Goal: Task Accomplishment & Management: Manage account settings

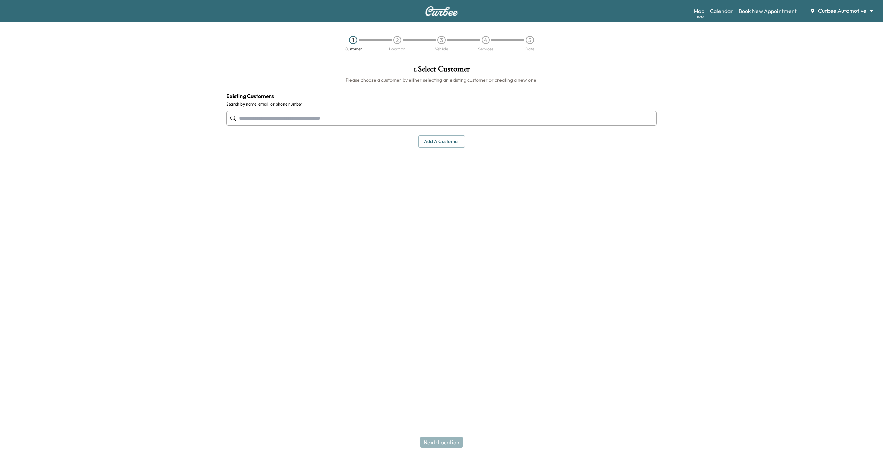
click at [445, 144] on button "Add a customer" at bounding box center [442, 141] width 47 height 13
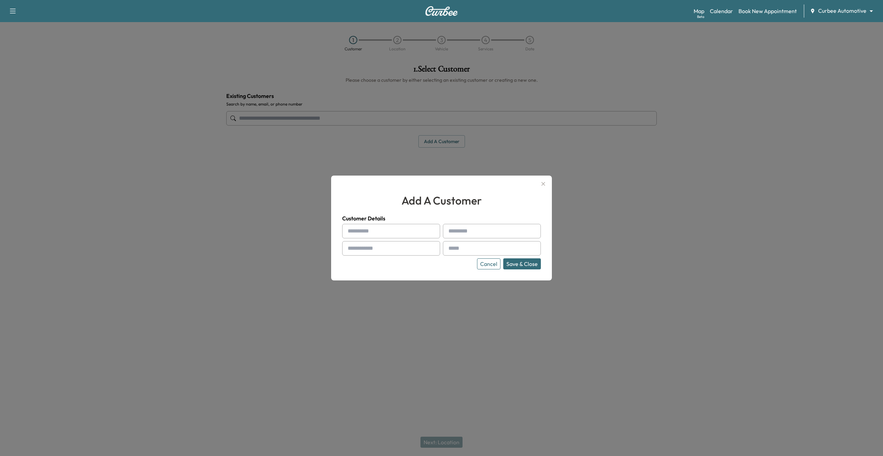
click at [457, 136] on div at bounding box center [441, 228] width 883 height 456
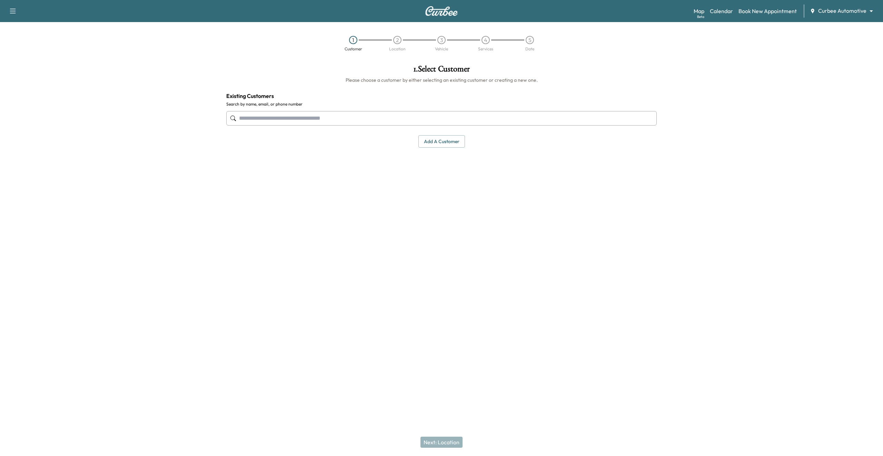
click at [846, 12] on body "Support Log Out Map Beta Calendar Book New Appointment Curbee Automotive ******…" at bounding box center [441, 228] width 883 height 456
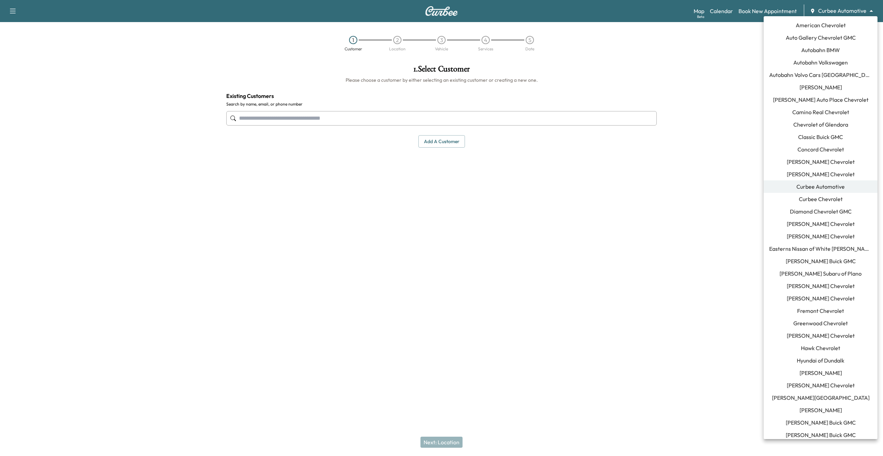
click at [726, 104] on div at bounding box center [441, 228] width 883 height 456
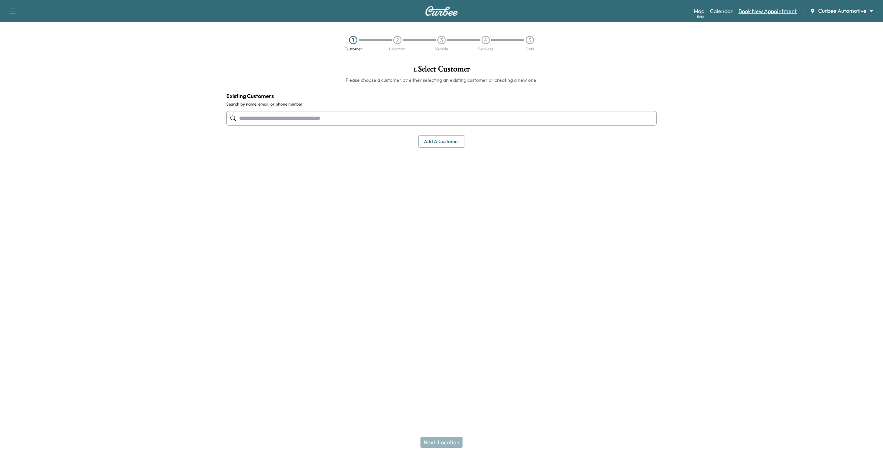
click at [749, 13] on link "Book New Appointment" at bounding box center [768, 11] width 58 height 8
click at [455, 146] on button "Add a customer" at bounding box center [442, 141] width 47 height 13
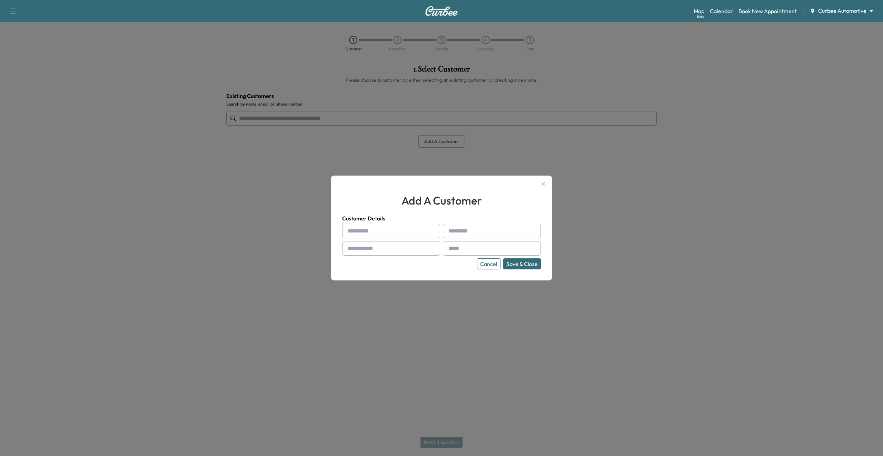
click at [365, 233] on input "text" at bounding box center [391, 231] width 98 height 14
type input "*"
type input "******"
type input "*******"
click at [370, 247] on input "text" at bounding box center [391, 248] width 98 height 14
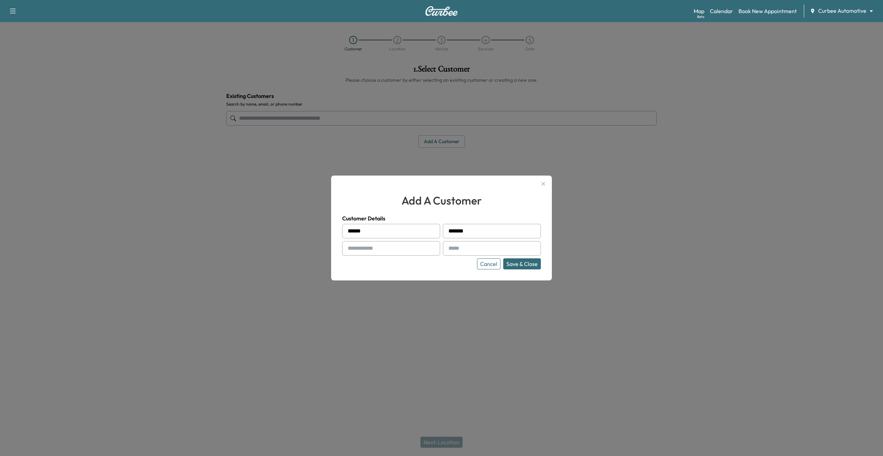
click at [420, 144] on div at bounding box center [441, 228] width 883 height 456
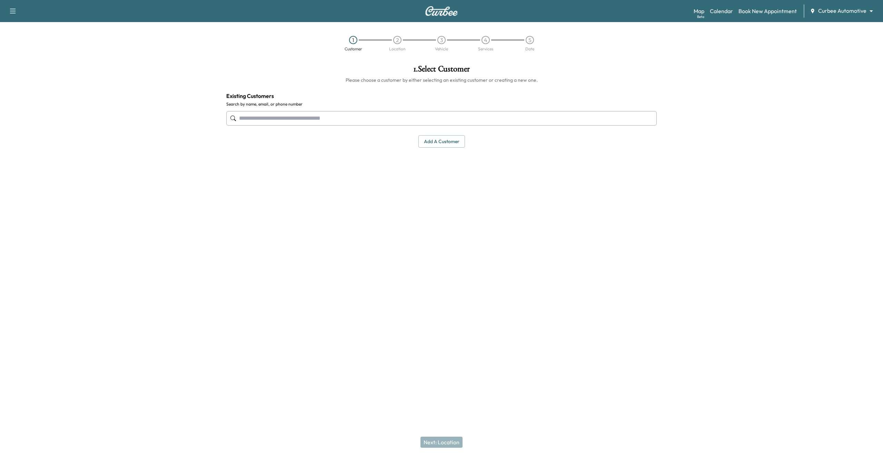
click at [425, 144] on button "Add a customer" at bounding box center [442, 141] width 47 height 13
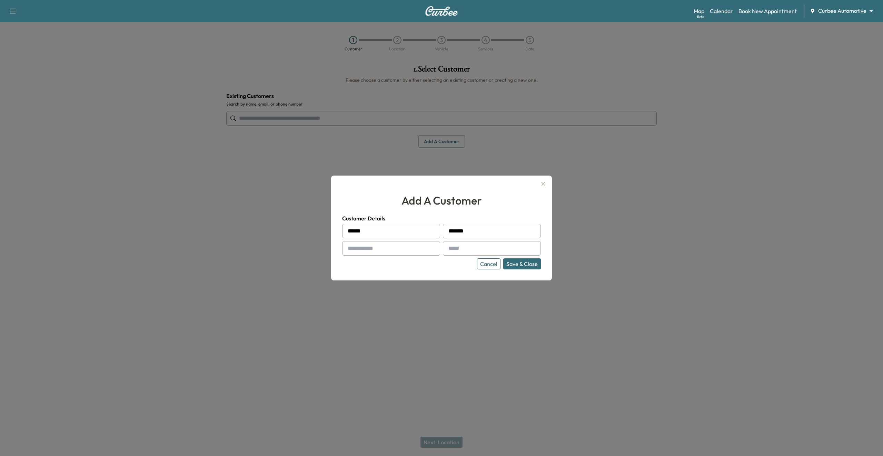
click at [369, 251] on input "text" at bounding box center [391, 248] width 98 height 14
type input "**********"
click at [461, 253] on input "text" at bounding box center [492, 248] width 98 height 14
type input "**********"
click at [515, 268] on button "Save & Close" at bounding box center [522, 263] width 38 height 11
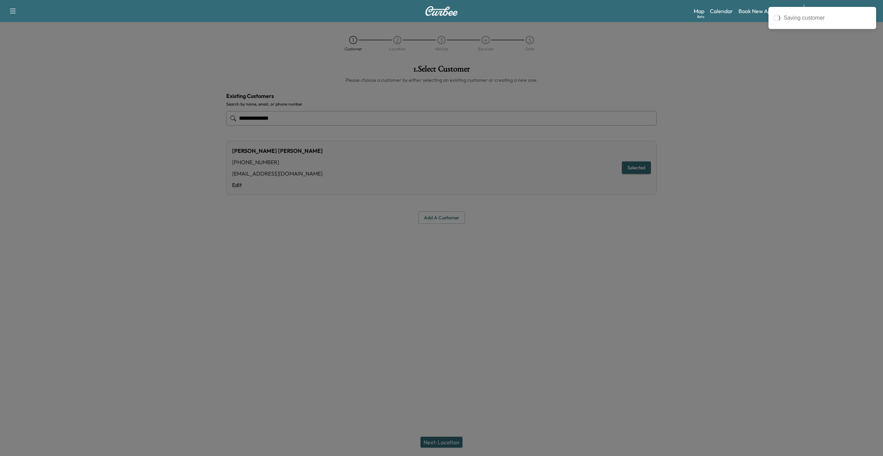
type input "**********"
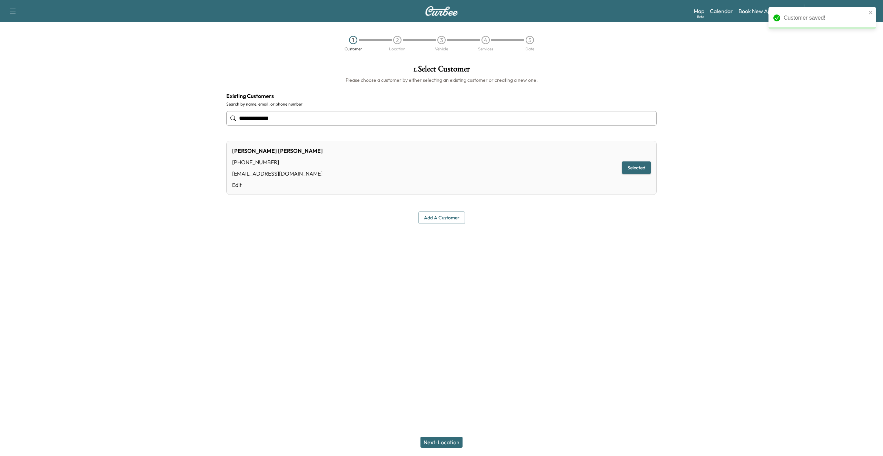
click at [448, 442] on button "Next: Location" at bounding box center [442, 442] width 42 height 11
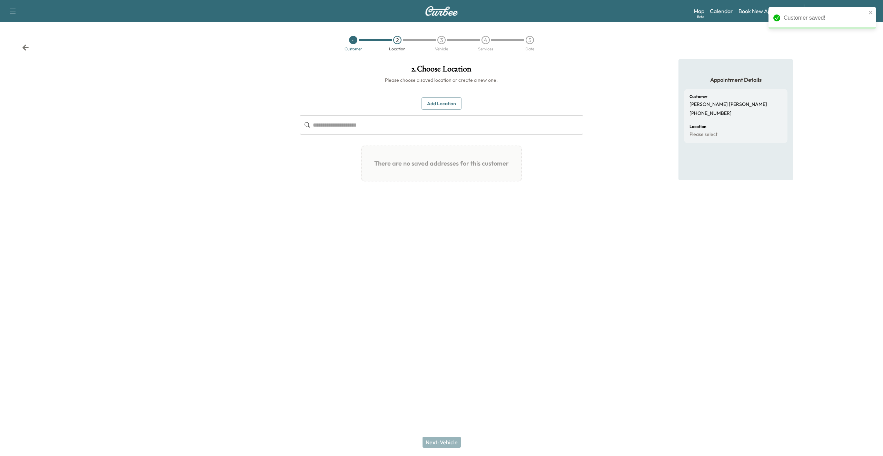
click at [445, 105] on button "Add Location" at bounding box center [442, 103] width 40 height 13
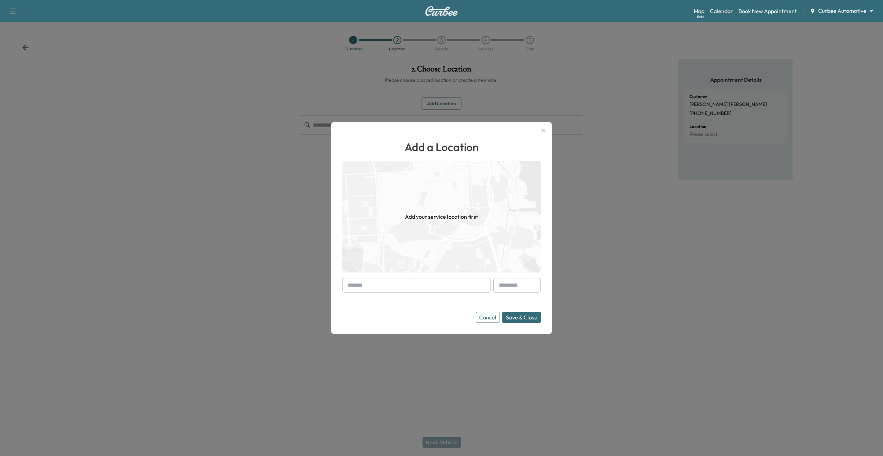
click at [372, 291] on input "text" at bounding box center [416, 285] width 148 height 14
type input "*"
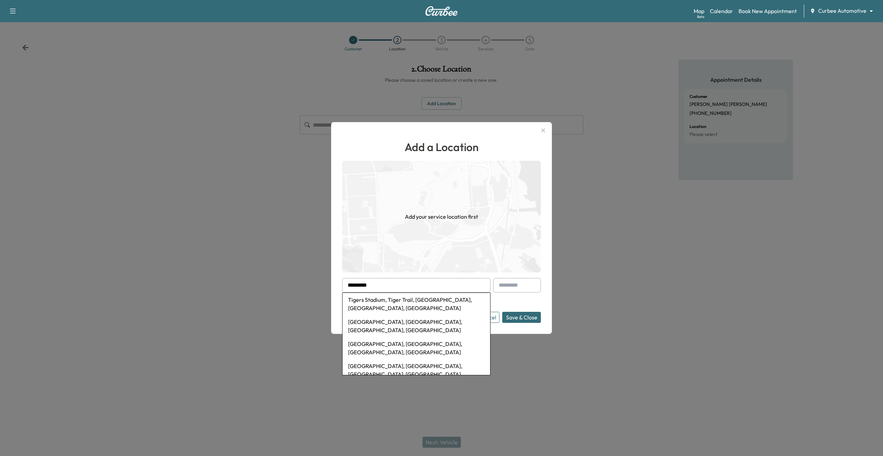
click at [399, 287] on input "*********" at bounding box center [416, 285] width 148 height 14
type input "*"
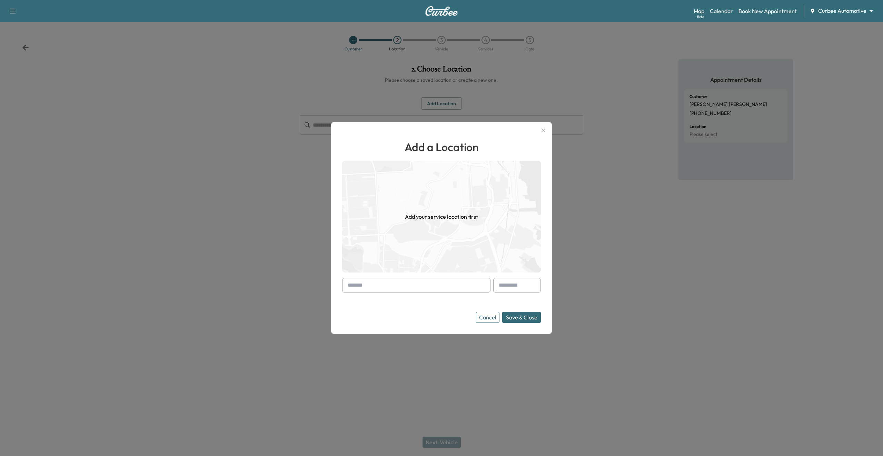
click at [360, 284] on input "text" at bounding box center [416, 285] width 148 height 14
click at [360, 286] on input "text" at bounding box center [416, 285] width 148 height 14
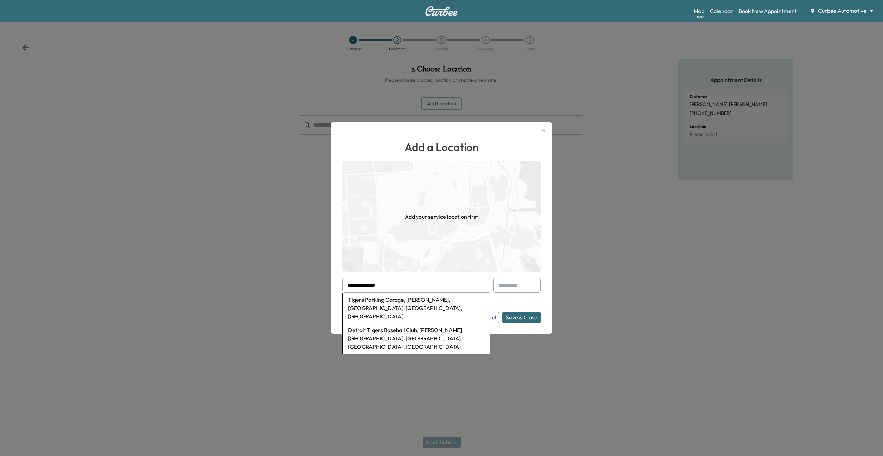
click at [378, 323] on li "Detroit Tigers Baseball Club, [PERSON_NAME][GEOGRAPHIC_DATA], [GEOGRAPHIC_DATA]…" at bounding box center [417, 338] width 148 height 30
type input "**********"
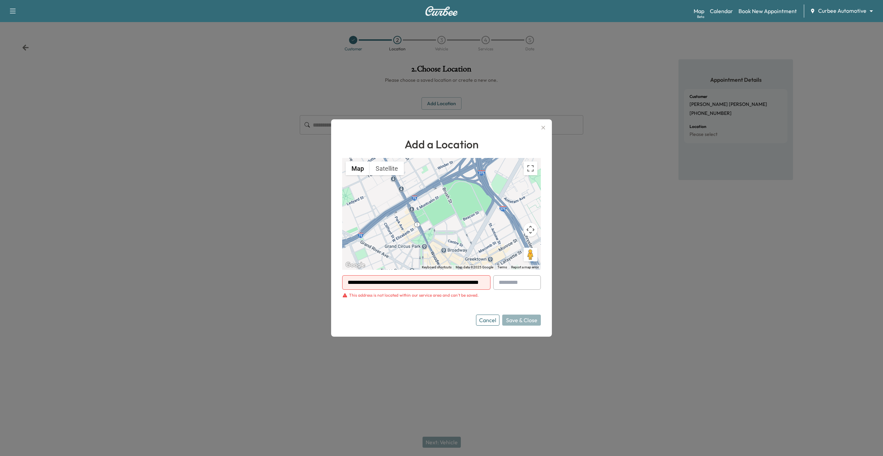
click at [488, 321] on button "Cancel" at bounding box center [487, 320] width 23 height 11
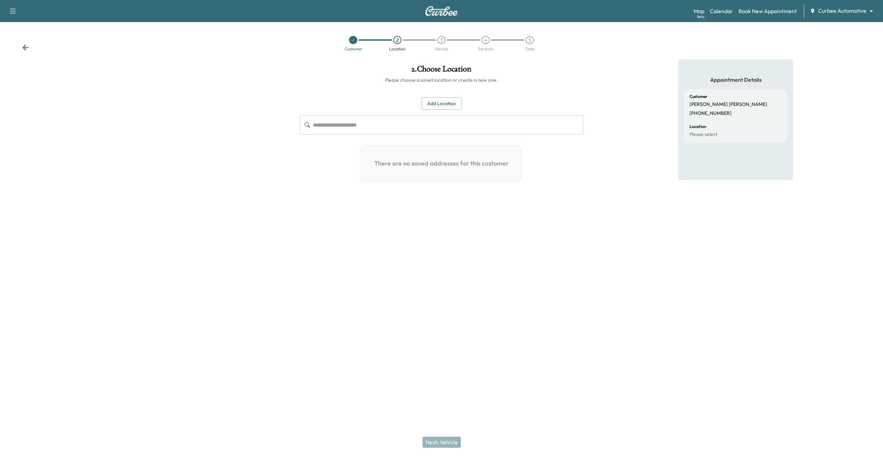
click at [444, 108] on button "Add Location" at bounding box center [442, 103] width 40 height 13
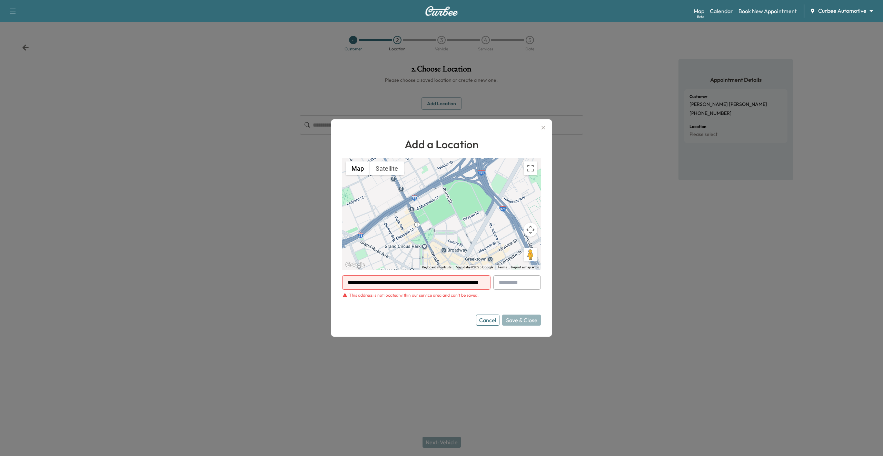
click at [487, 281] on div at bounding box center [484, 282] width 8 height 8
click at [484, 282] on div at bounding box center [484, 282] width 8 height 8
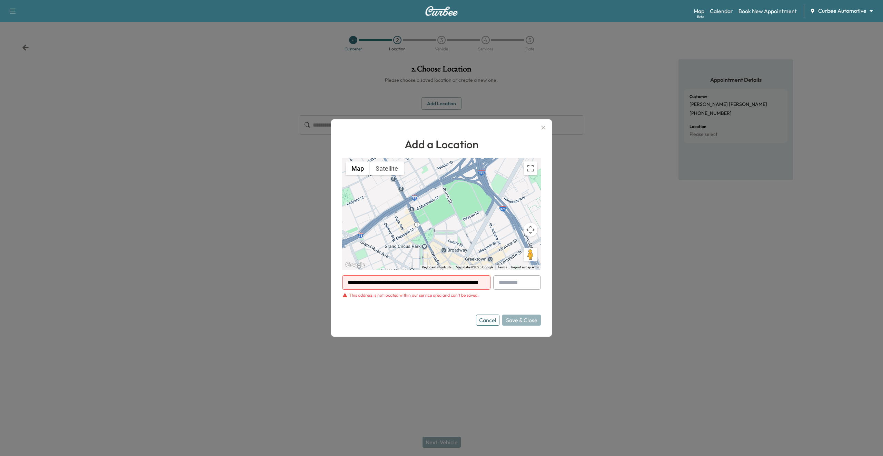
click at [484, 282] on div at bounding box center [484, 282] width 8 height 8
click at [480, 282] on div at bounding box center [484, 282] width 8 height 8
click at [477, 284] on input "**********" at bounding box center [416, 282] width 148 height 14
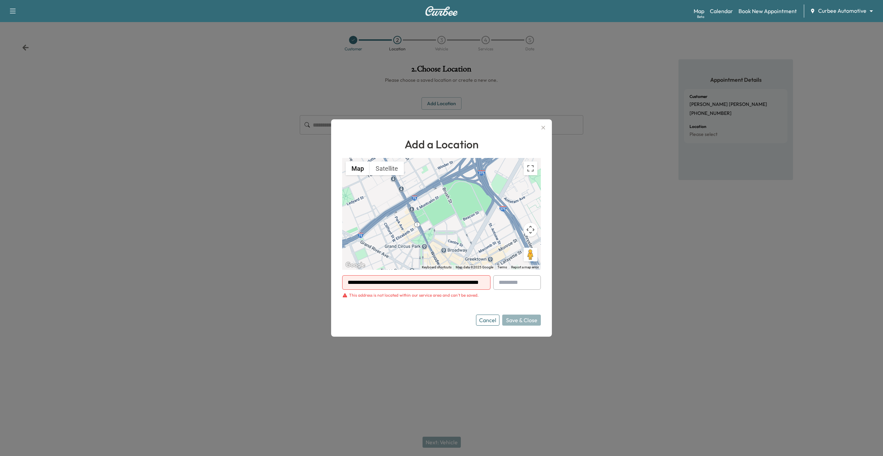
click at [477, 284] on input "**********" at bounding box center [416, 282] width 148 height 14
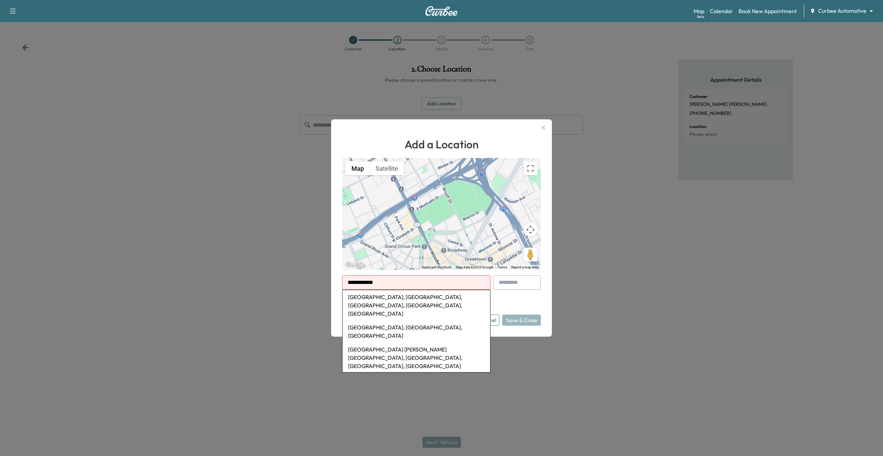
click at [462, 296] on li "[GEOGRAPHIC_DATA], [GEOGRAPHIC_DATA], [GEOGRAPHIC_DATA], [GEOGRAPHIC_DATA], [GE…" at bounding box center [417, 305] width 148 height 30
type input "**********"
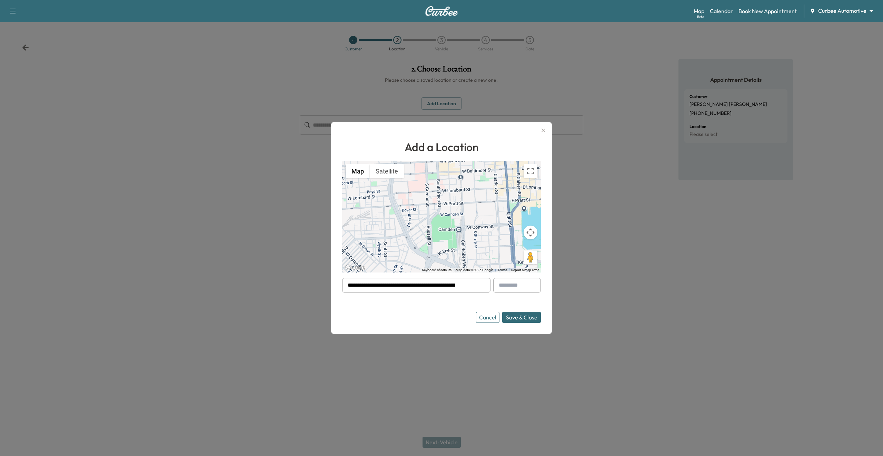
click at [518, 320] on button "Save & Close" at bounding box center [521, 317] width 39 height 11
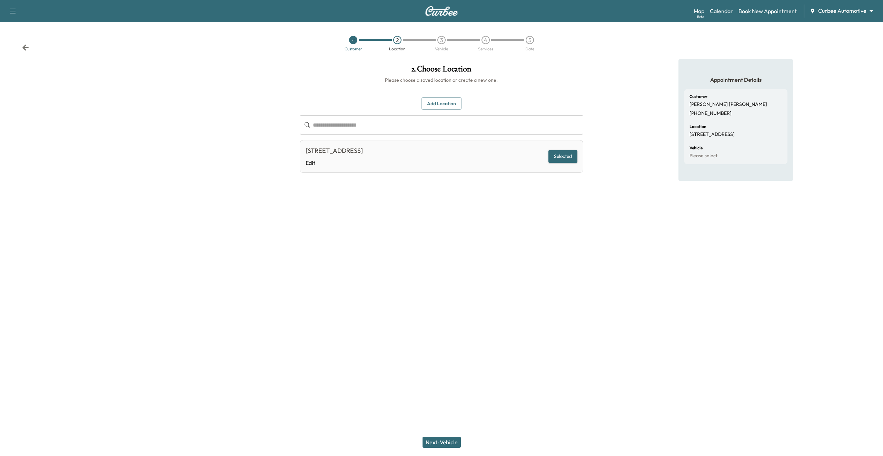
click at [441, 441] on button "Next: Vehicle" at bounding box center [442, 442] width 38 height 11
click at [396, 41] on icon at bounding box center [397, 40] width 4 height 4
click at [433, 442] on button "Next: Vehicle" at bounding box center [442, 442] width 38 height 11
click at [451, 101] on button "Add a Vehicle" at bounding box center [441, 101] width 41 height 13
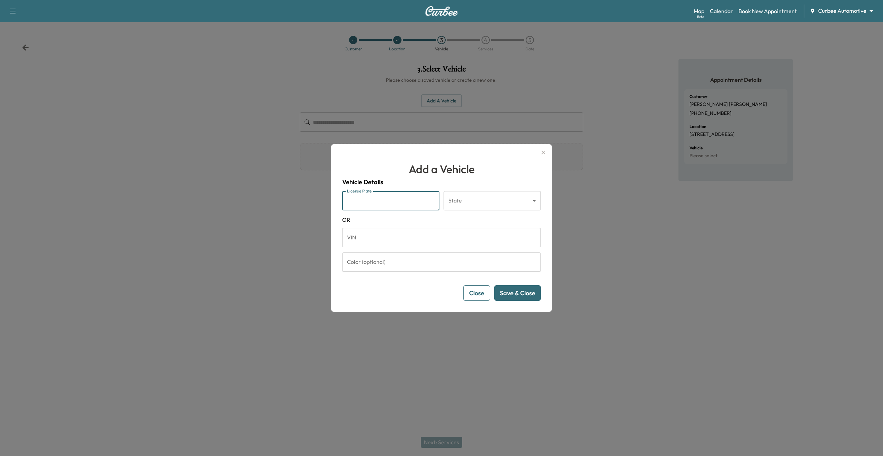
click at [381, 205] on input "License Plate" at bounding box center [390, 200] width 97 height 19
type input "*******"
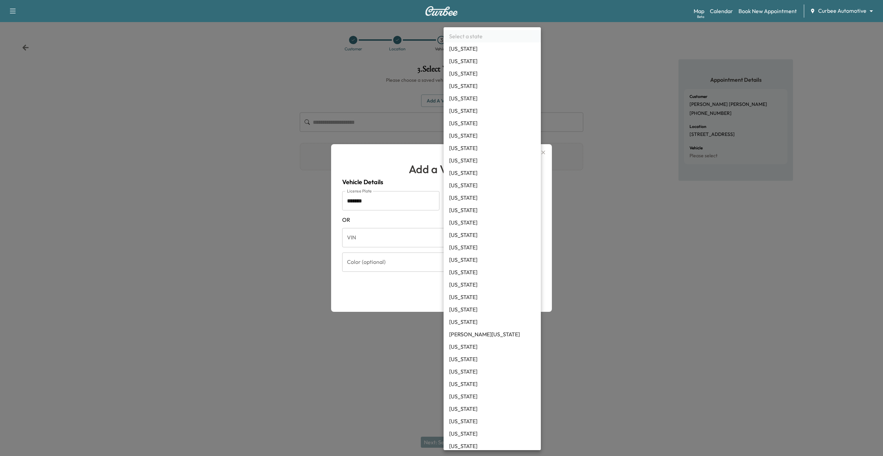
click at [472, 194] on body "Support Log Out Map Beta Calendar Book New Appointment Curbee Automotive ******…" at bounding box center [441, 228] width 883 height 456
click at [480, 107] on li "[US_STATE]" at bounding box center [492, 111] width 97 height 12
type input "**"
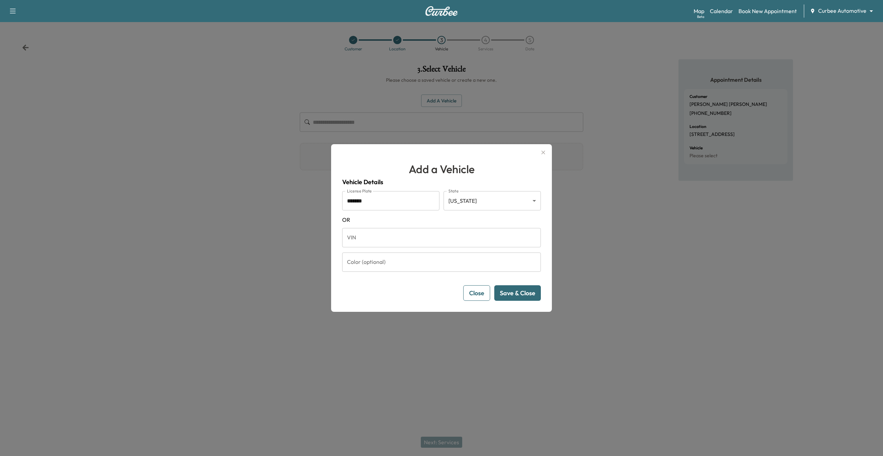
click at [521, 294] on button "Save & Close" at bounding box center [517, 293] width 47 height 16
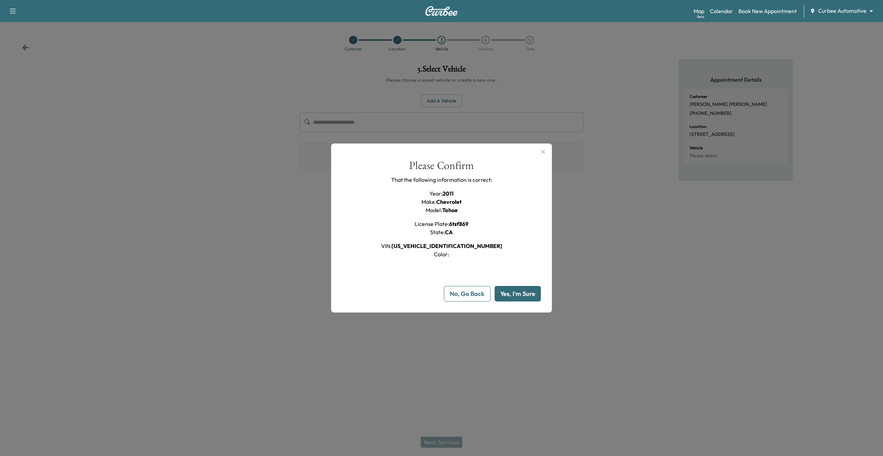
click at [521, 294] on button "Yes, I'm Sure" at bounding box center [518, 294] width 46 height 16
type input "**"
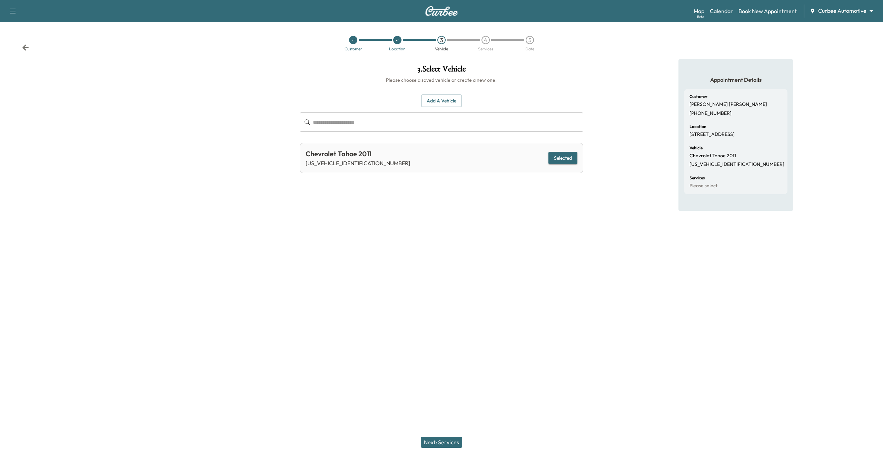
click at [445, 446] on button "Next: Services" at bounding box center [441, 442] width 41 height 11
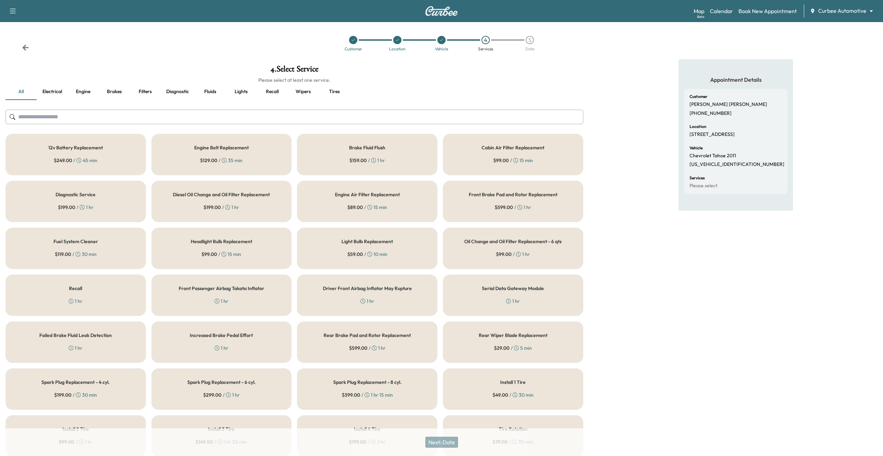
click at [271, 91] on button "Recall" at bounding box center [272, 92] width 31 height 17
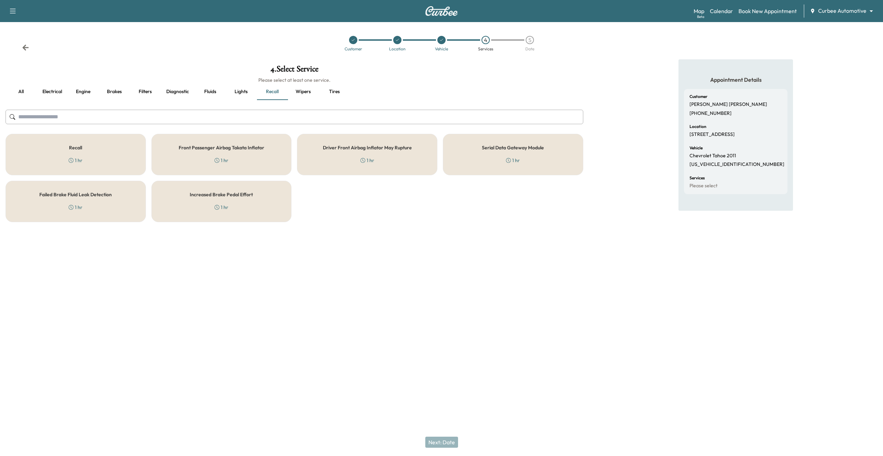
click at [388, 156] on div "Driver Front Airbag Inflator May Rupture 1 hr" at bounding box center [367, 154] width 140 height 41
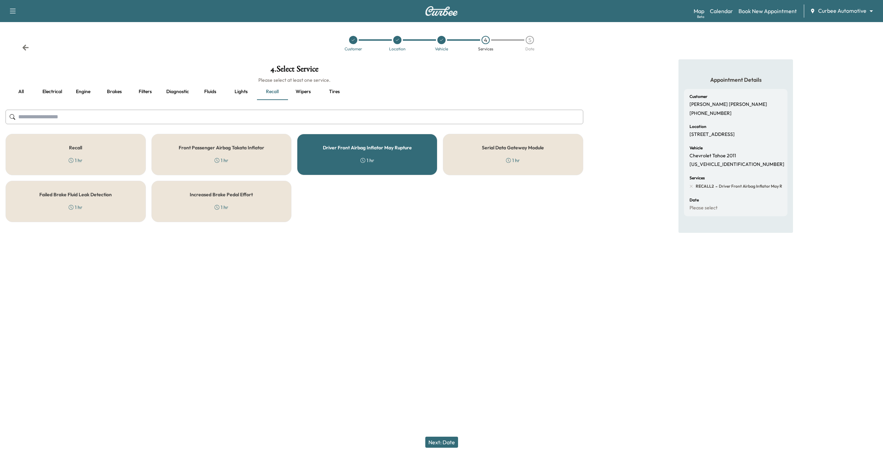
click at [444, 443] on button "Next: Date" at bounding box center [441, 442] width 33 height 11
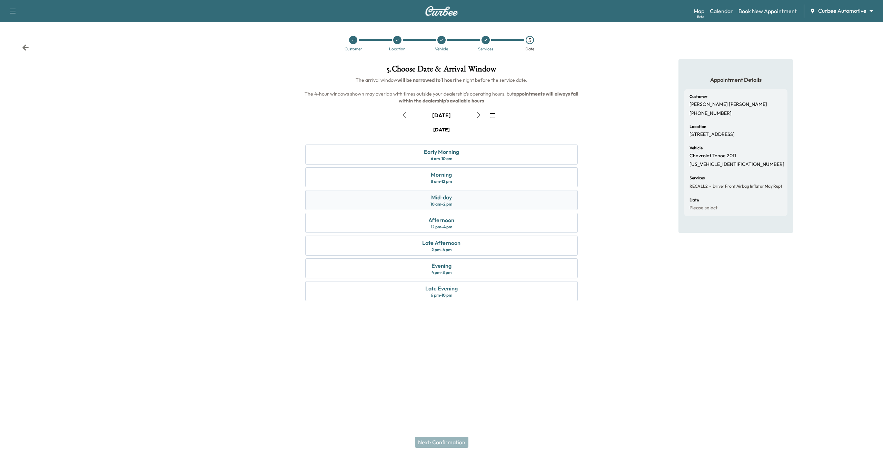
click at [335, 197] on div "Mid-day 10 am - 2 pm" at bounding box center [441, 200] width 272 height 20
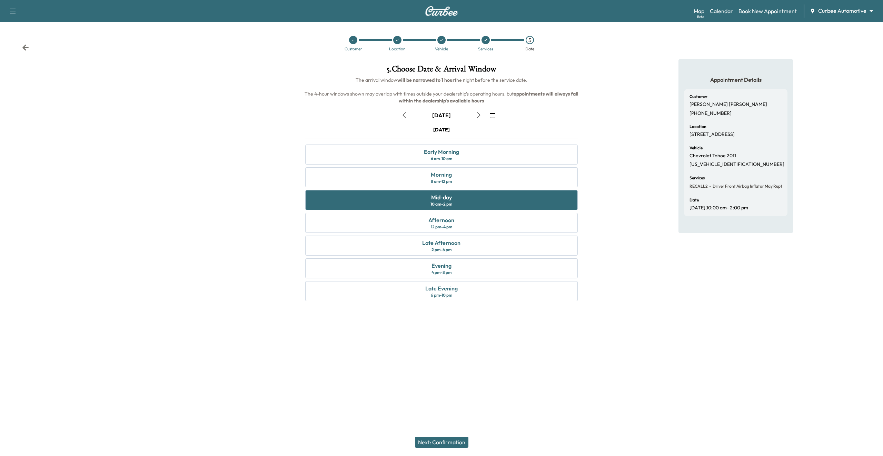
click at [429, 439] on button "Next: Confirmation" at bounding box center [441, 442] width 53 height 11
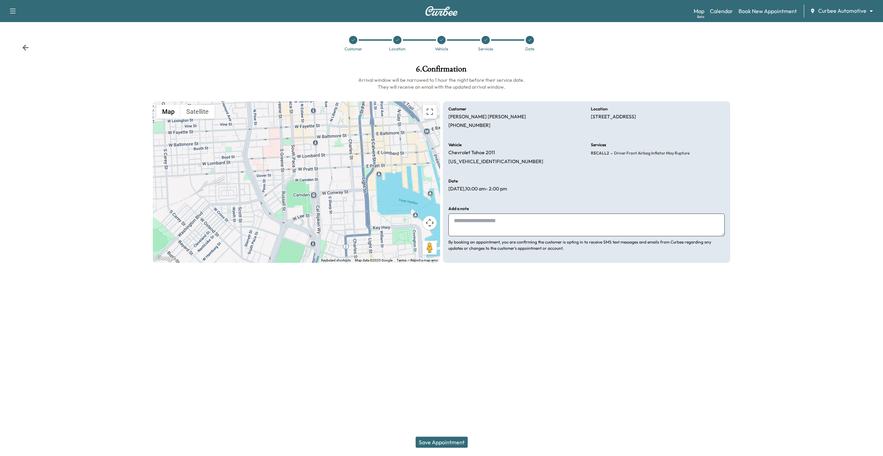
click at [513, 231] on textarea at bounding box center [587, 225] width 276 height 23
type textarea "****"
click at [461, 443] on button "Save Appointment" at bounding box center [442, 442] width 52 height 11
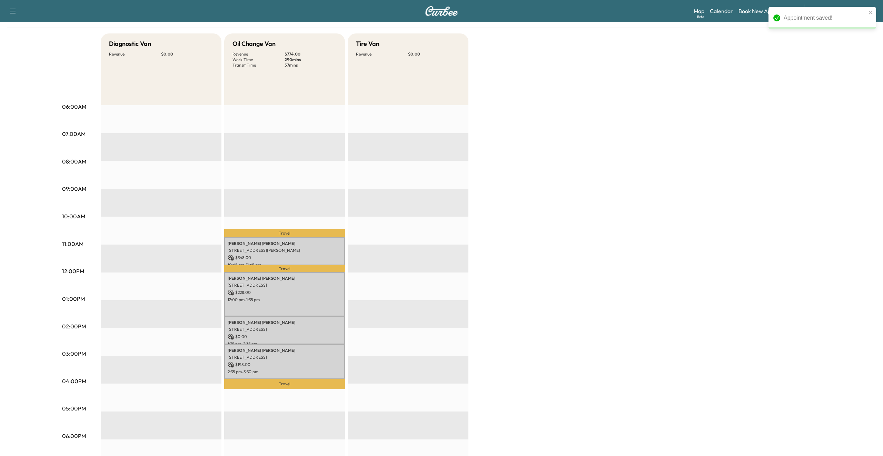
scroll to position [56, 0]
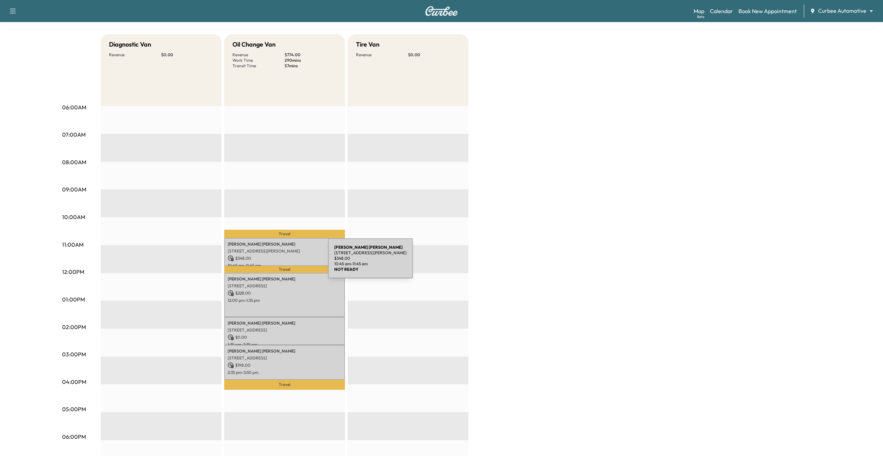
click at [276, 263] on p "10:45 am - 11:45 am" at bounding box center [285, 266] width 114 height 6
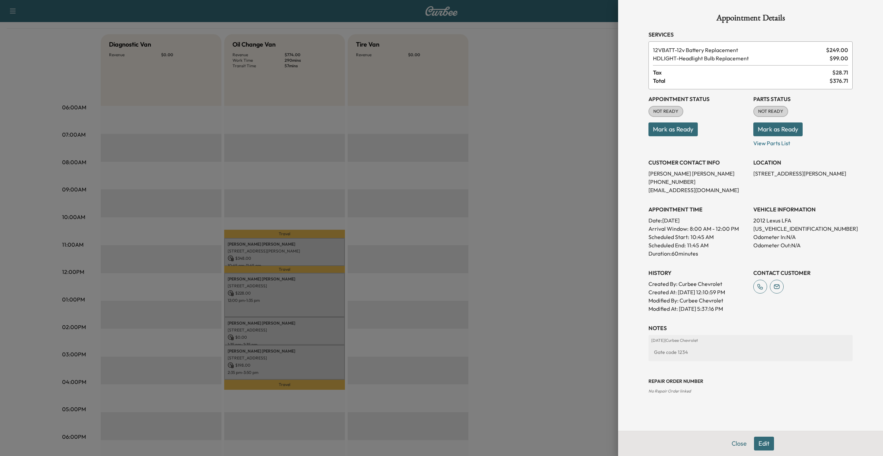
click at [687, 130] on button "Mark as Ready" at bounding box center [673, 129] width 49 height 14
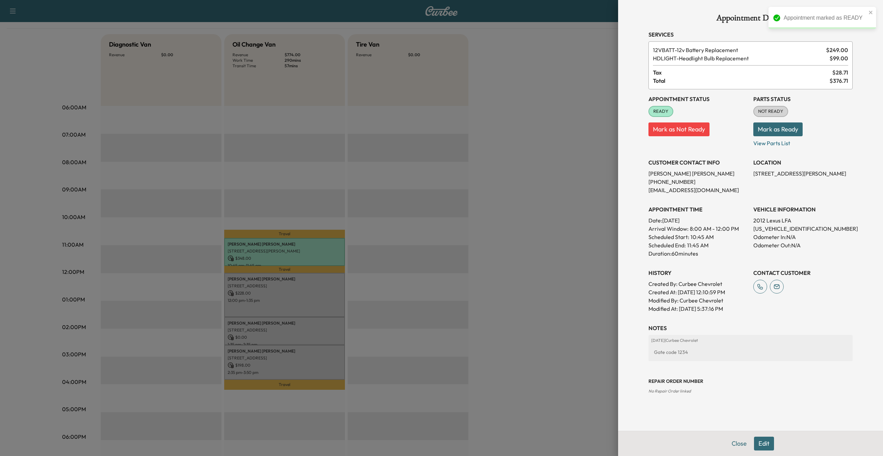
click at [774, 128] on button "Mark as Ready" at bounding box center [778, 129] width 49 height 14
click at [542, 185] on div at bounding box center [441, 228] width 883 height 456
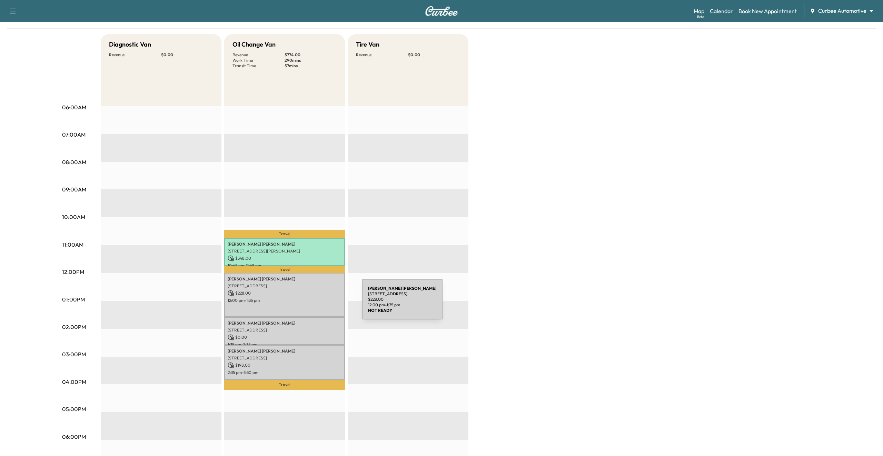
click at [310, 304] on div "Barry koch 333 W Camden St, Baltimore, MD 21201, USA $ 228.00 12:00 pm - 1:35 pm" at bounding box center [284, 295] width 121 height 44
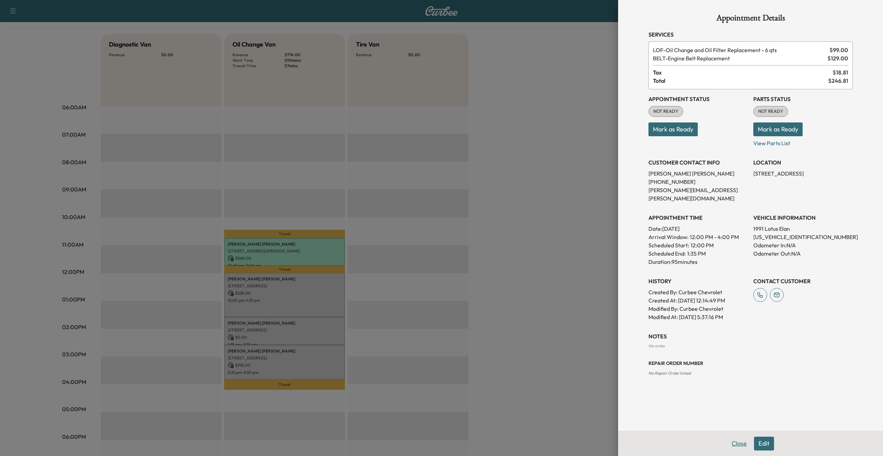
click at [741, 443] on button "Close" at bounding box center [739, 444] width 24 height 14
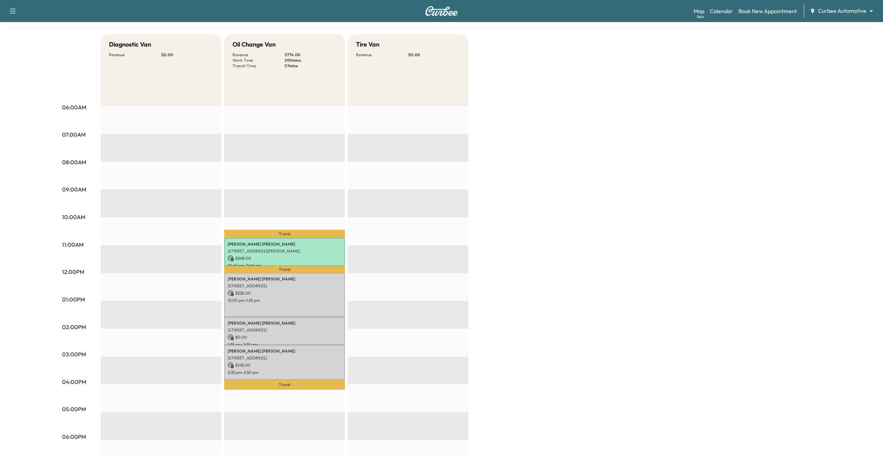
scroll to position [0, 0]
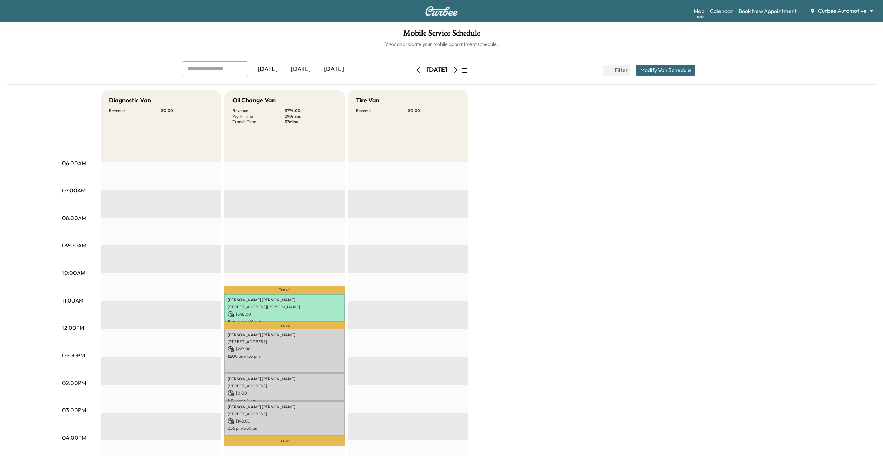
click at [416, 72] on icon "button" at bounding box center [419, 70] width 6 height 6
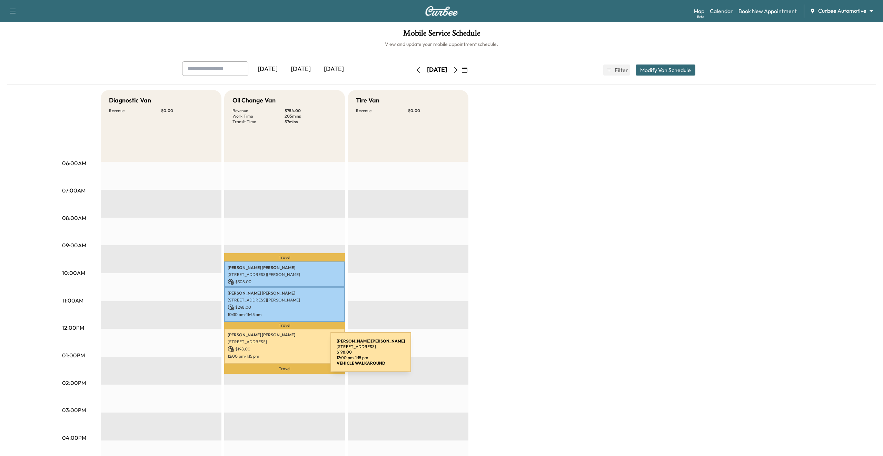
click at [279, 356] on p "12:00 pm - 1:15 pm" at bounding box center [285, 357] width 114 height 6
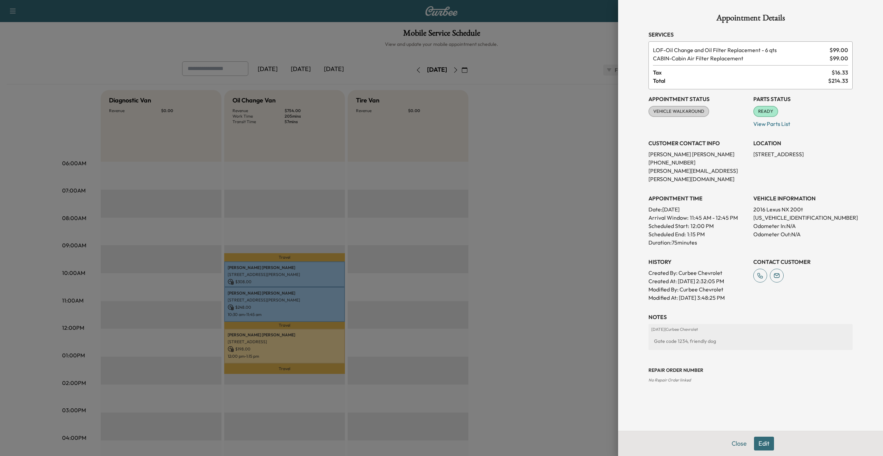
click at [376, 340] on div at bounding box center [441, 228] width 883 height 456
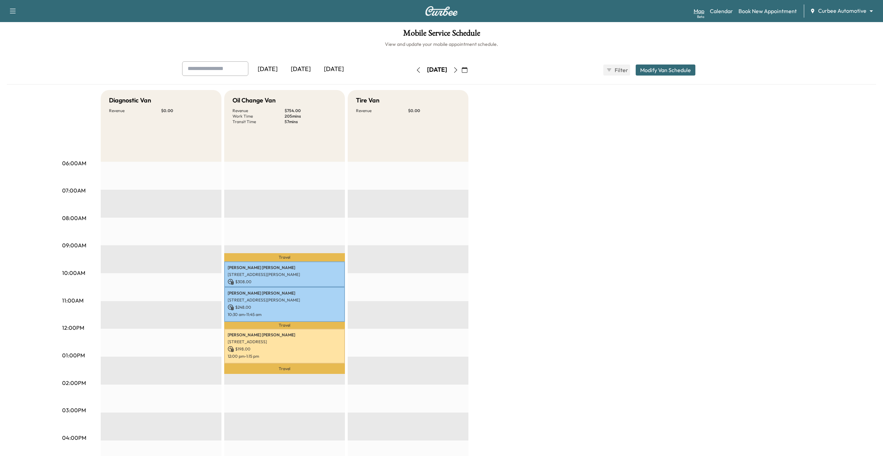
click at [701, 12] on link "Map Beta" at bounding box center [699, 11] width 11 height 8
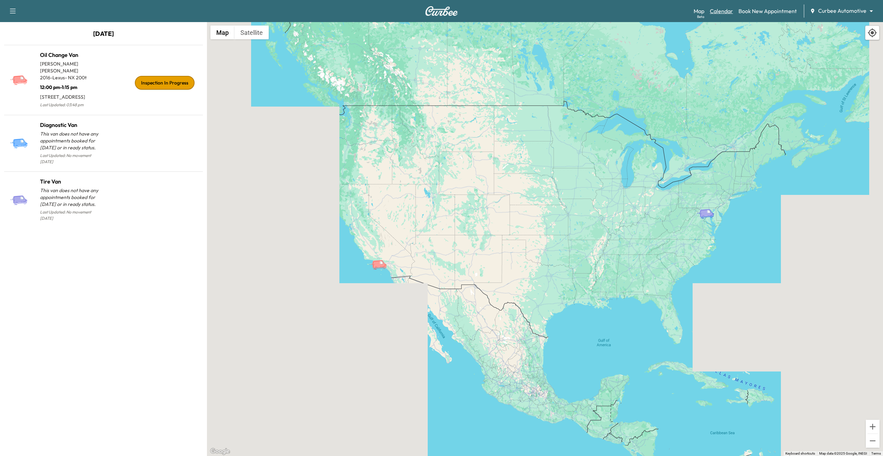
click at [728, 14] on link "Calendar" at bounding box center [721, 11] width 23 height 8
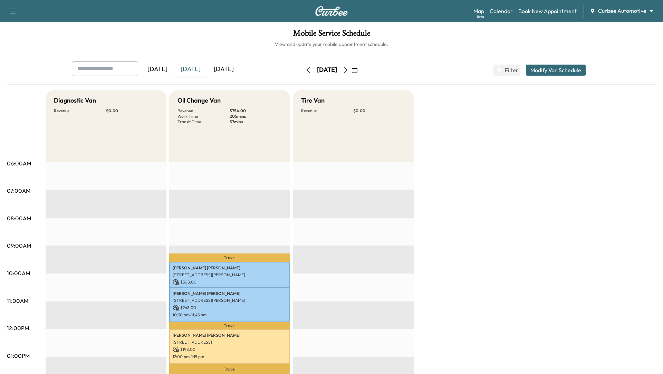
scroll to position [115, 0]
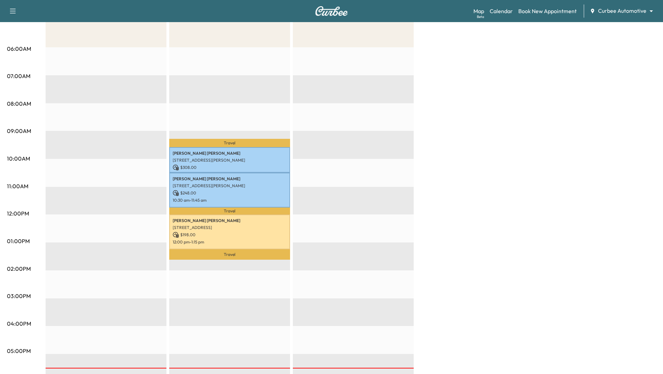
click at [650, 11] on body "Support Log Out Map Beta Calendar Book New Appointment Curbee Automotive ******…" at bounding box center [331, 72] width 663 height 374
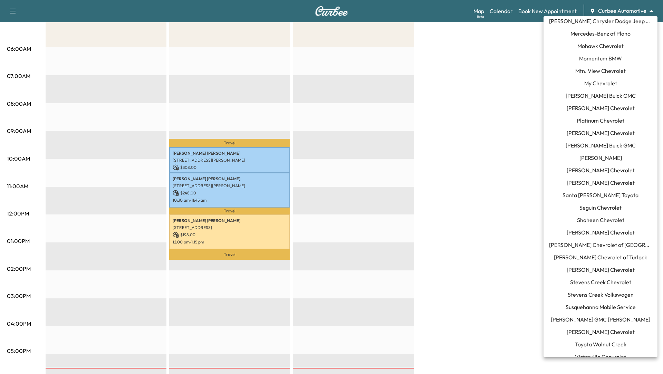
scroll to position [522, 0]
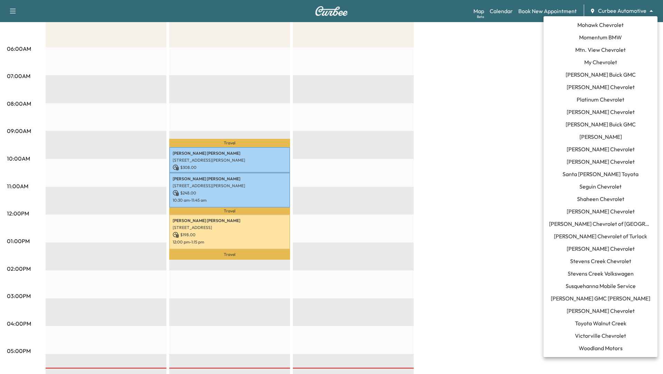
click at [580, 309] on span "[PERSON_NAME] Chevrolet" at bounding box center [600, 310] width 68 height 8
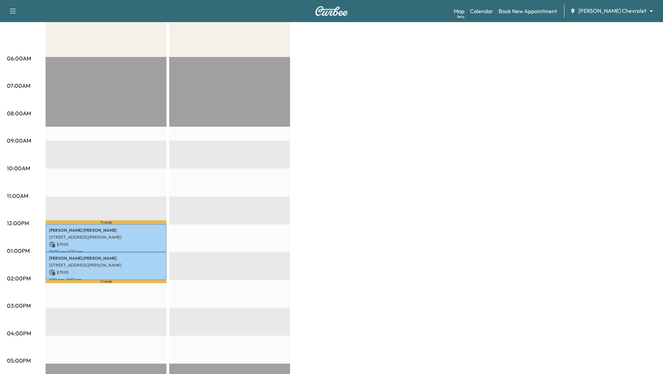
scroll to position [104, 0]
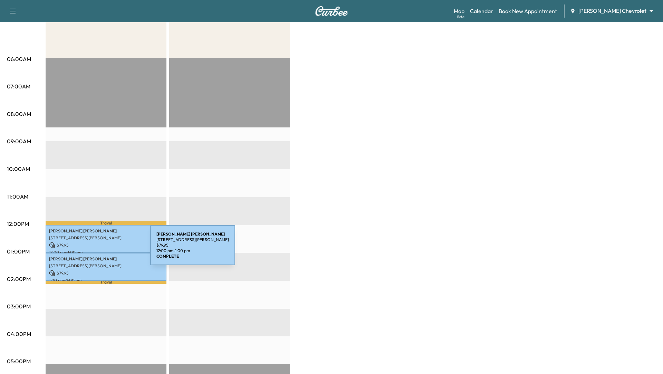
click at [98, 249] on p "12:00 pm - 1:00 pm" at bounding box center [106, 252] width 114 height 6
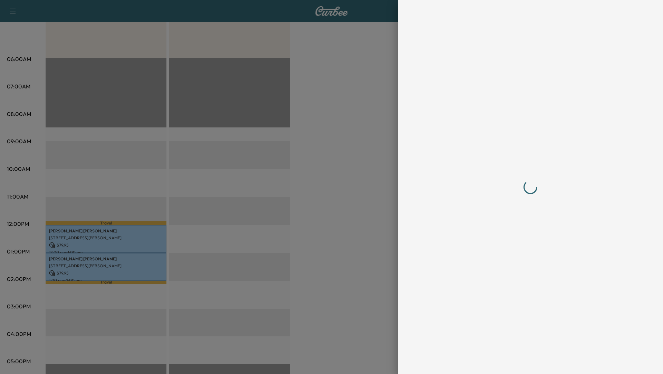
scroll to position [0, 0]
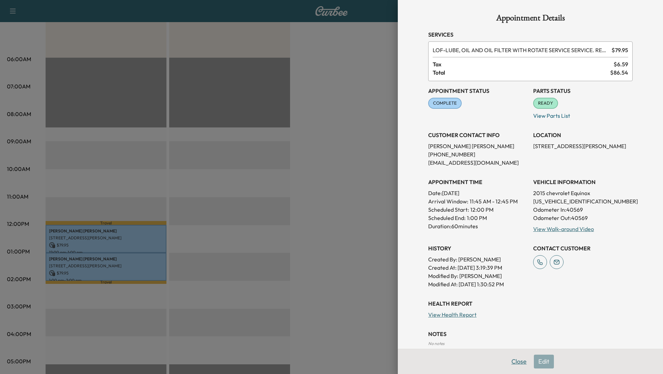
click at [518, 360] on button "Close" at bounding box center [519, 361] width 24 height 14
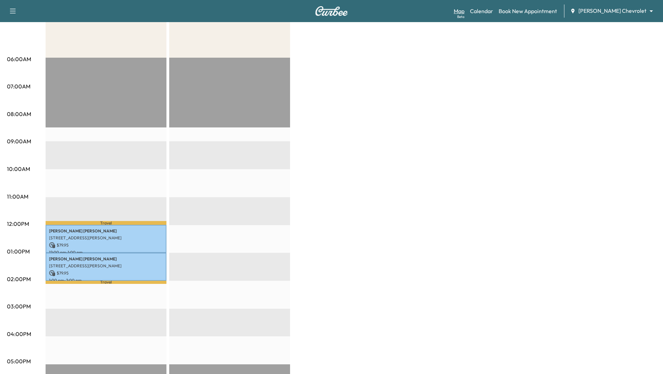
click at [464, 9] on link "Map Beta" at bounding box center [458, 11] width 11 height 8
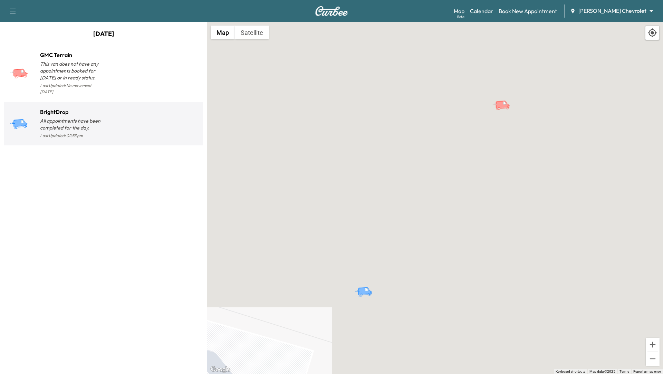
click at [89, 117] on p "All appointments have been completed for the day." at bounding box center [71, 124] width 63 height 14
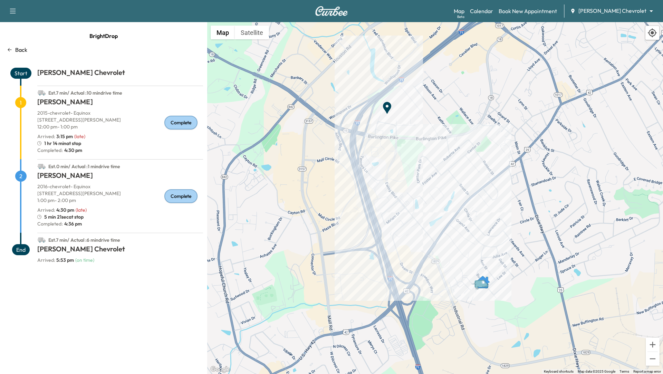
click at [649, 12] on body "Support Log Out Map Beta Calendar Book New Appointment Tom Gill Chevrolet *****…" at bounding box center [331, 187] width 663 height 374
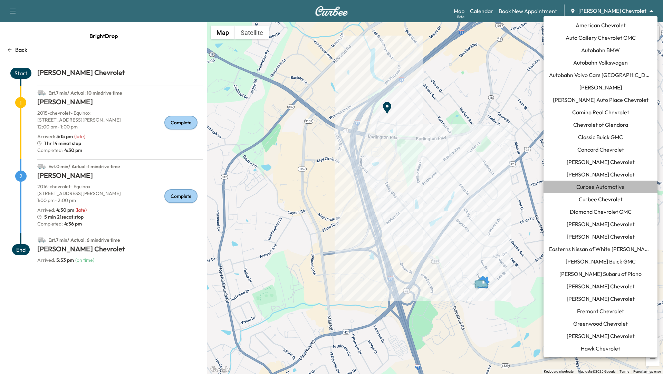
click at [595, 185] on span "Curbee Automotive" at bounding box center [600, 187] width 48 height 8
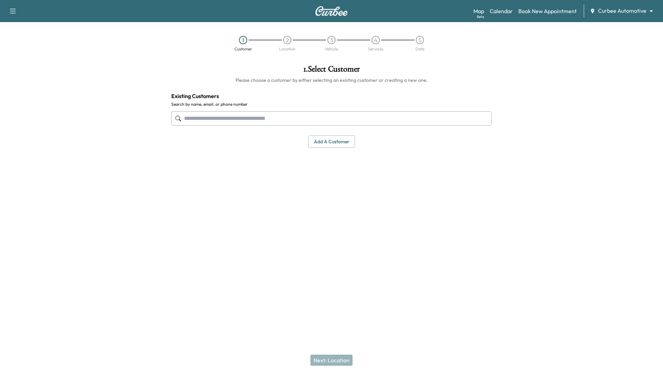
click at [459, 162] on div "1 . Select Customer Please choose a customer by either selecting an existing cu…" at bounding box center [331, 152] width 331 height 187
click at [507, 10] on link "Calendar" at bounding box center [500, 11] width 23 height 8
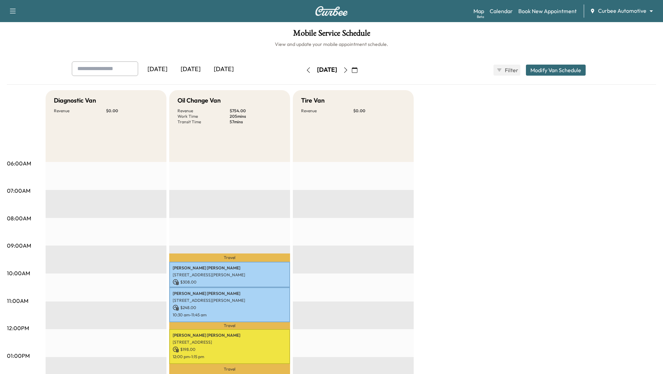
click at [348, 71] on icon "button" at bounding box center [346, 70] width 6 height 6
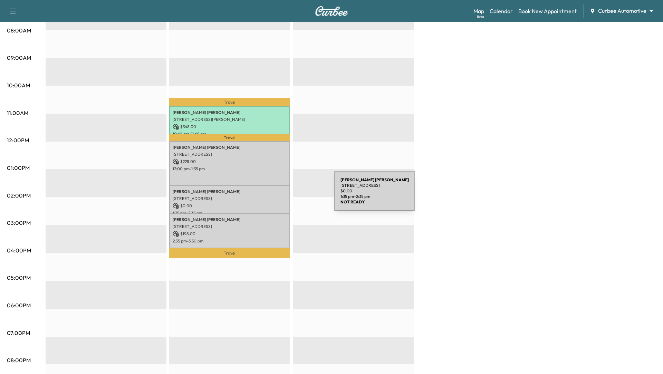
scroll to position [199, 0]
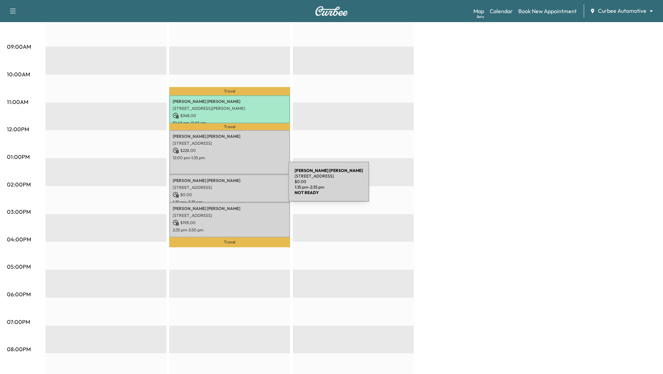
click at [236, 186] on p "[STREET_ADDRESS]" at bounding box center [230, 188] width 114 height 6
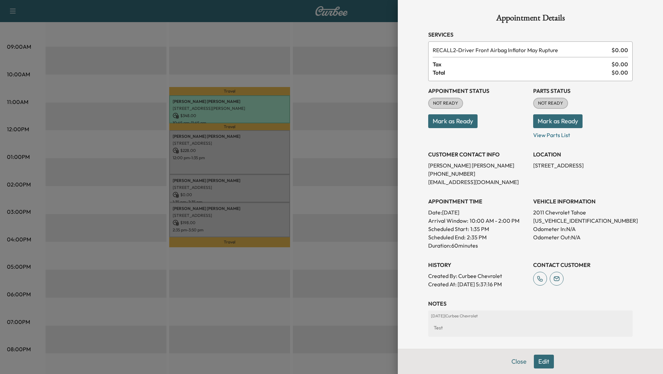
click at [285, 58] on div at bounding box center [331, 187] width 663 height 374
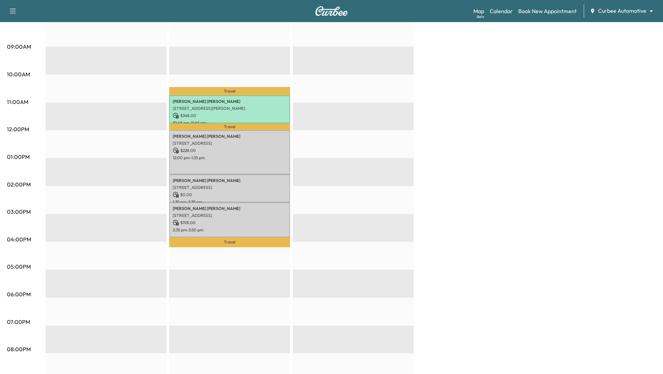
scroll to position [0, 0]
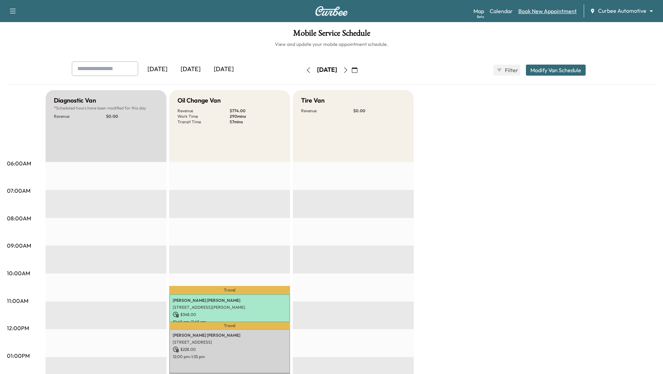
click at [552, 11] on link "Book New Appointment" at bounding box center [547, 11] width 58 height 8
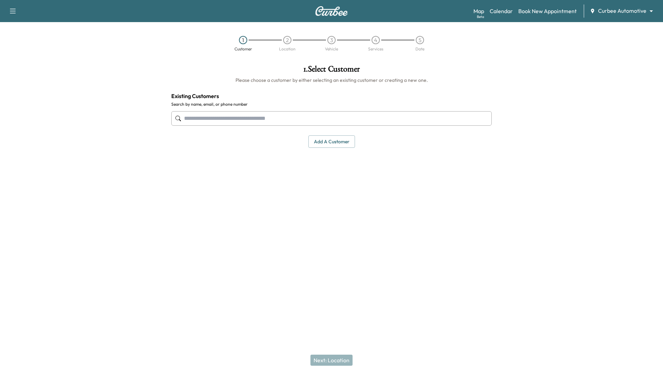
click at [321, 118] on input "text" at bounding box center [331, 118] width 320 height 14
click at [325, 142] on button "Add a customer" at bounding box center [331, 141] width 47 height 13
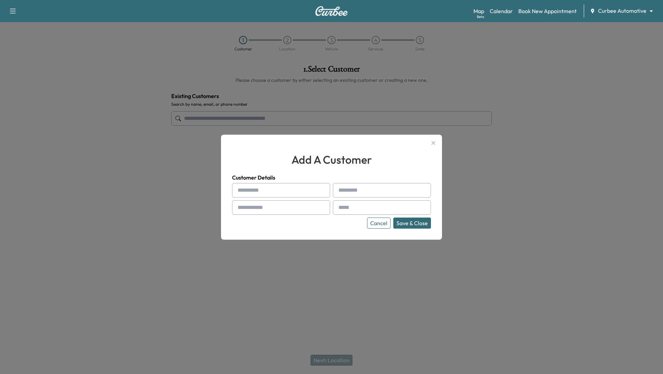
click at [246, 190] on input "text" at bounding box center [281, 190] width 98 height 14
type input "****"
type input "*****"
click at [378, 220] on button "Cancel" at bounding box center [378, 222] width 23 height 11
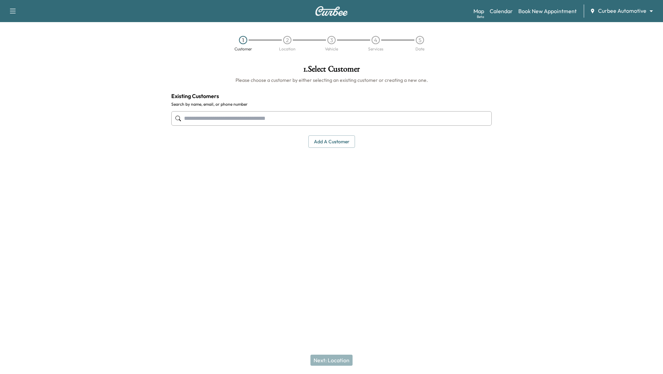
click at [508, 190] on div at bounding box center [580, 152] width 166 height 187
click at [540, 14] on link "Book New Appointment" at bounding box center [547, 11] width 58 height 8
click at [364, 118] on input "text" at bounding box center [331, 118] width 320 height 14
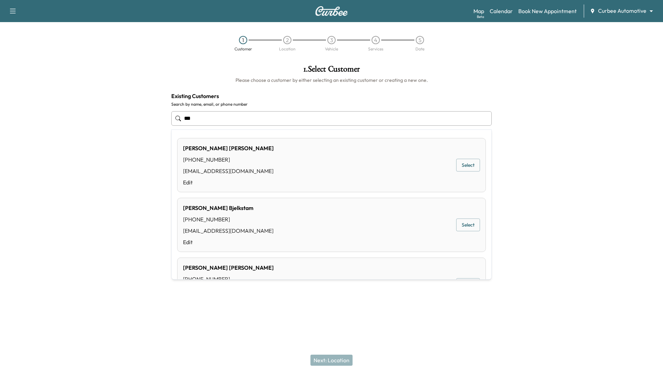
click at [301, 269] on div "Chris Buller (412) 860-5148 chris.buller@me.com Edit Select" at bounding box center [331, 284] width 308 height 54
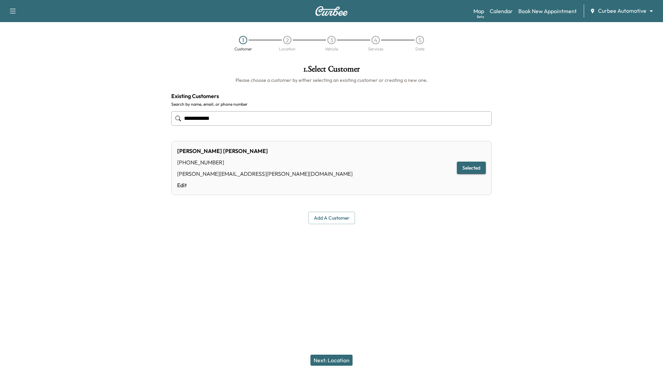
type input "**********"
click at [334, 363] on button "Next: Location" at bounding box center [331, 359] width 42 height 11
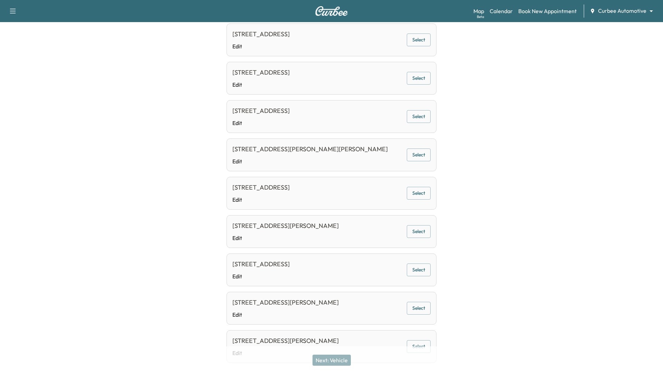
scroll to position [297, 0]
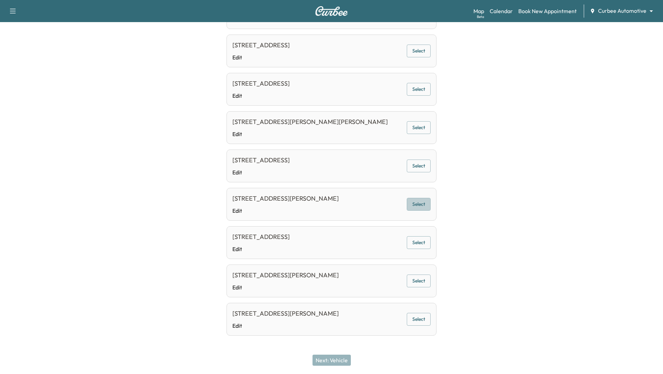
click at [418, 200] on button "Select" at bounding box center [418, 204] width 24 height 13
click at [339, 359] on button "Next: Vehicle" at bounding box center [331, 359] width 38 height 11
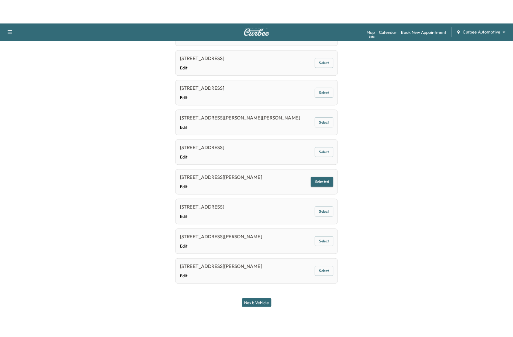
scroll to position [0, 0]
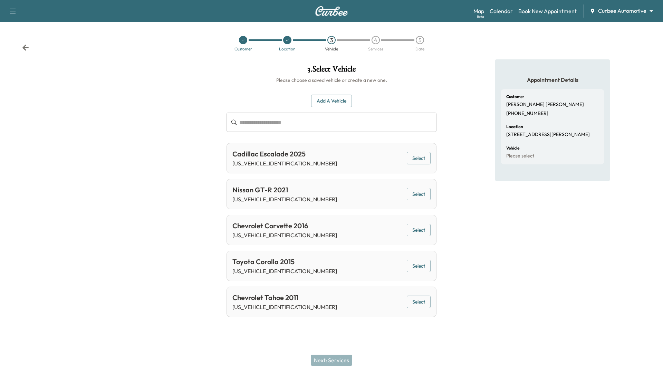
click at [423, 158] on button "Select" at bounding box center [418, 158] width 24 height 13
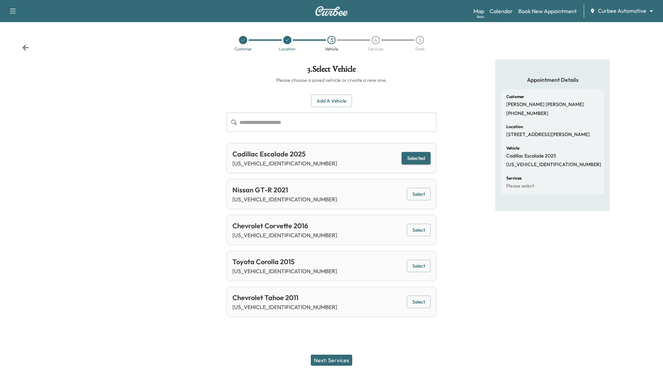
click at [414, 303] on button "Select" at bounding box center [418, 301] width 24 height 13
click at [322, 362] on button "Next: Services" at bounding box center [331, 359] width 41 height 11
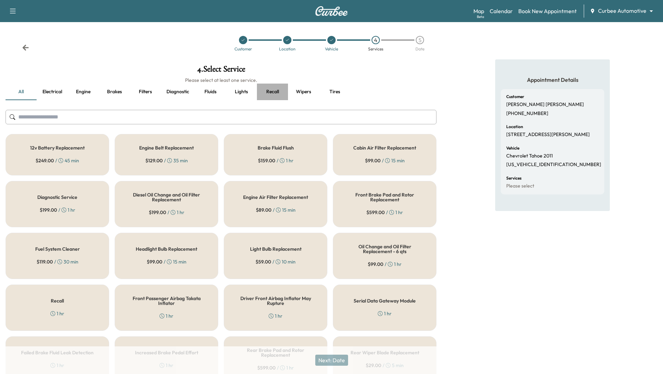
click at [277, 90] on button "Recall" at bounding box center [272, 92] width 31 height 17
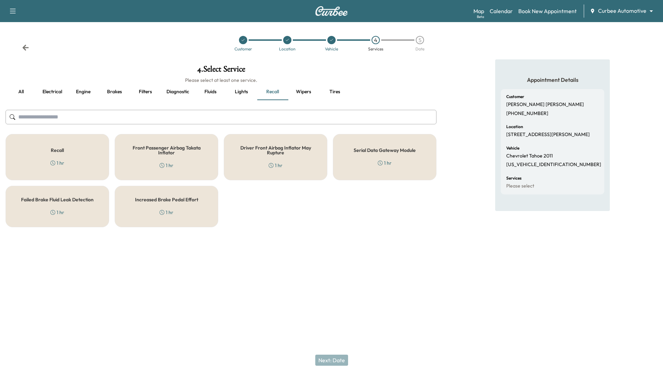
click at [395, 155] on div "Serial Data Gateway Module 1 hr" at bounding box center [385, 157] width 104 height 46
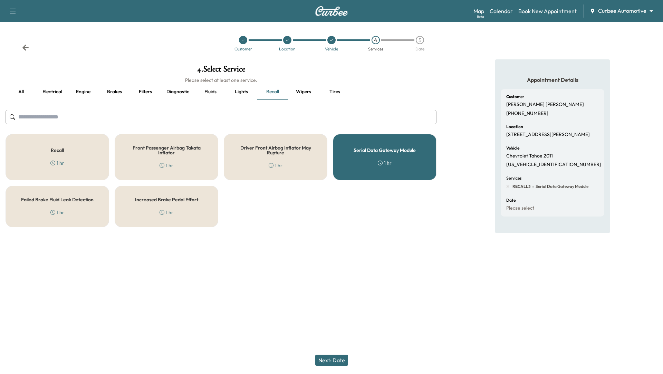
click at [326, 358] on button "Next: Date" at bounding box center [331, 359] width 33 height 11
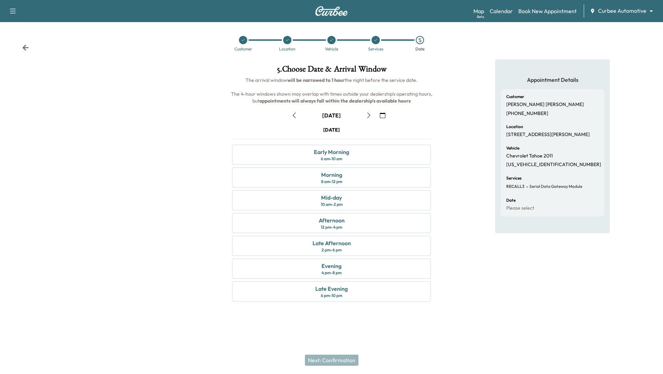
click at [293, 113] on icon "button" at bounding box center [294, 115] width 6 height 6
click at [349, 266] on div "Evening 4 pm - 8 pm" at bounding box center [331, 268] width 199 height 20
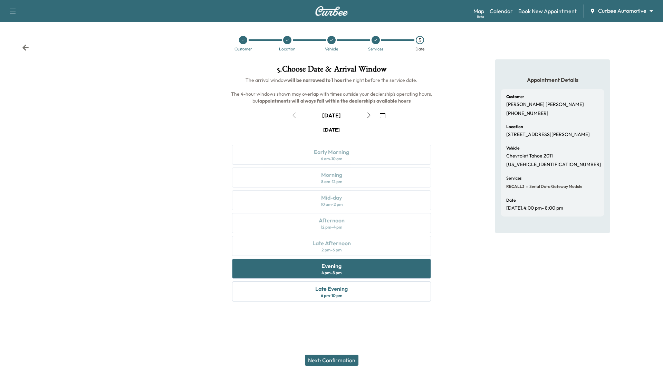
click at [342, 359] on button "Next: Confirmation" at bounding box center [331, 359] width 53 height 11
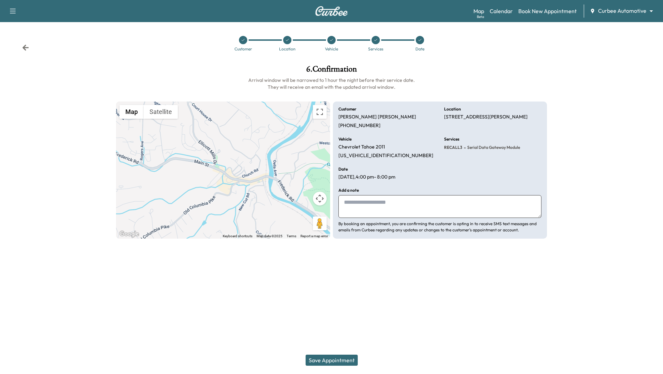
click at [337, 365] on button "Save Appointment" at bounding box center [331, 359] width 52 height 11
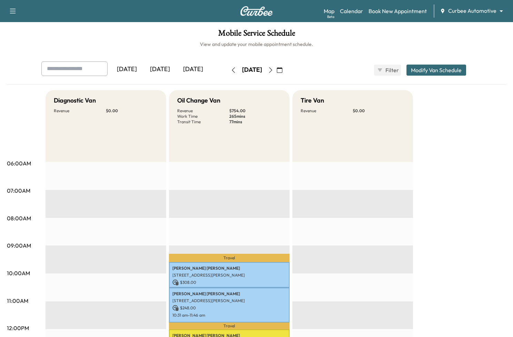
click at [397, 10] on link "Book New Appointment" at bounding box center [398, 11] width 58 height 8
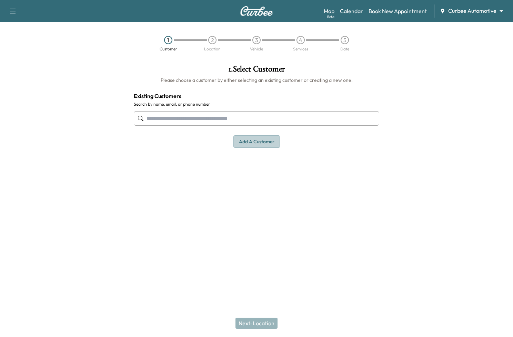
click at [239, 144] on button "Add a customer" at bounding box center [257, 141] width 47 height 13
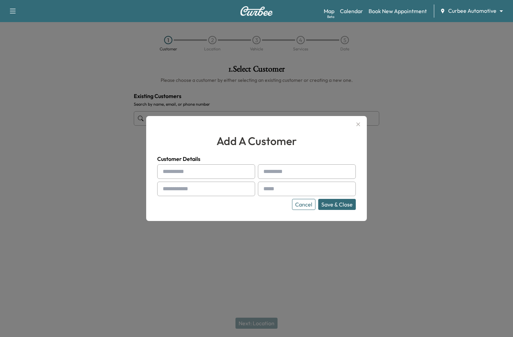
click at [176, 174] on input "text" at bounding box center [206, 171] width 98 height 14
type input "*****"
click at [276, 174] on input "text" at bounding box center [307, 171] width 98 height 14
type input "****"
click at [211, 193] on input "text" at bounding box center [206, 189] width 98 height 14
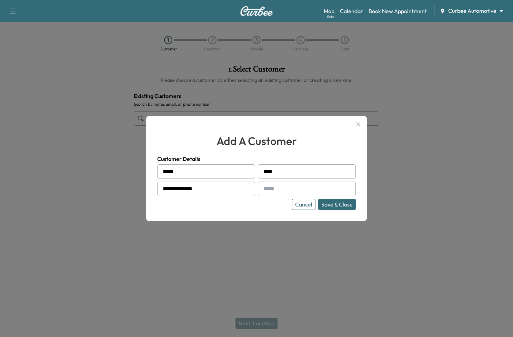
type input "**********"
click at [341, 206] on button "Save & Close" at bounding box center [337, 204] width 38 height 11
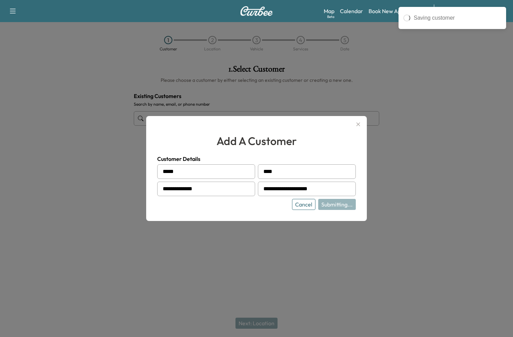
type input "**********"
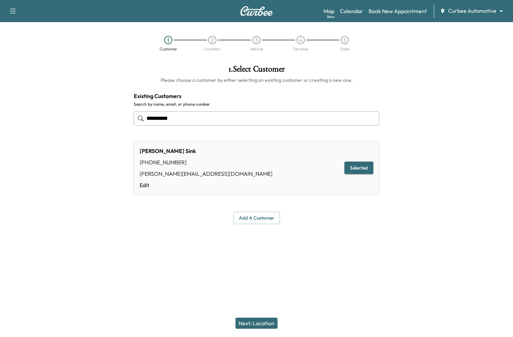
click at [260, 322] on button "Next: Location" at bounding box center [257, 322] width 42 height 11
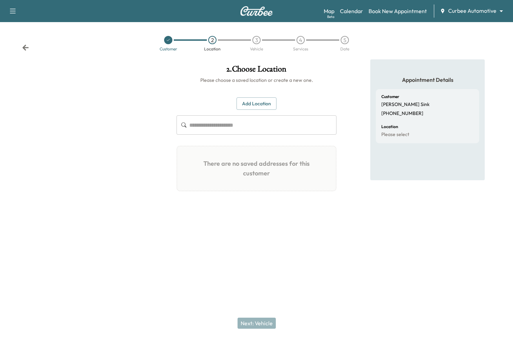
click at [252, 102] on button "Add Location" at bounding box center [257, 103] width 40 height 13
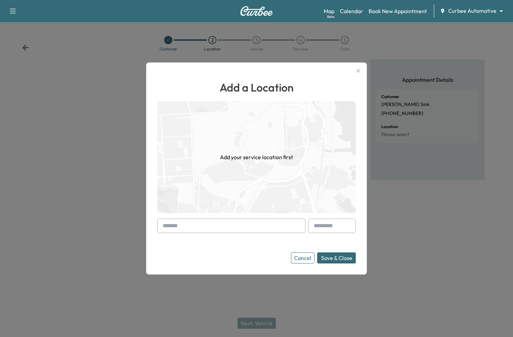
click at [177, 226] on input "text" at bounding box center [231, 225] width 148 height 14
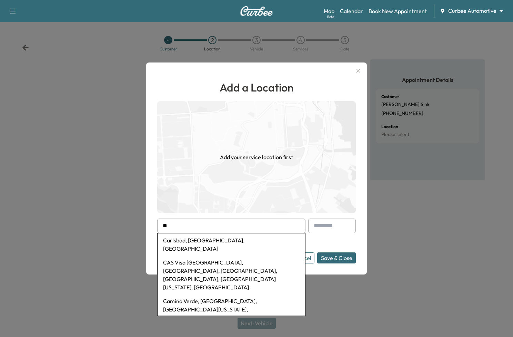
type input "*"
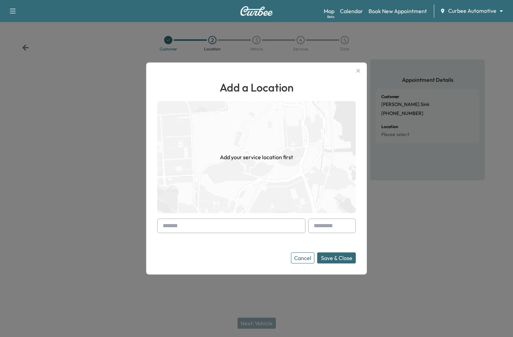
click at [189, 229] on input "text" at bounding box center [231, 225] width 148 height 14
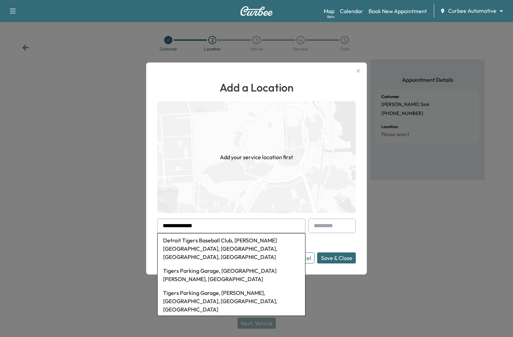
click at [194, 246] on li "Detroit Tigers Baseball Club, Woodward Avenue, Detroit, MI, USA" at bounding box center [232, 248] width 148 height 30
type input "**********"
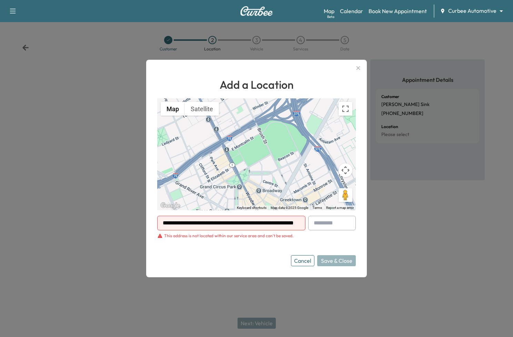
click at [248, 221] on input "**********" at bounding box center [231, 223] width 148 height 14
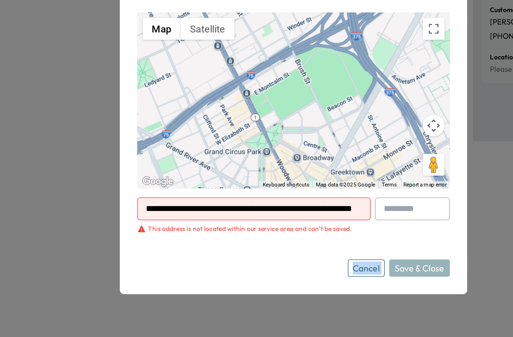
click at [192, 247] on form "**********" at bounding box center [256, 241] width 199 height 50
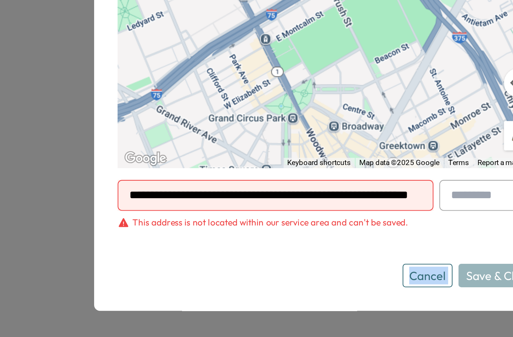
click at [192, 247] on form "**********" at bounding box center [256, 241] width 199 height 50
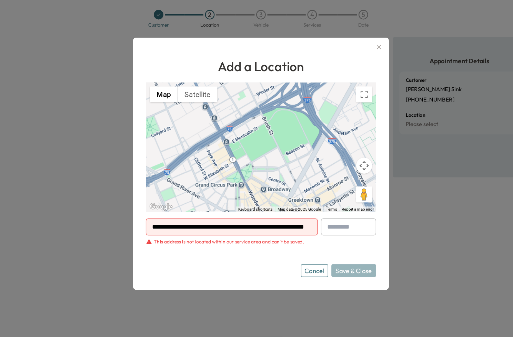
click at [248, 225] on input "**********" at bounding box center [231, 223] width 148 height 14
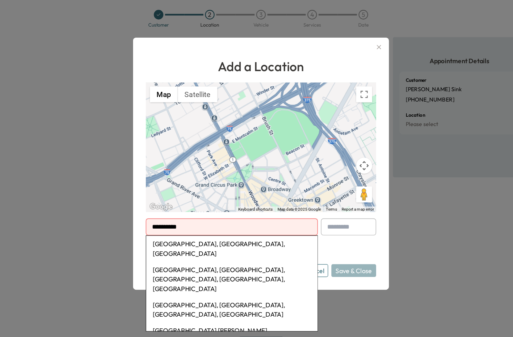
click at [248, 253] on li "[GEOGRAPHIC_DATA], [GEOGRAPHIC_DATA], [GEOGRAPHIC_DATA], [GEOGRAPHIC_DATA], [GE…" at bounding box center [232, 268] width 148 height 30
type input "**********"
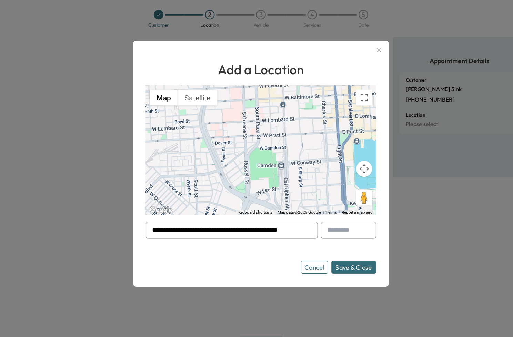
click at [345, 260] on button "Save & Close" at bounding box center [336, 257] width 39 height 11
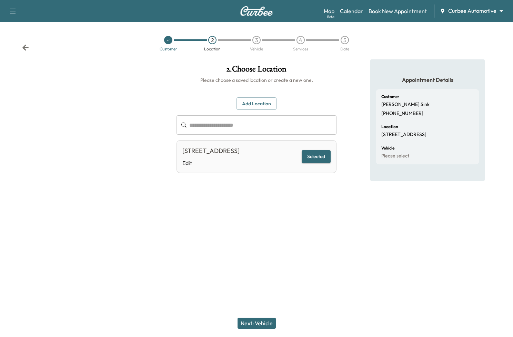
click at [254, 325] on button "Next: Vehicle" at bounding box center [257, 322] width 38 height 11
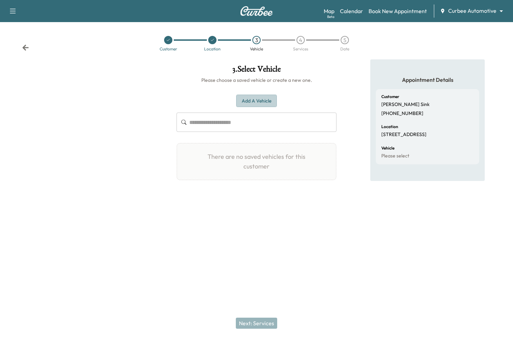
click at [246, 98] on button "Add a Vehicle" at bounding box center [256, 101] width 41 height 13
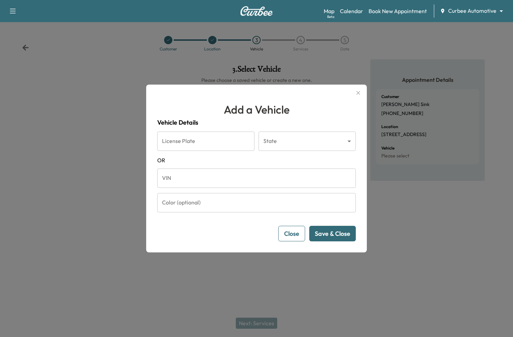
click at [176, 143] on input "License Plate" at bounding box center [205, 140] width 97 height 19
type input "*******"
click at [321, 139] on body "Support Log Out Map Beta Calendar Book New Appointment Curbee Automotive ******…" at bounding box center [256, 168] width 513 height 337
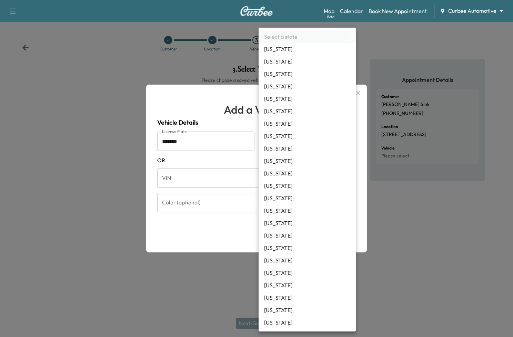
click at [302, 109] on li "[US_STATE]" at bounding box center [307, 111] width 97 height 12
type input "**"
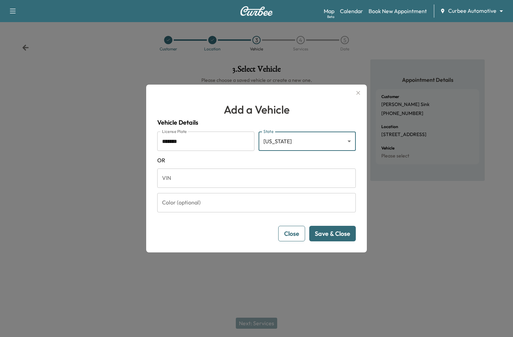
click at [338, 233] on button "Save & Close" at bounding box center [333, 234] width 47 height 16
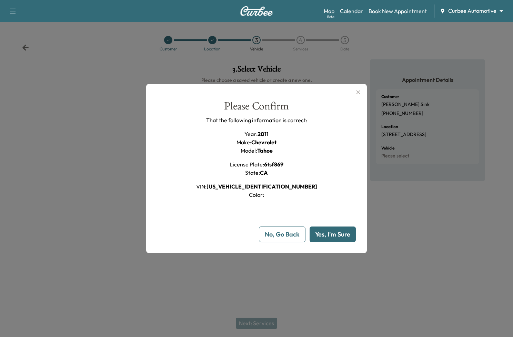
click at [338, 233] on button "Yes, I'm Sure" at bounding box center [333, 234] width 46 height 16
type input "**"
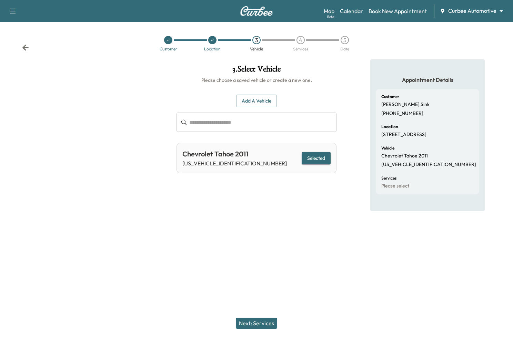
click at [245, 322] on button "Next: Services" at bounding box center [256, 322] width 41 height 11
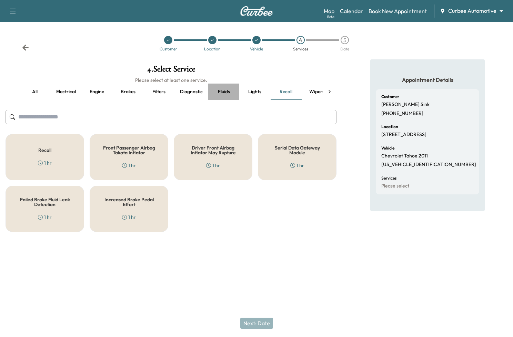
click at [224, 90] on button "Fluids" at bounding box center [223, 92] width 31 height 17
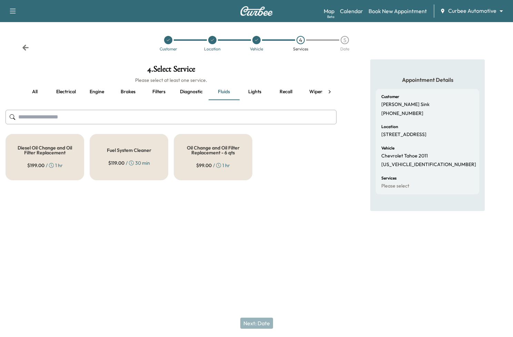
click at [199, 157] on div "Oil Change and Oil Filter Replacement - 6 qts $ 99.00 / 1 hr" at bounding box center [213, 157] width 79 height 46
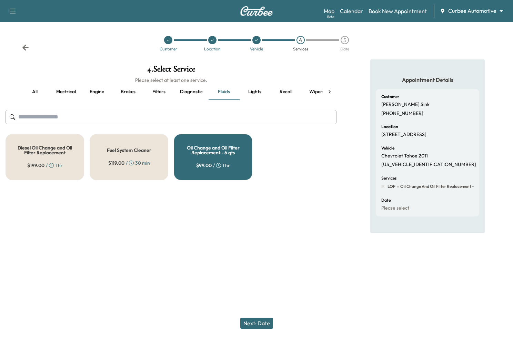
click at [280, 91] on button "Recall" at bounding box center [286, 92] width 31 height 17
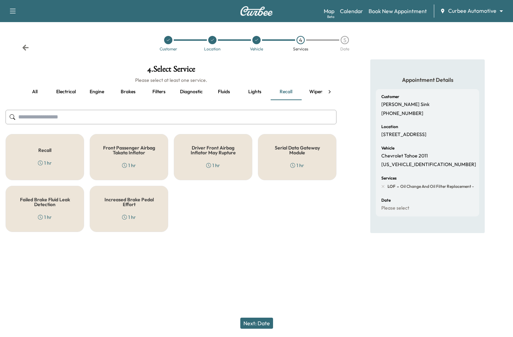
click at [47, 146] on div "Recall 1 hr" at bounding box center [45, 157] width 79 height 46
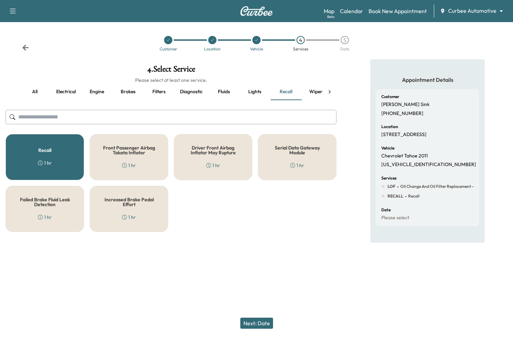
click at [258, 322] on button "Next: Date" at bounding box center [257, 322] width 33 height 11
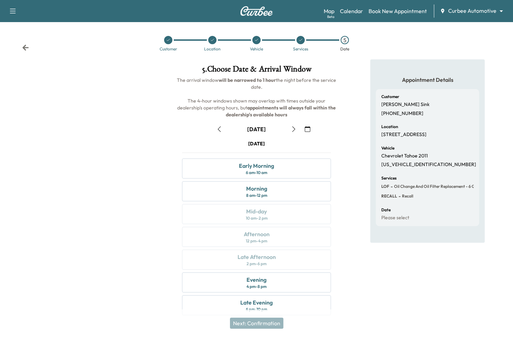
scroll to position [7, 0]
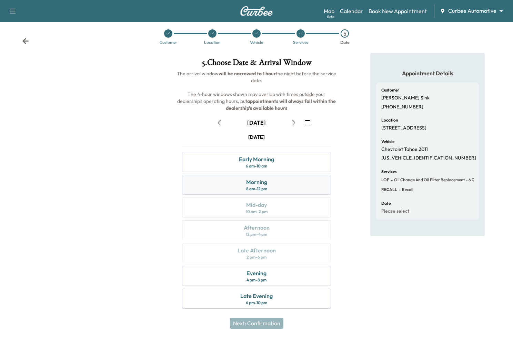
click at [313, 182] on div "Morning 8 am - 12 pm" at bounding box center [256, 185] width 149 height 20
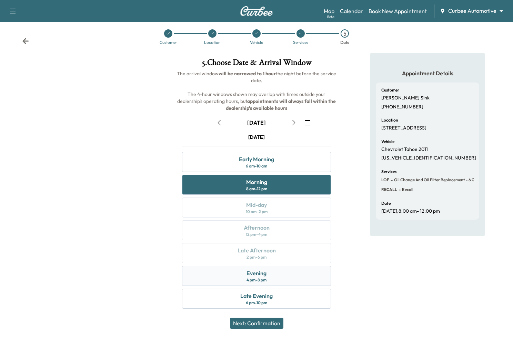
drag, startPoint x: 319, startPoint y: 235, endPoint x: 299, endPoint y: 264, distance: 35.7
click at [316, 239] on div "Thursday September 25 Early Morning 6 am - 10 am Morning 8 am - 12 pm Mid-day 1…" at bounding box center [257, 223] width 160 height 178
click at [252, 323] on button "Next: Confirmation" at bounding box center [256, 322] width 53 height 11
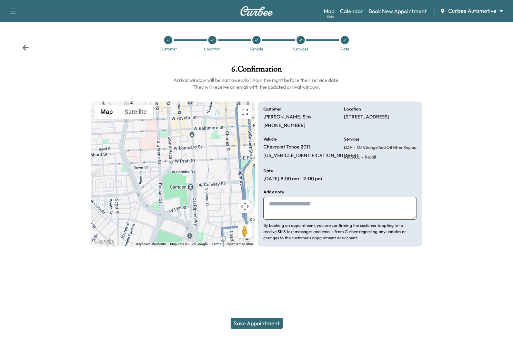
click at [255, 319] on button "Save Appointment" at bounding box center [257, 322] width 52 height 11
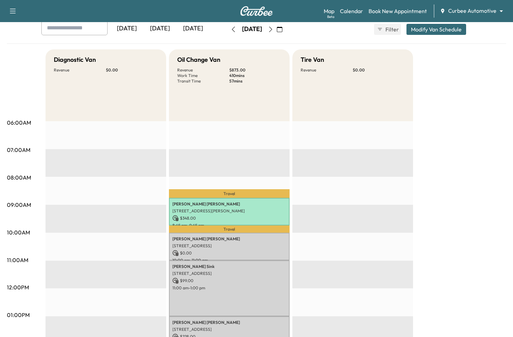
scroll to position [43, 0]
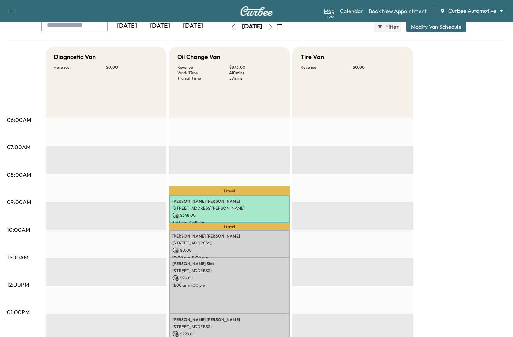
click at [329, 10] on link "Map Beta" at bounding box center [329, 11] width 11 height 8
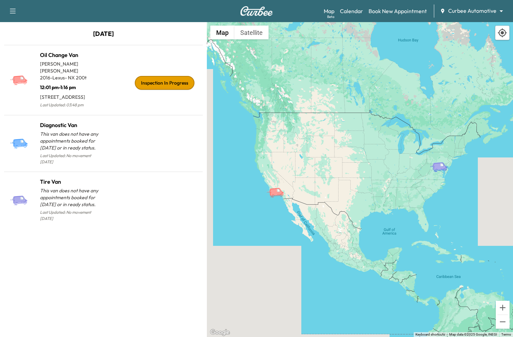
click at [497, 11] on body "Support Log Out Map Beta Calendar Book New Appointment Curbee Automotive ******…" at bounding box center [256, 168] width 513 height 337
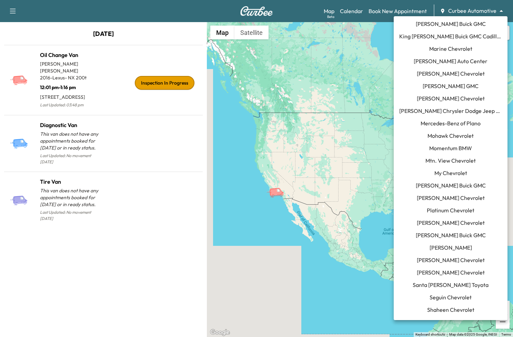
scroll to position [559, 0]
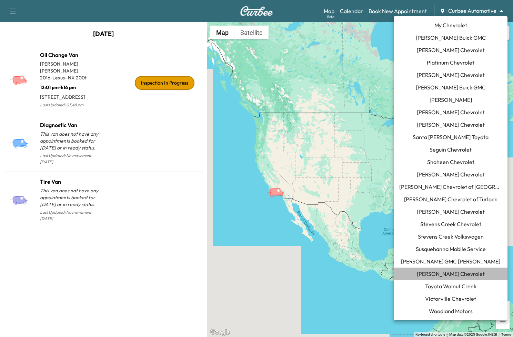
click at [450, 271] on span "[PERSON_NAME] Chevrolet" at bounding box center [451, 273] width 68 height 8
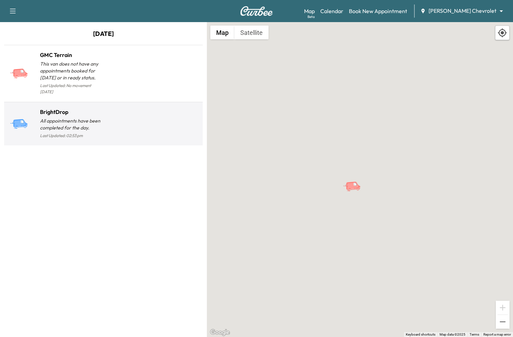
click at [143, 113] on div at bounding box center [152, 126] width 97 height 27
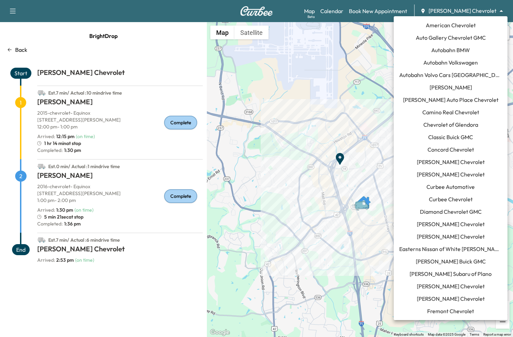
click at [502, 10] on body "Support Log Out Map Beta Calendar Book New Appointment Tom Gill Chevrolet *****…" at bounding box center [256, 168] width 513 height 337
click at [437, 186] on span "Curbee Automotive" at bounding box center [451, 187] width 48 height 8
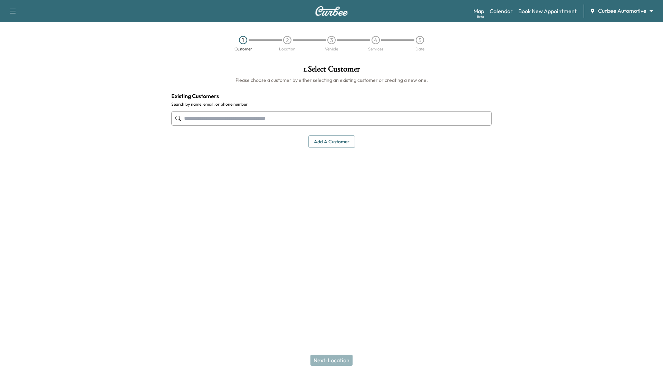
click at [650, 12] on body "Support Log Out Map Beta Calendar Book New Appointment Curbee Automotive ******…" at bounding box center [331, 187] width 663 height 374
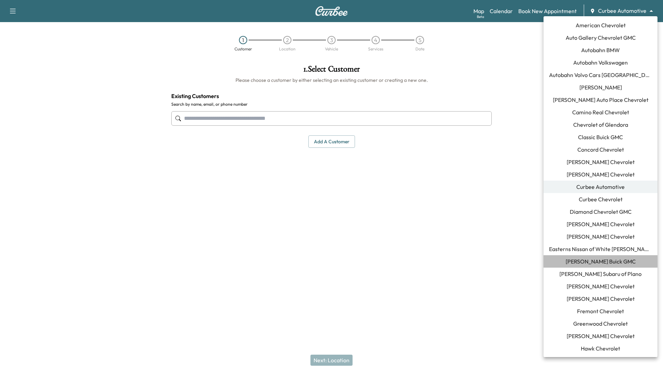
click at [600, 261] on span "[PERSON_NAME] Buick GMC" at bounding box center [600, 261] width 70 height 8
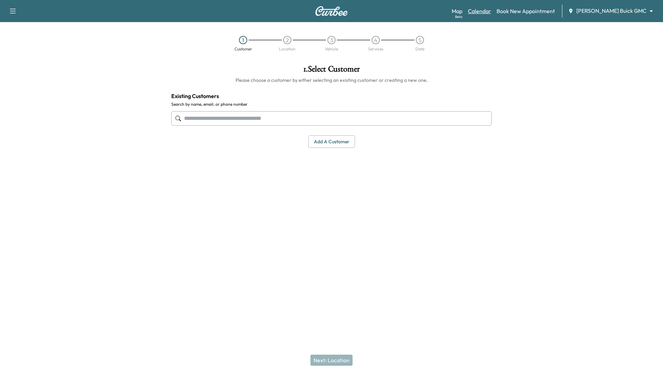
click at [491, 8] on link "Calendar" at bounding box center [479, 11] width 23 height 8
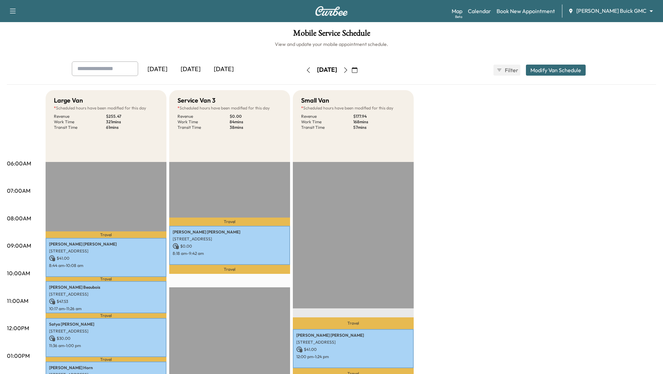
click at [649, 11] on body "Support Log Out Map Beta Calendar Book New Appointment Ewing Buick GMC ********…" at bounding box center [331, 187] width 663 height 374
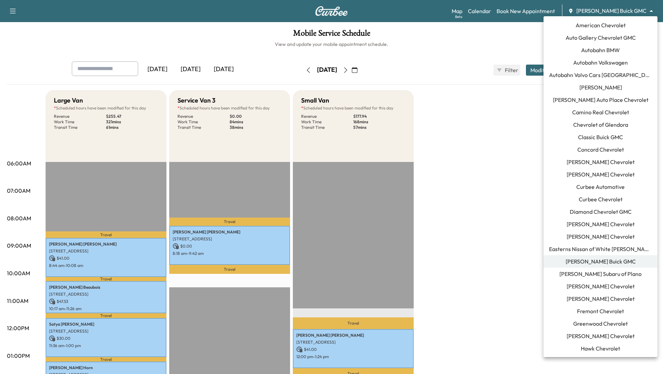
click at [600, 273] on span "[PERSON_NAME] Subaru of Plano" at bounding box center [600, 273] width 82 height 8
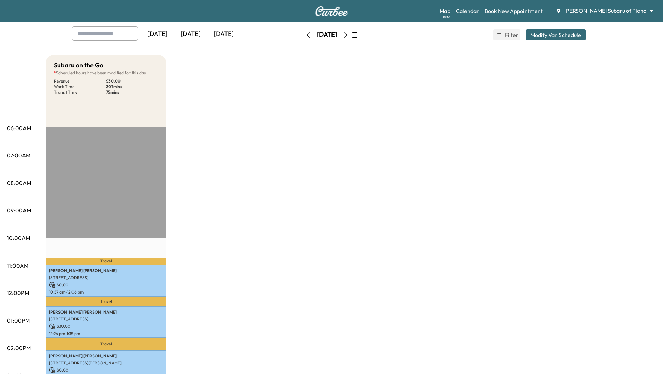
scroll to position [34, 0]
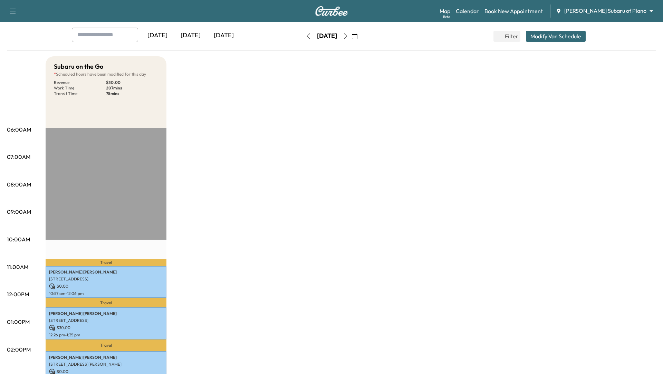
click at [650, 10] on body "Support Log Out Map Beta Calendar Book New Appointment Ewing Subaru of Plano **…" at bounding box center [331, 153] width 663 height 374
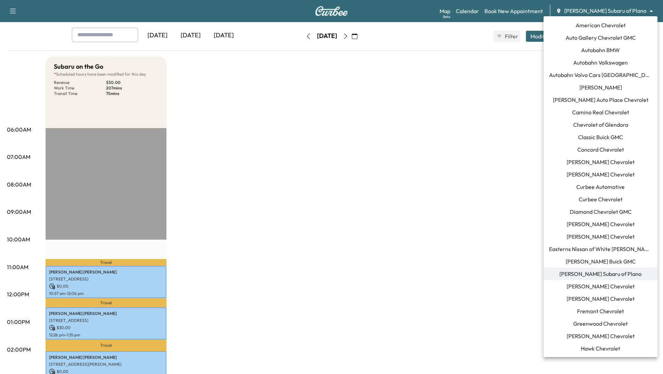
click at [577, 263] on li "[PERSON_NAME] Buick GMC" at bounding box center [600, 261] width 114 height 12
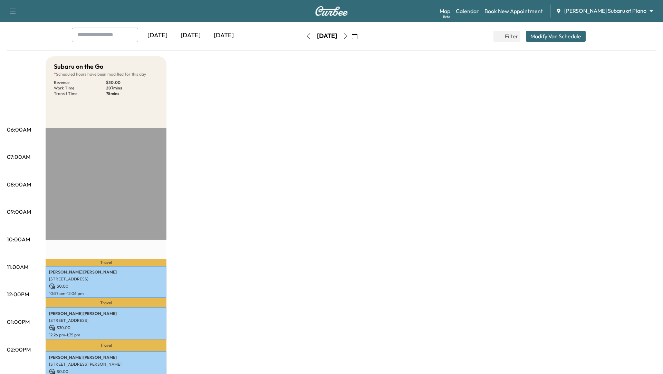
scroll to position [0, 0]
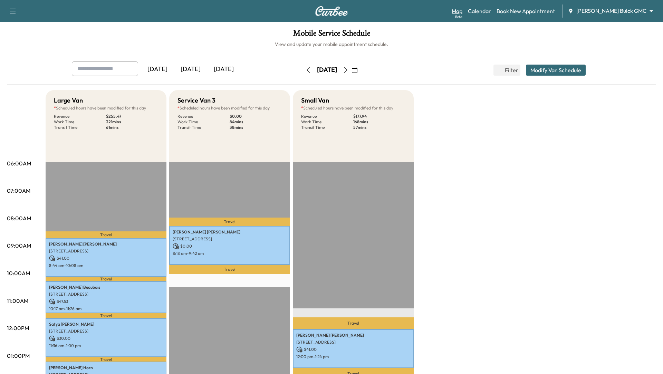
click at [462, 14] on link "Map Beta" at bounding box center [456, 11] width 11 height 8
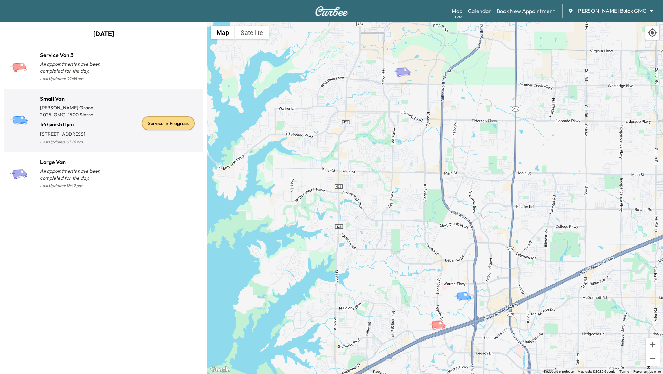
click at [77, 125] on p "1:47 pm - 3:11 pm" at bounding box center [71, 123] width 63 height 10
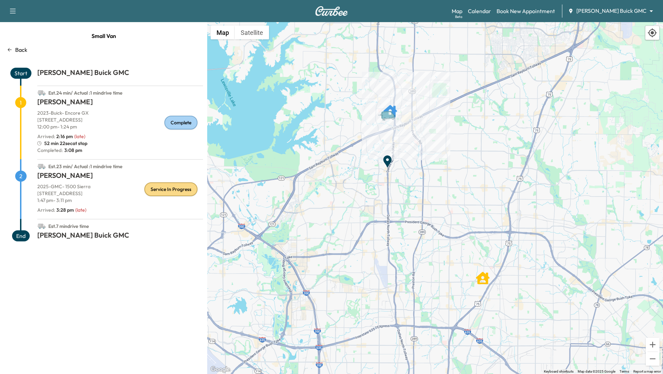
click at [649, 13] on body "Support Log Out Map Beta Calendar Book New Appointment Ewing Buick GMC ********…" at bounding box center [331, 187] width 663 height 374
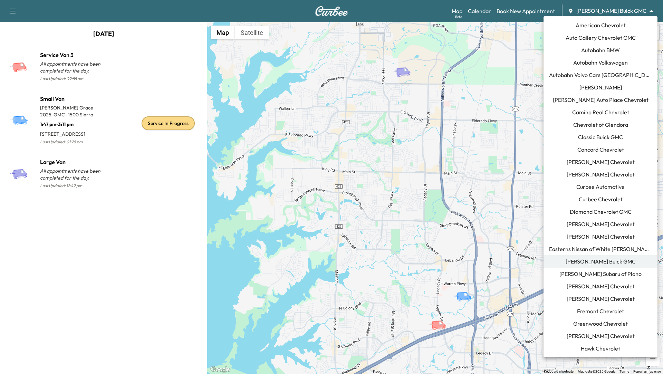
click at [653, 7] on body "Support Log Out Map Beta Calendar Book New Appointment Ewing Buick GMC ********…" at bounding box center [331, 187] width 663 height 374
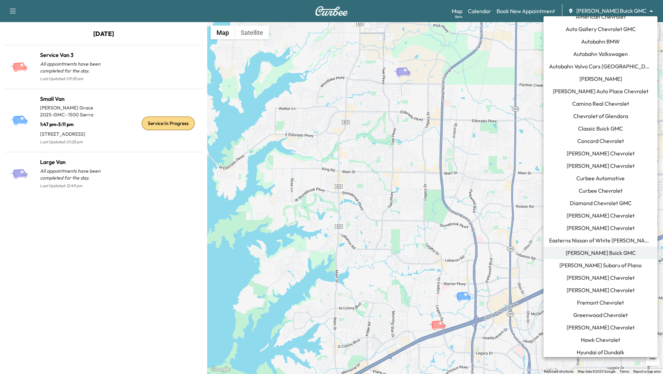
click at [582, 179] on span "Curbee Automotive" at bounding box center [600, 178] width 48 height 8
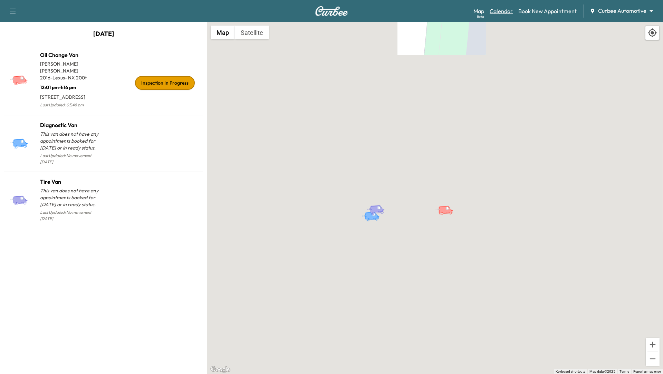
click at [506, 11] on link "Calendar" at bounding box center [500, 11] width 23 height 8
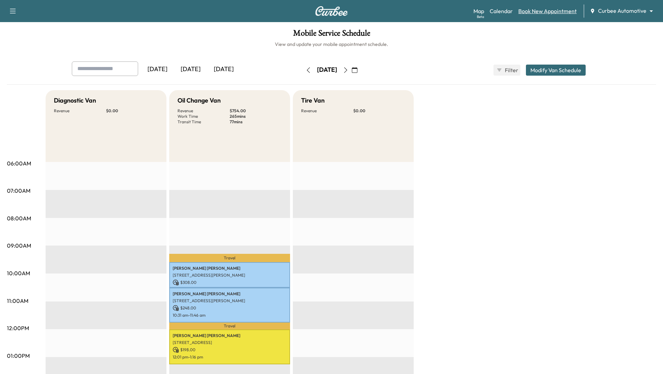
click at [534, 8] on link "Book New Appointment" at bounding box center [547, 11] width 58 height 8
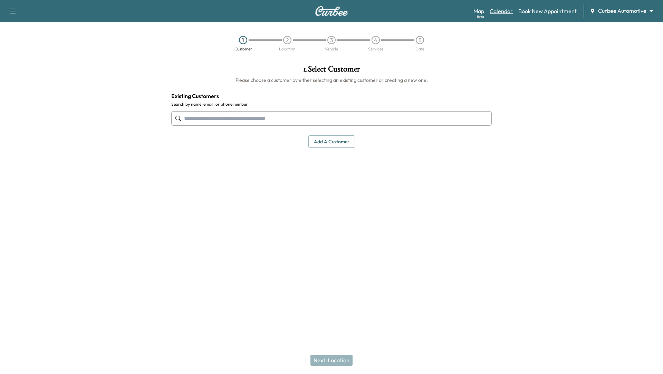
click at [501, 15] on link "Calendar" at bounding box center [500, 11] width 23 height 8
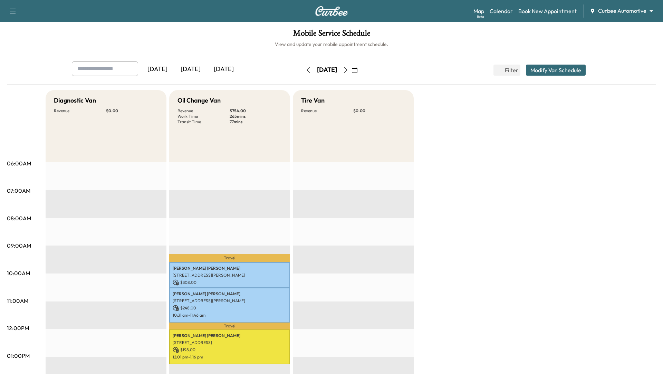
click at [561, 71] on button "Modify Van Schedule" at bounding box center [556, 70] width 60 height 11
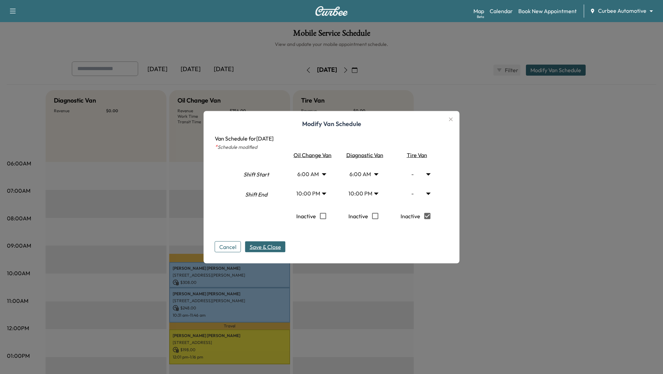
click at [271, 247] on span "Save & Close" at bounding box center [264, 246] width 31 height 8
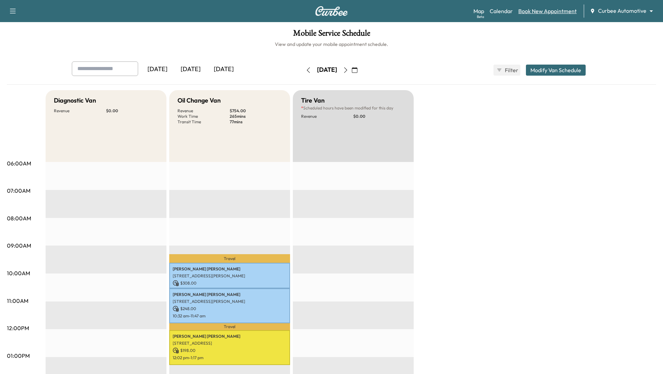
click at [530, 14] on link "Book New Appointment" at bounding box center [547, 11] width 58 height 8
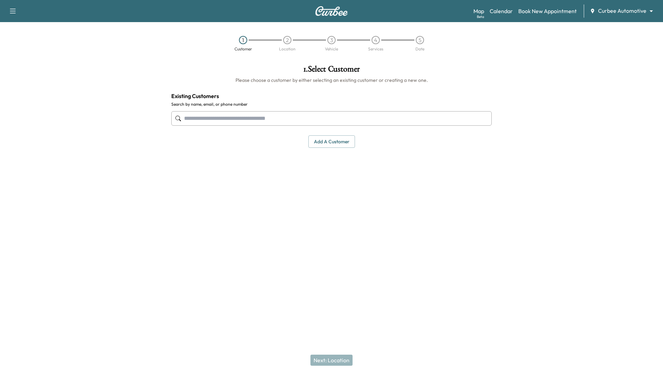
click at [330, 121] on input "text" at bounding box center [331, 118] width 320 height 14
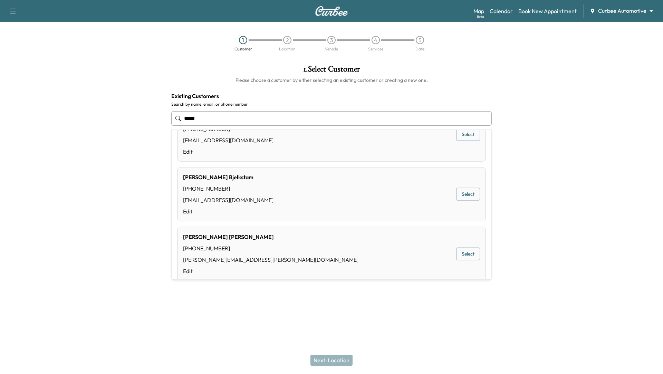
scroll to position [32, 0]
click at [474, 250] on button "Select" at bounding box center [468, 252] width 24 height 13
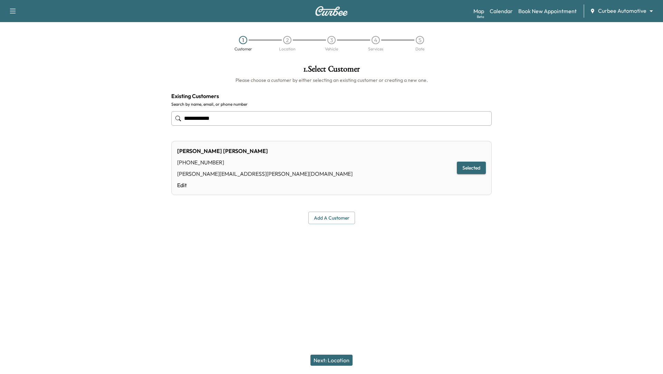
type input "**********"
click at [336, 363] on button "Next: Location" at bounding box center [331, 359] width 42 height 11
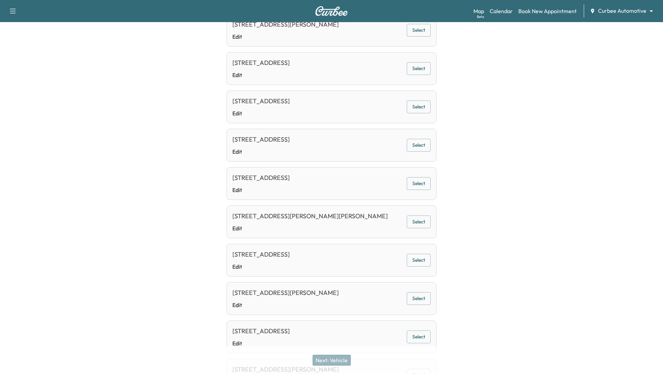
scroll to position [206, 0]
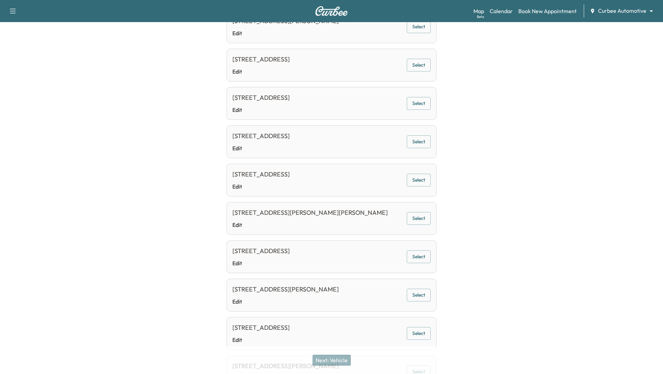
click at [419, 295] on button "Select" at bounding box center [418, 294] width 24 height 13
click at [335, 360] on button "Next: Vehicle" at bounding box center [331, 359] width 38 height 11
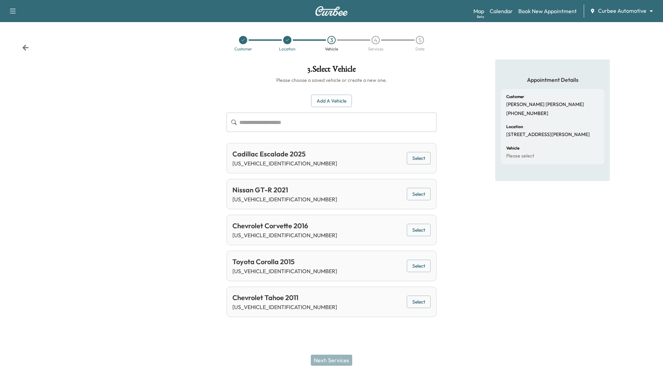
click at [420, 228] on button "Select" at bounding box center [418, 230] width 24 height 13
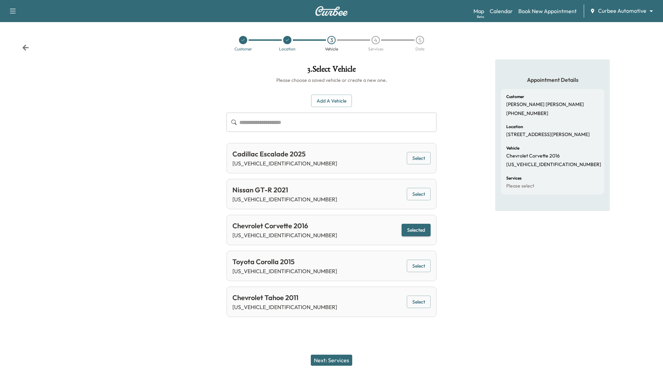
click at [330, 363] on button "Next: Services" at bounding box center [331, 359] width 41 height 11
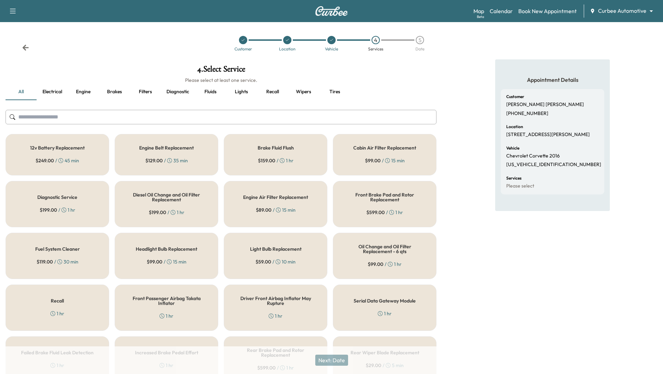
click at [271, 95] on button "Recall" at bounding box center [272, 92] width 31 height 17
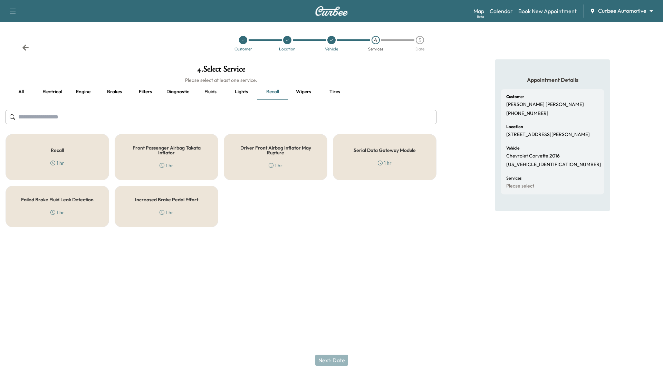
click at [154, 149] on h5 "Front Passenger Airbag Takata Inflator" at bounding box center [166, 150] width 81 height 10
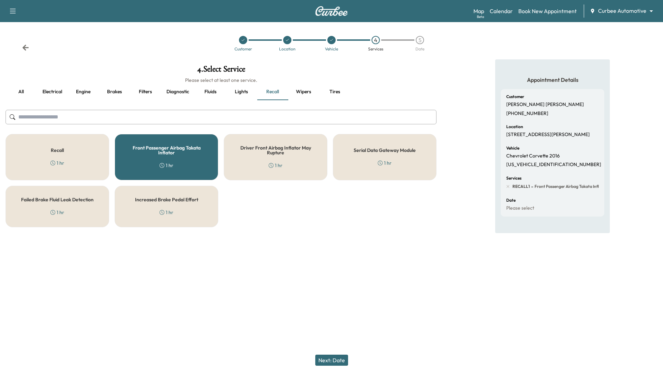
click at [333, 359] on button "Next: Date" at bounding box center [331, 359] width 33 height 11
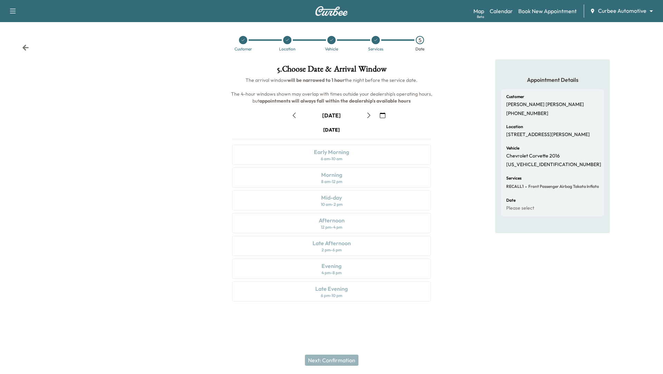
click at [369, 113] on icon "button" at bounding box center [369, 115] width 6 height 6
click at [336, 204] on div "10 am - 2 pm" at bounding box center [332, 205] width 22 height 6
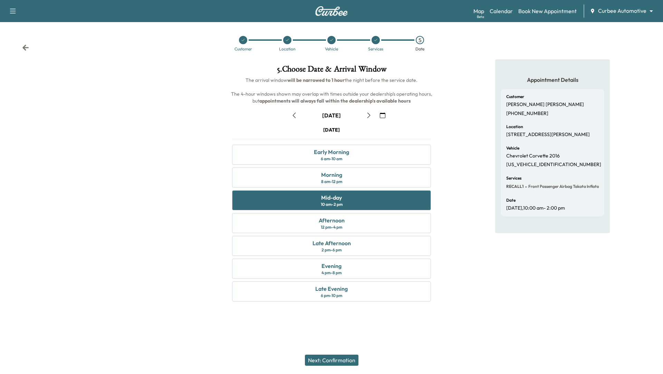
click at [321, 358] on button "Next: Confirmation" at bounding box center [331, 359] width 53 height 11
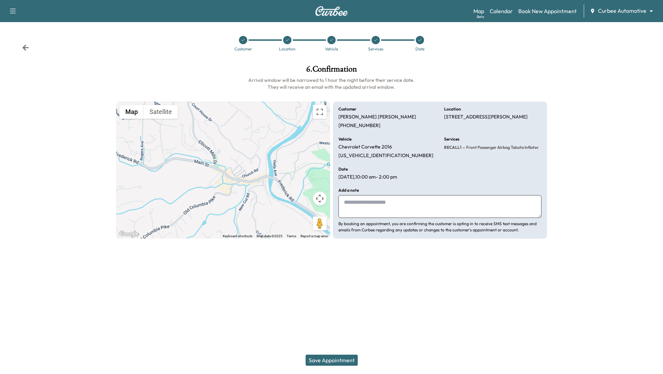
click at [333, 363] on button "Save Appointment" at bounding box center [331, 359] width 52 height 11
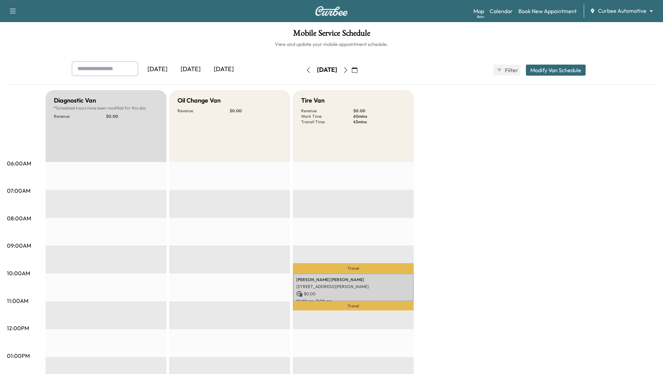
click at [305, 70] on icon "button" at bounding box center [308, 70] width 6 height 6
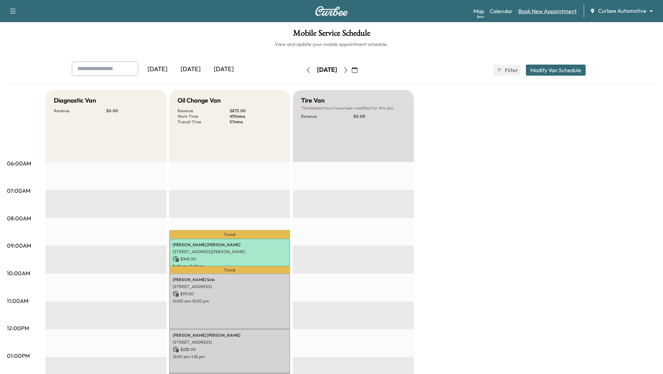
click at [542, 12] on link "Book New Appointment" at bounding box center [547, 11] width 58 height 8
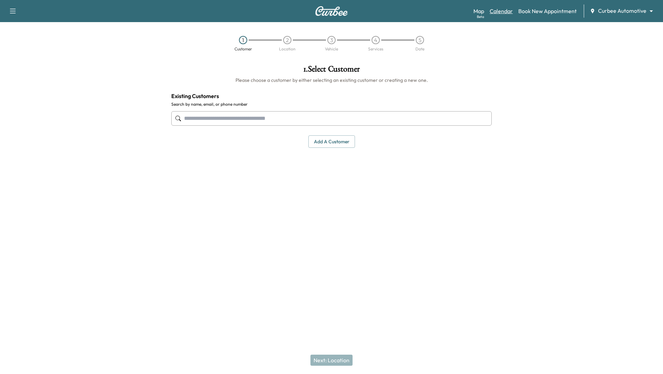
click at [500, 10] on link "Calendar" at bounding box center [500, 11] width 23 height 8
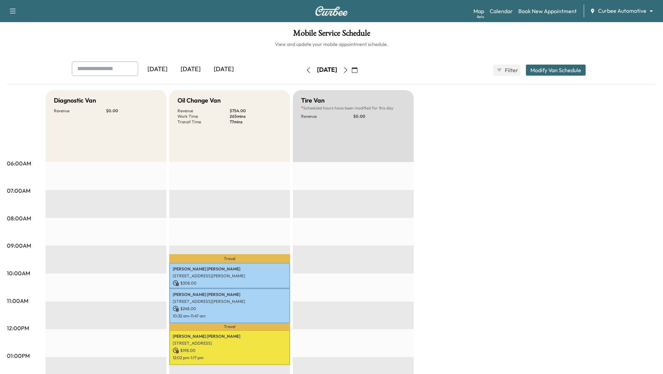
click at [500, 10] on link "Calendar" at bounding box center [500, 11] width 23 height 8
click at [547, 12] on link "Book New Appointment" at bounding box center [547, 11] width 58 height 8
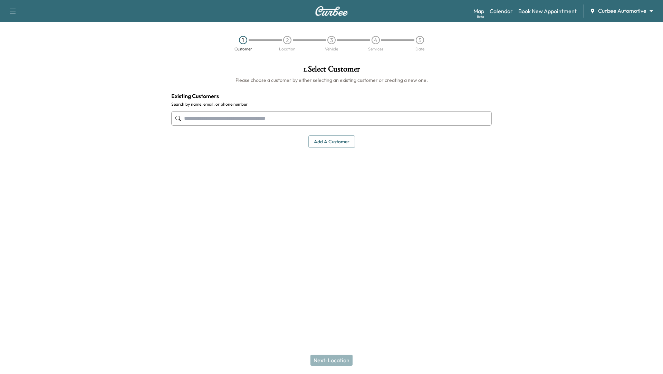
click at [335, 117] on input "text" at bounding box center [331, 118] width 320 height 14
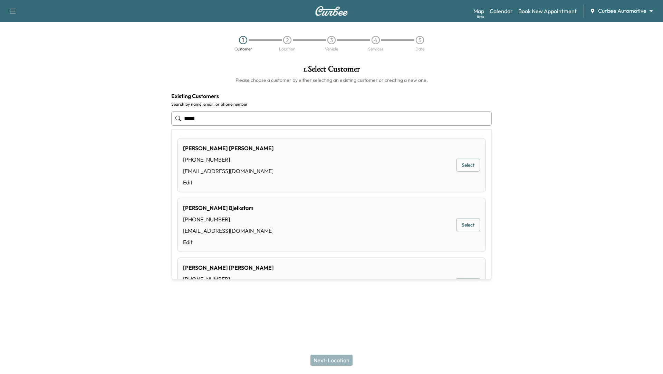
click at [396, 269] on div "Chris Buller (412) 860-5148 chris.buller@me.com Edit Select" at bounding box center [331, 284] width 308 height 54
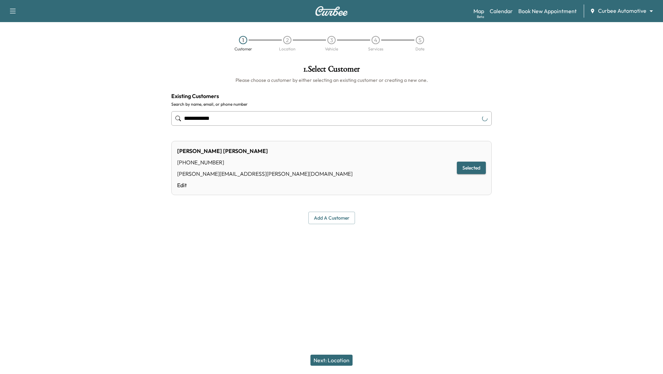
type input "**********"
click at [323, 361] on button "Next: Location" at bounding box center [331, 359] width 42 height 11
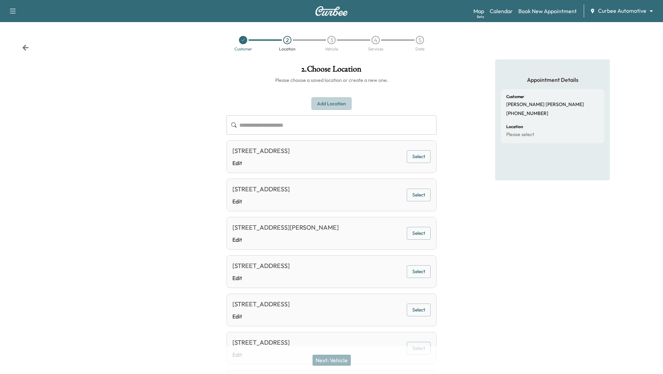
click at [338, 101] on button "Add Location" at bounding box center [331, 103] width 40 height 13
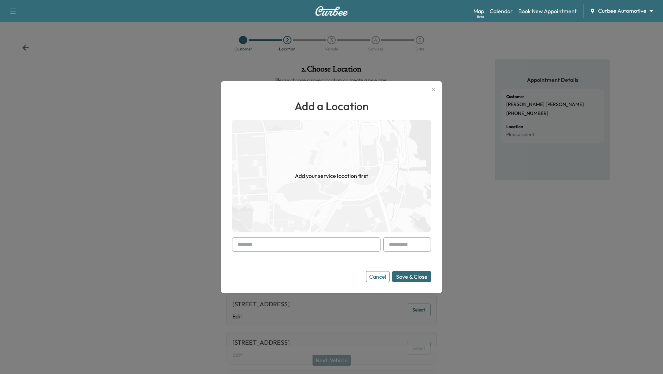
click at [301, 241] on input "text" at bounding box center [306, 244] width 148 height 14
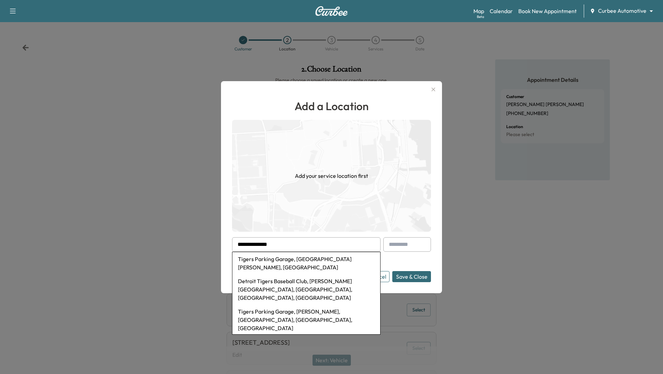
click at [292, 282] on li "Detroit Tigers Baseball Club, Woodward Avenue, Detroit, MI, USA" at bounding box center [306, 289] width 148 height 30
type input "**********"
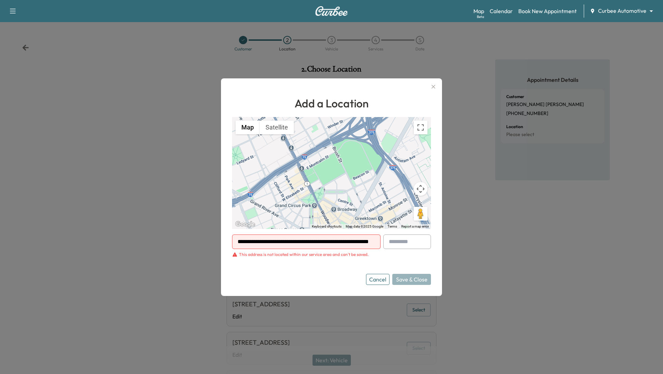
click at [375, 276] on button "Cancel" at bounding box center [377, 279] width 23 height 11
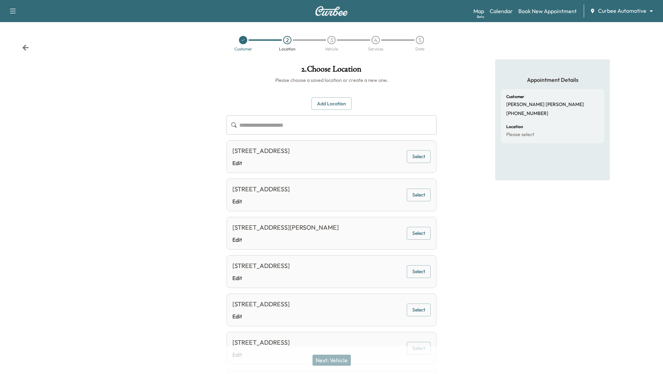
scroll to position [297, 0]
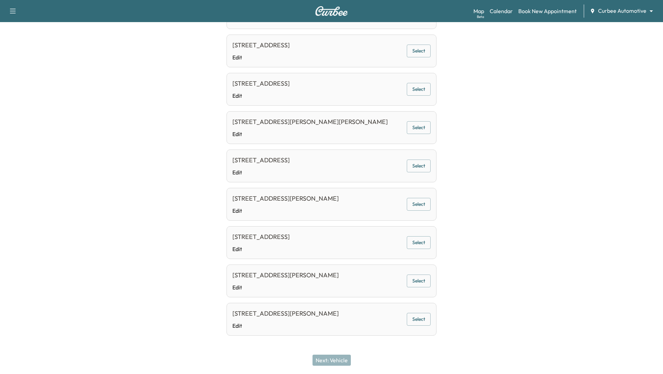
click at [415, 241] on button "Select" at bounding box center [418, 242] width 24 height 13
click at [317, 362] on button "Next: Vehicle" at bounding box center [331, 359] width 38 height 11
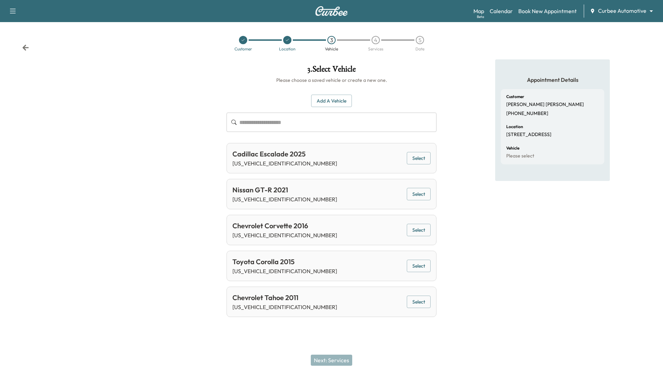
click at [419, 302] on button "Select" at bounding box center [418, 301] width 24 height 13
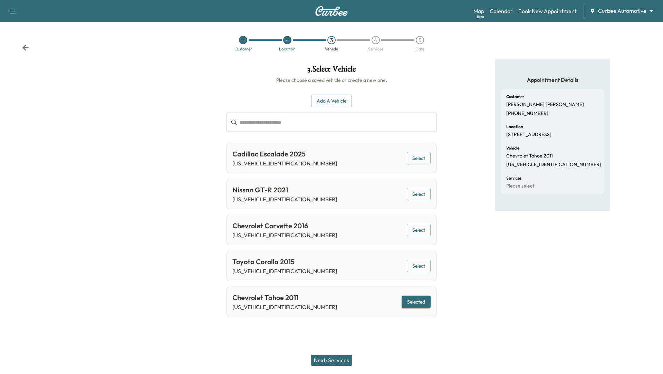
click at [327, 360] on button "Next: Services" at bounding box center [331, 359] width 41 height 11
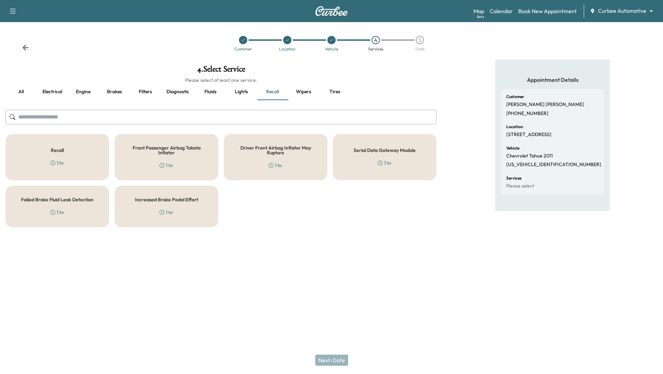
click at [171, 146] on h5 "Front Passenger Airbag Takata Inflator" at bounding box center [166, 150] width 81 height 10
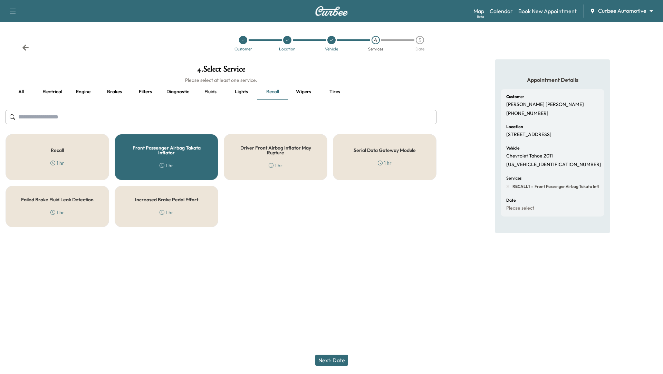
click at [333, 360] on button "Next: Date" at bounding box center [331, 359] width 33 height 11
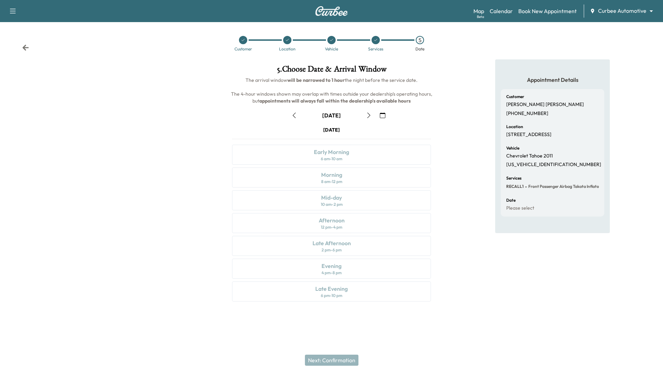
click at [370, 119] on button "button" at bounding box center [369, 115] width 12 height 11
click at [361, 190] on div "Mid-day 10 am - 2 pm" at bounding box center [331, 200] width 199 height 20
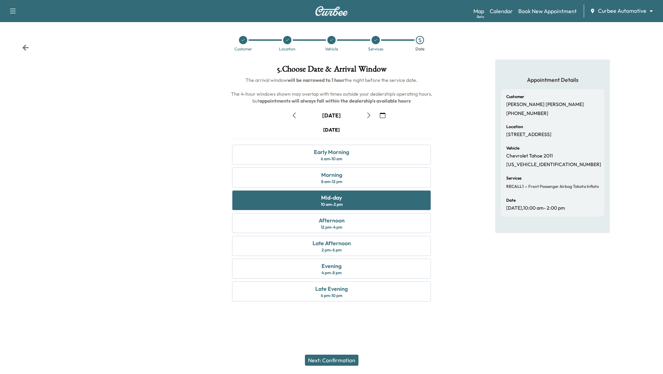
click at [329, 356] on button "Next: Confirmation" at bounding box center [331, 359] width 53 height 11
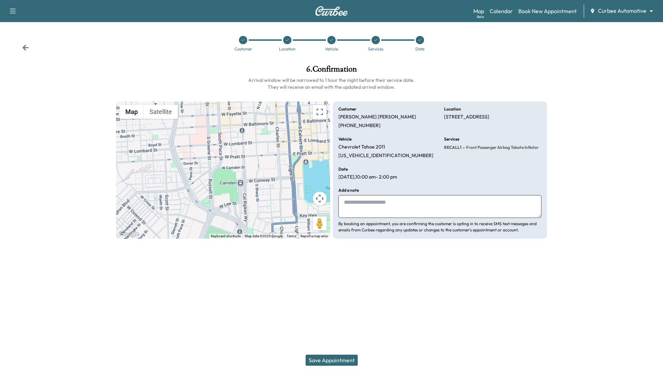
click at [329, 356] on button "Save Appointment" at bounding box center [331, 359] width 52 height 11
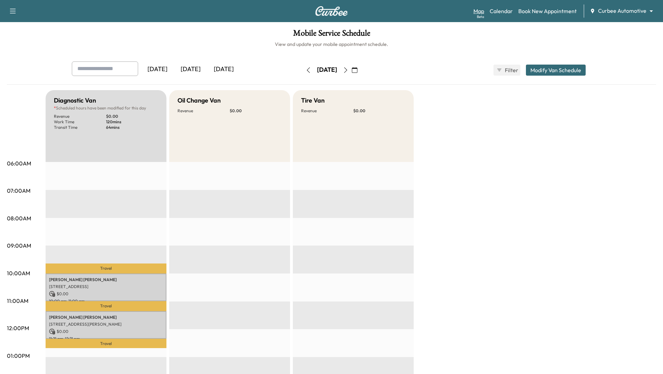
click at [474, 11] on link "Map Beta" at bounding box center [478, 11] width 11 height 8
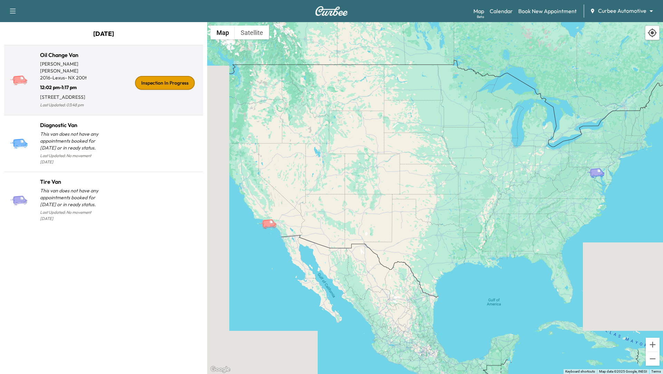
click at [127, 75] on div "Inspection In Progress" at bounding box center [152, 82] width 97 height 53
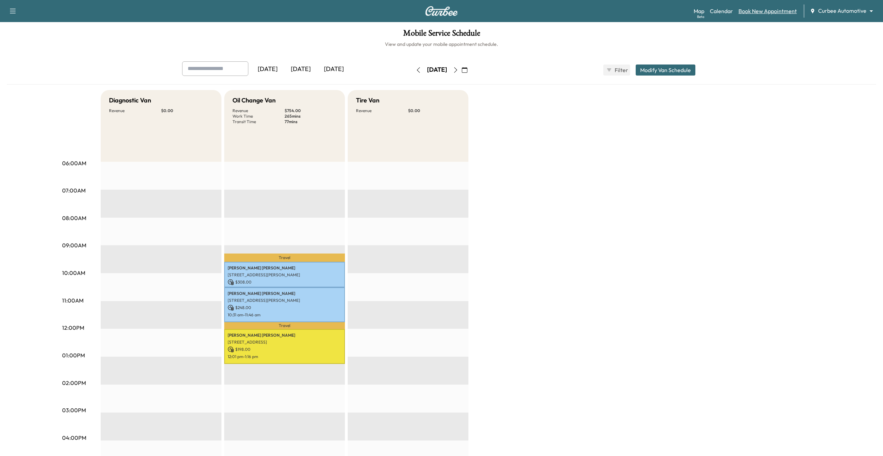
click at [756, 9] on link "Book New Appointment" at bounding box center [768, 11] width 58 height 8
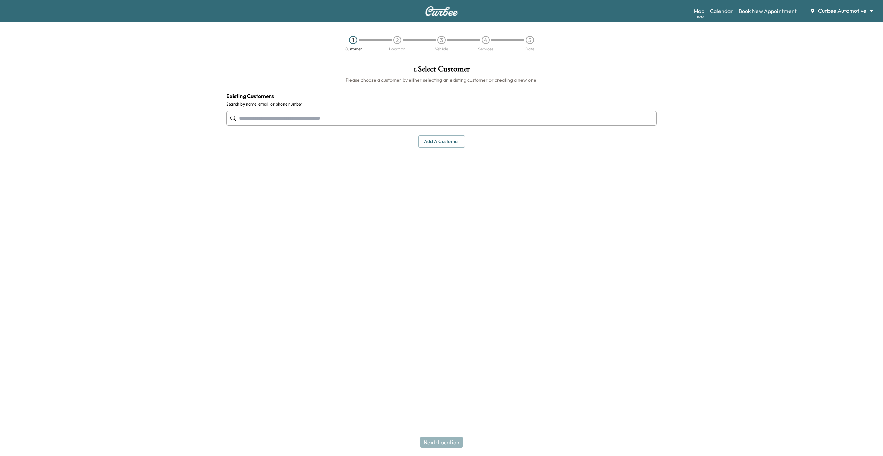
click at [463, 157] on div "1 . Select Customer Please choose a customer by either selecting an existing cu…" at bounding box center [442, 173] width 442 height 228
click at [447, 145] on button "Add a customer" at bounding box center [442, 141] width 47 height 13
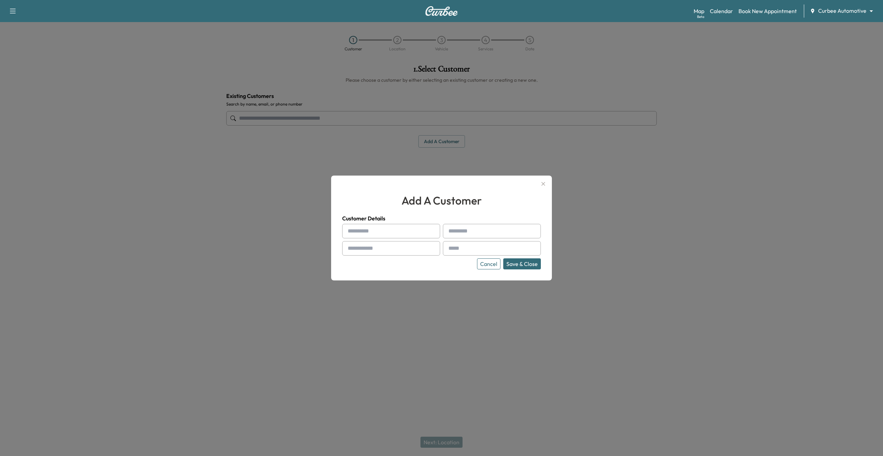
click at [415, 231] on input "text" at bounding box center [391, 231] width 98 height 14
type input "******"
click at [459, 231] on input "text" at bounding box center [492, 231] width 98 height 14
type input "******"
type input "**********"
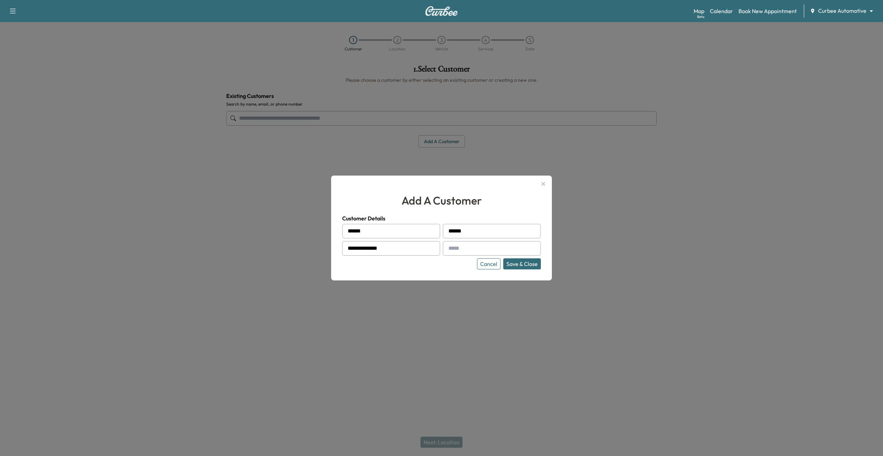
click at [474, 248] on input "text" at bounding box center [492, 248] width 98 height 14
type input "**********"
click at [511, 264] on button "Save & Close" at bounding box center [522, 263] width 38 height 11
type input "**********"
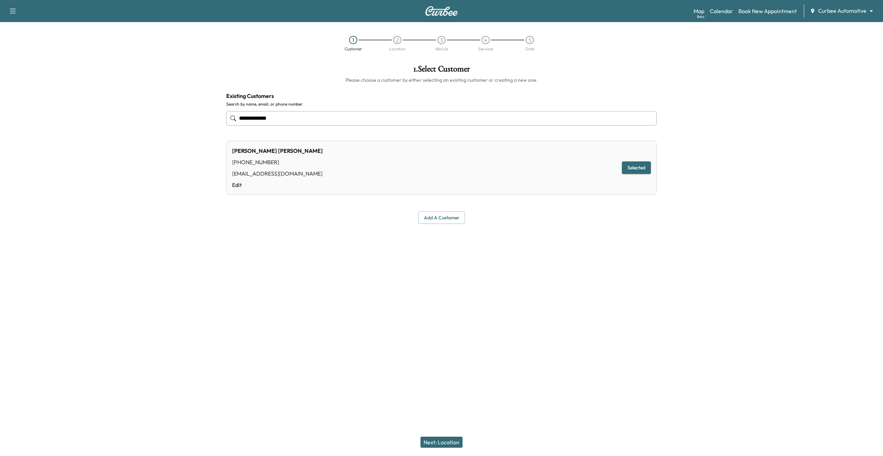
click at [437, 443] on button "Next: Location" at bounding box center [442, 442] width 42 height 11
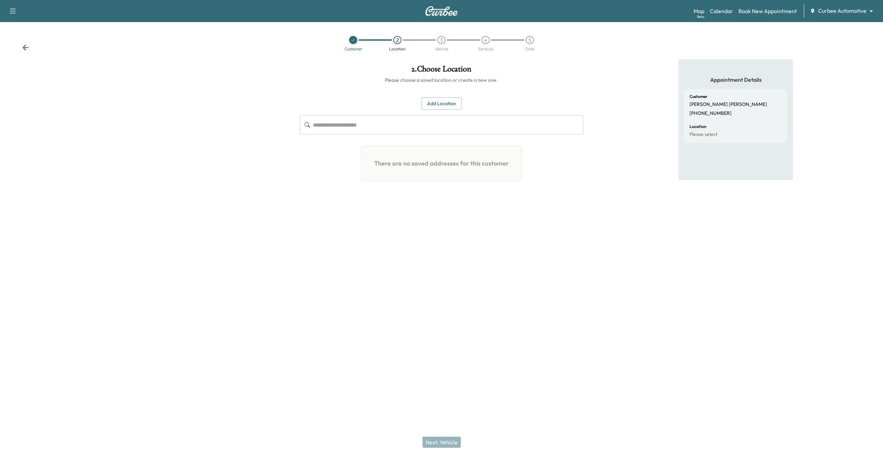
click at [445, 105] on button "Add Location" at bounding box center [442, 103] width 40 height 13
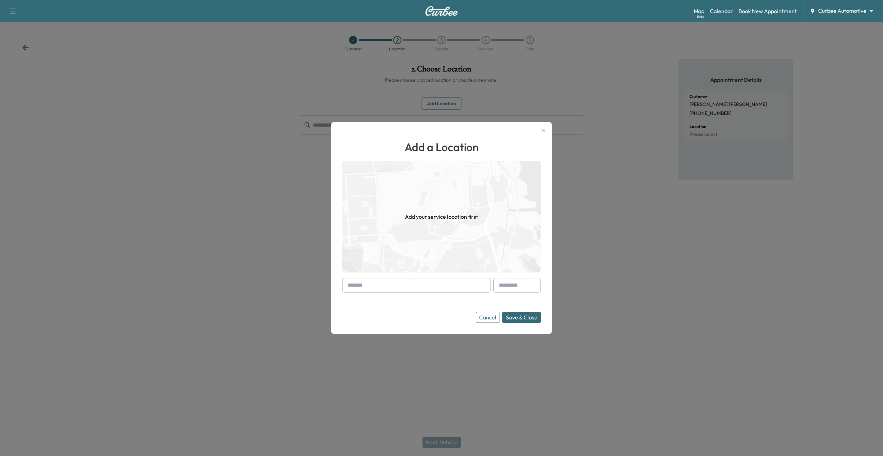
click at [389, 282] on input "text" at bounding box center [416, 285] width 148 height 14
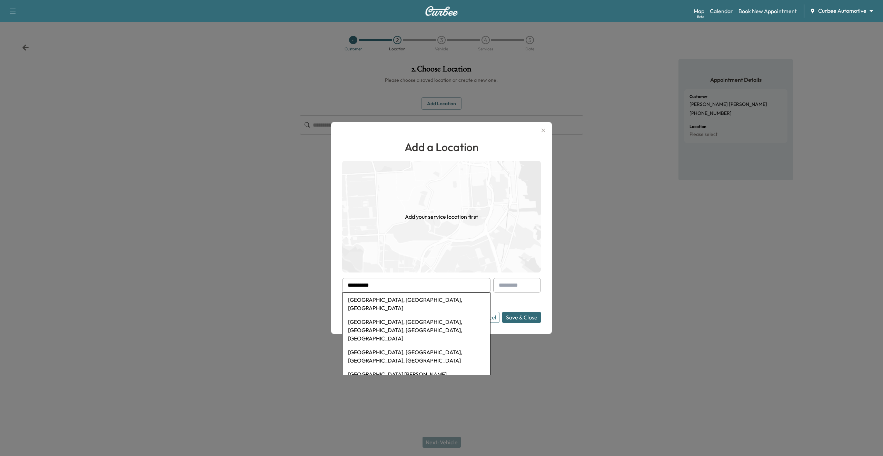
click at [395, 315] on li "[GEOGRAPHIC_DATA], [GEOGRAPHIC_DATA], [GEOGRAPHIC_DATA], [GEOGRAPHIC_DATA], [GE…" at bounding box center [417, 330] width 148 height 30
type input "**********"
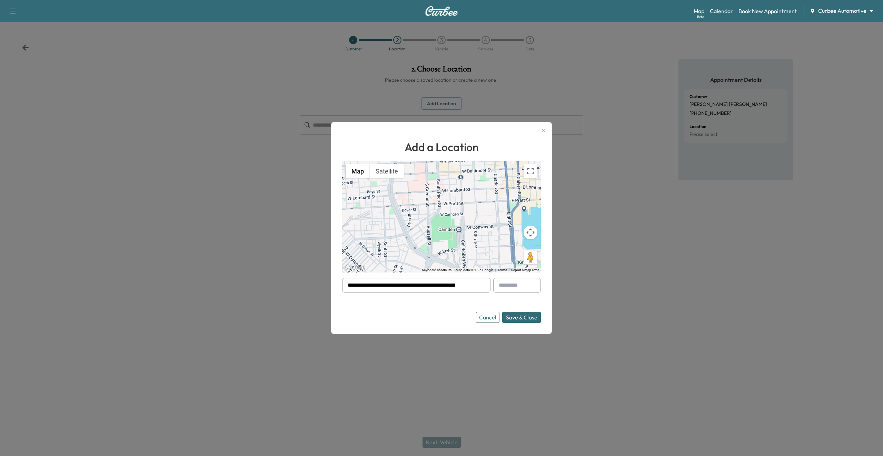
click at [526, 321] on button "Save & Close" at bounding box center [521, 317] width 39 height 11
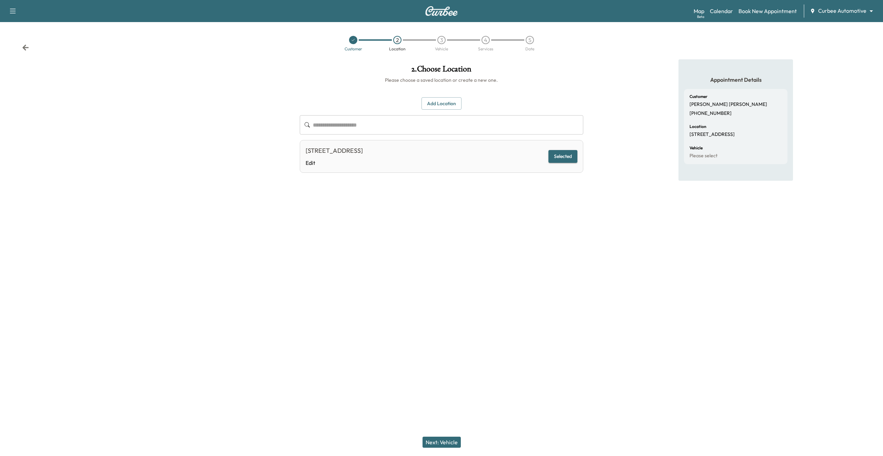
click at [447, 442] on button "Next: Vehicle" at bounding box center [442, 442] width 38 height 11
click at [440, 103] on button "Add a Vehicle" at bounding box center [441, 101] width 41 height 13
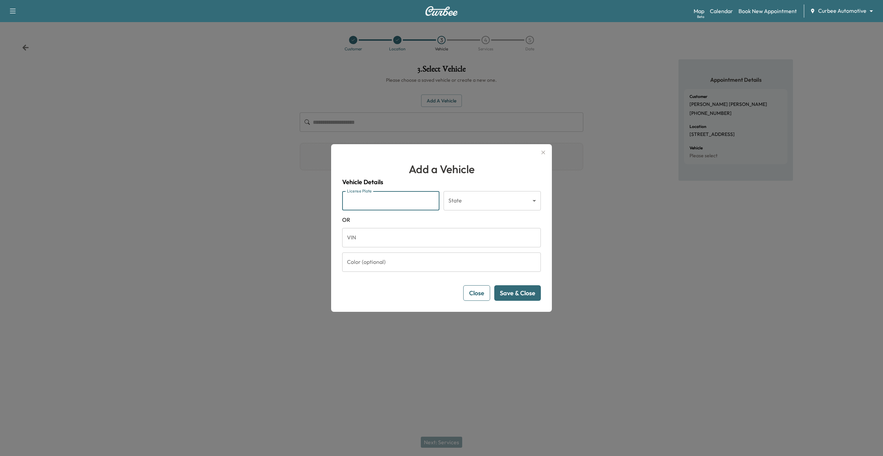
click at [384, 197] on input "License Plate" at bounding box center [390, 200] width 97 height 19
click at [384, 196] on input "License Plate" at bounding box center [390, 200] width 97 height 19
type input "******"
click at [474, 198] on body "Support Log Out Map Beta Calendar Book New Appointment Curbee Automotive ******…" at bounding box center [441, 228] width 883 height 456
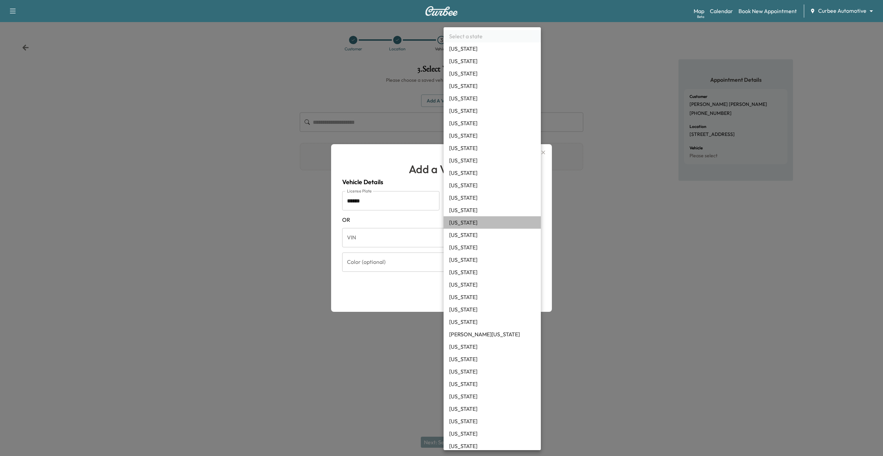
click at [470, 224] on li "[US_STATE]" at bounding box center [492, 222] width 97 height 12
type input "**"
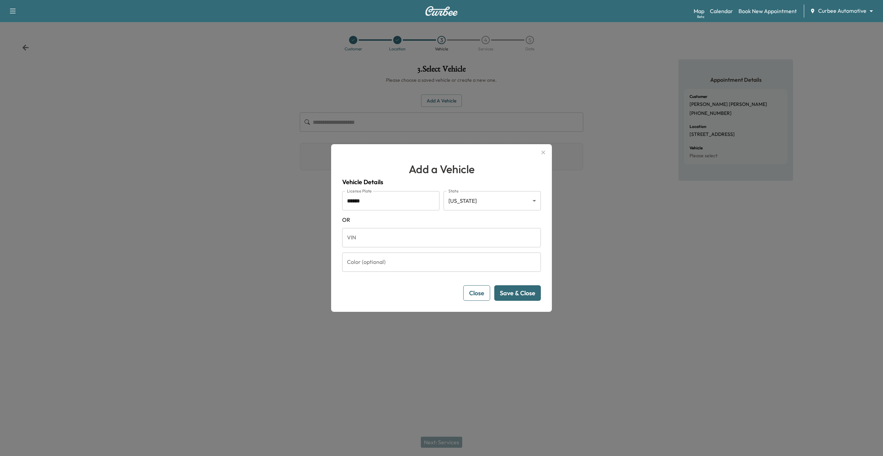
click at [514, 296] on button "Save & Close" at bounding box center [517, 293] width 47 height 16
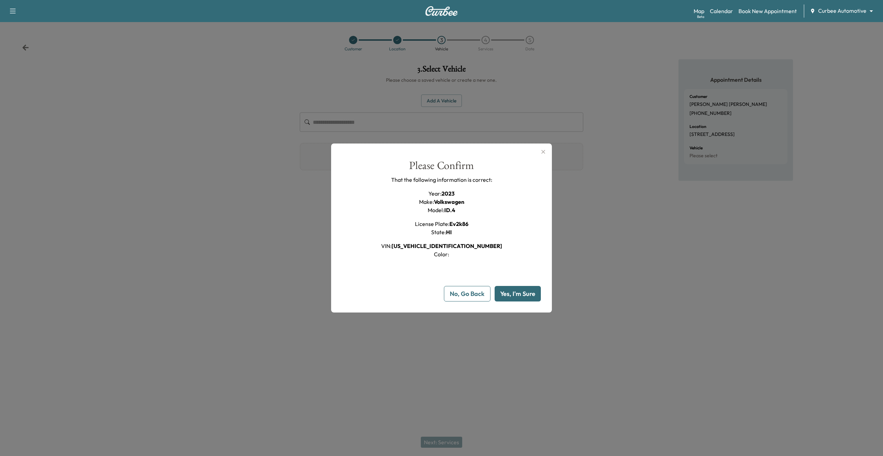
click at [514, 296] on button "Yes, I'm Sure" at bounding box center [518, 294] width 46 height 16
type input "**"
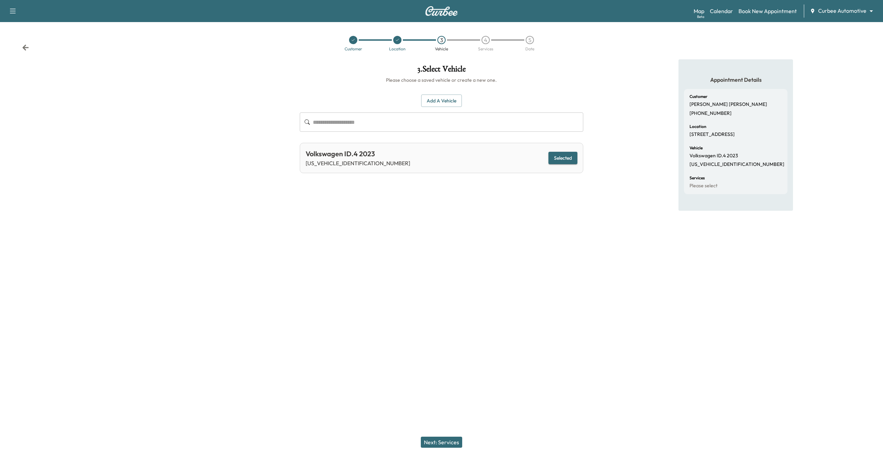
click at [446, 441] on button "Next: Services" at bounding box center [441, 442] width 41 height 11
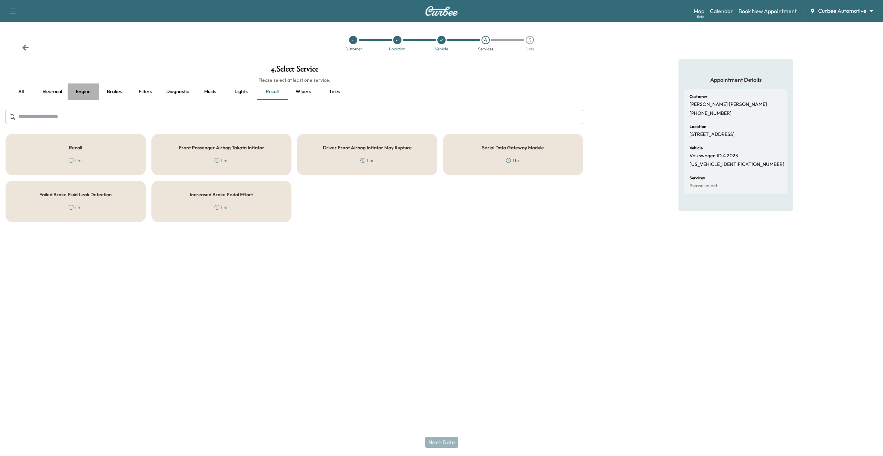
click at [81, 94] on button "Engine" at bounding box center [83, 92] width 31 height 17
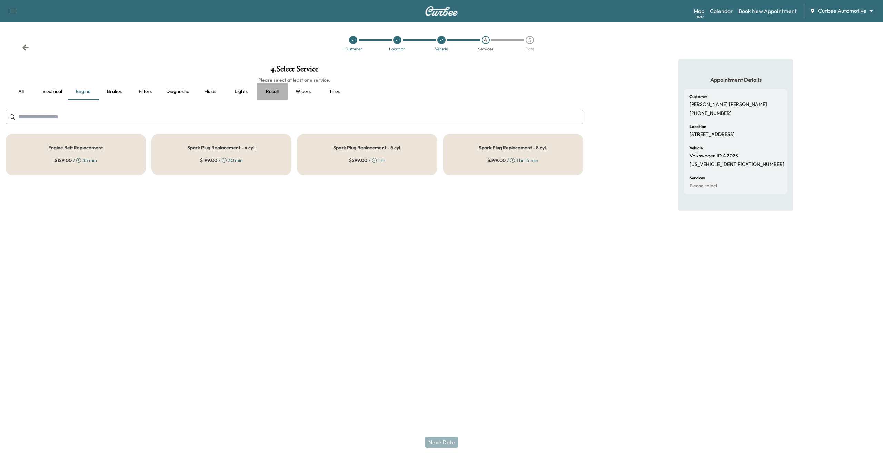
click at [268, 90] on button "Recall" at bounding box center [272, 92] width 31 height 17
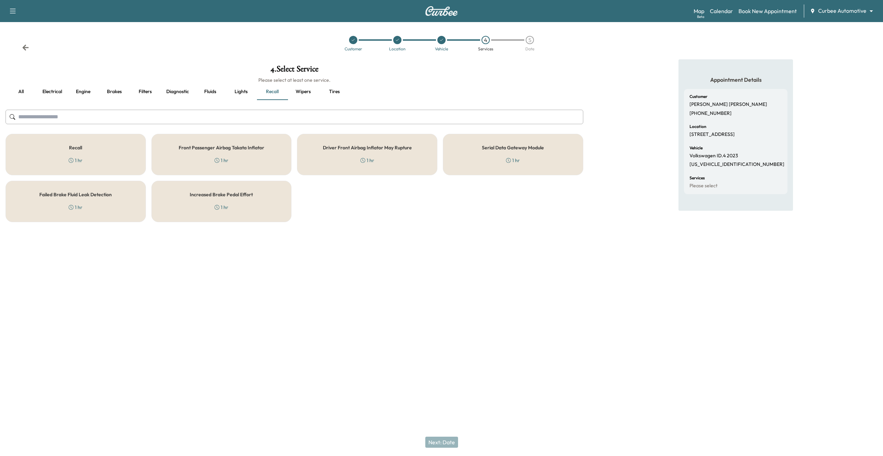
click at [261, 165] on div "Front Passenger Airbag Takata Inflator 1 hr" at bounding box center [221, 154] width 140 height 41
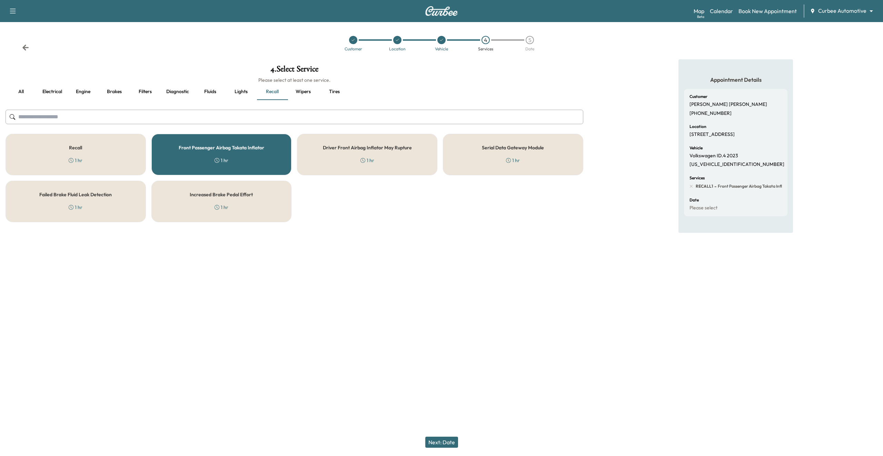
click at [442, 446] on button "Next: Date" at bounding box center [441, 442] width 33 height 11
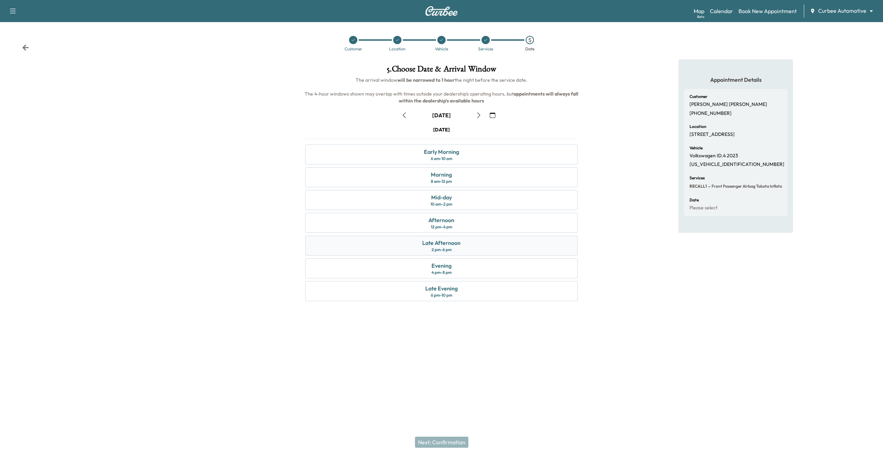
click at [450, 249] on div "2 pm - 6 pm" at bounding box center [442, 250] width 20 height 6
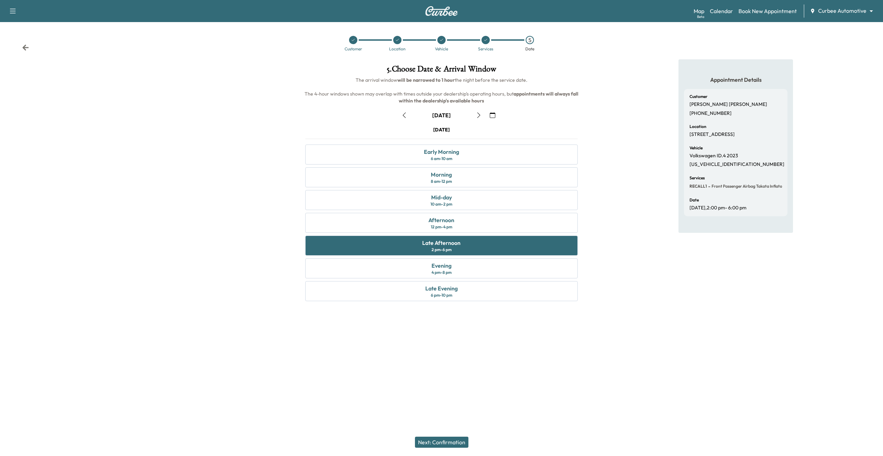
click at [443, 444] on button "Next: Confirmation" at bounding box center [441, 442] width 53 height 11
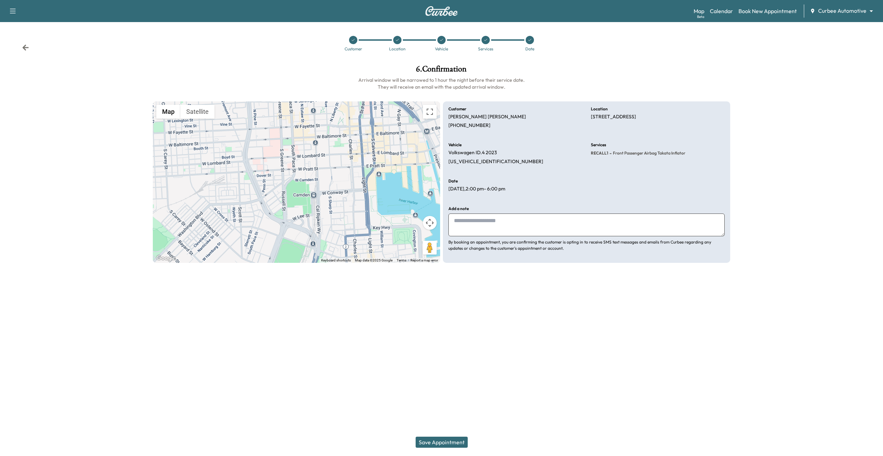
click at [558, 227] on textarea at bounding box center [587, 225] width 276 height 23
type textarea "*********"
click at [423, 447] on button "Save Appointment" at bounding box center [442, 442] width 52 height 11
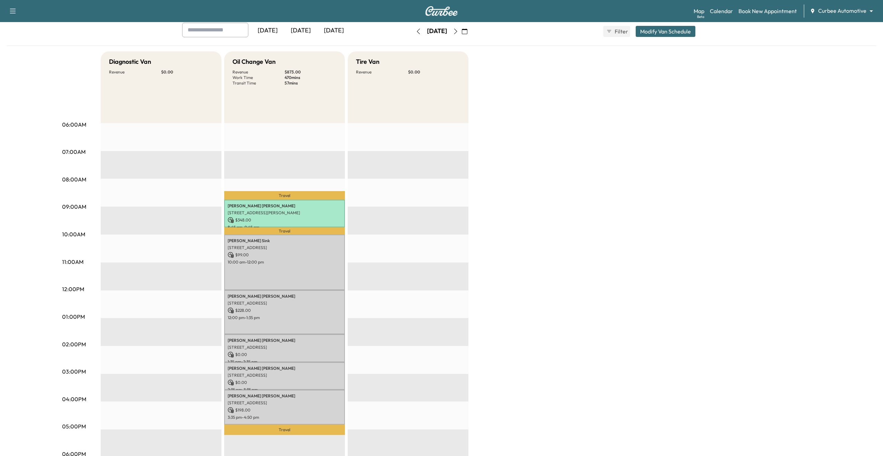
scroll to position [37, 0]
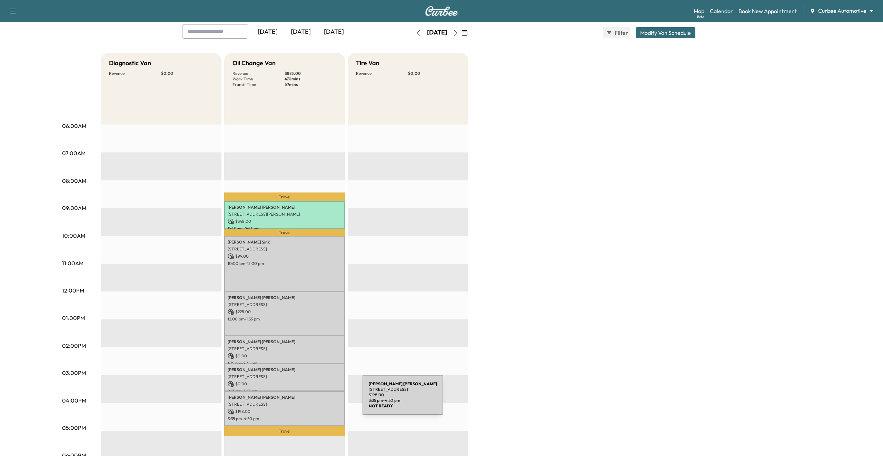
click at [311, 399] on p "[PERSON_NAME]" at bounding box center [285, 398] width 114 height 6
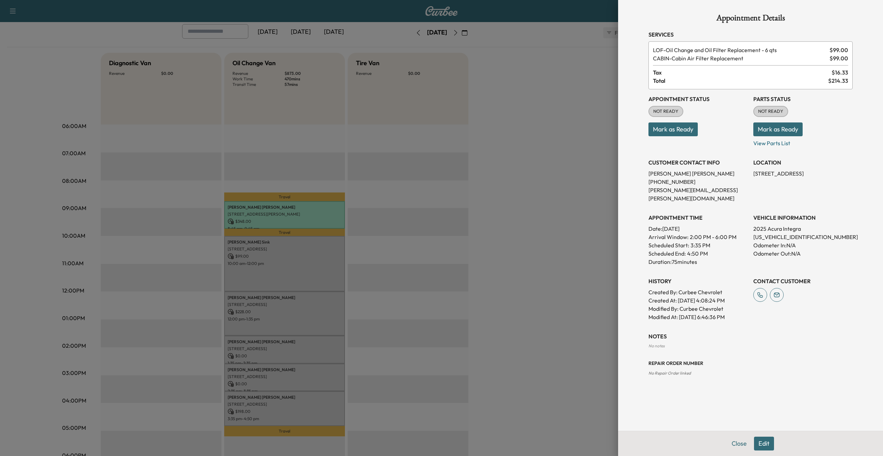
click at [244, 206] on div at bounding box center [441, 228] width 883 height 456
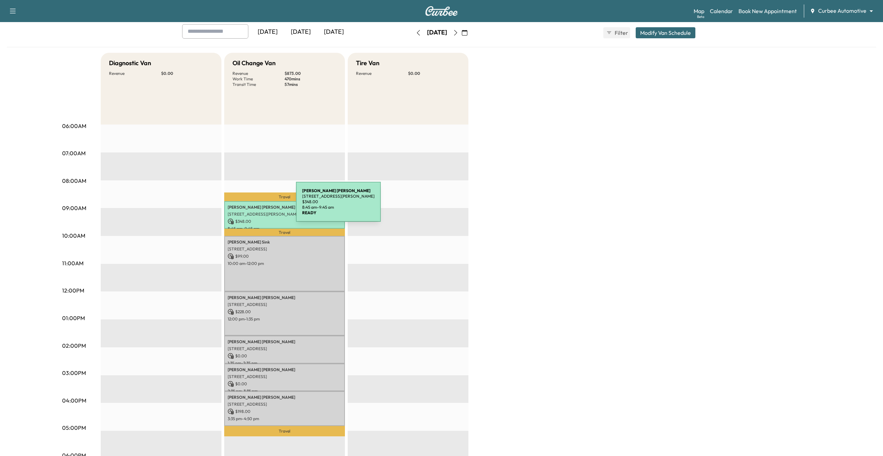
click at [244, 206] on p "[PERSON_NAME]" at bounding box center [285, 208] width 114 height 6
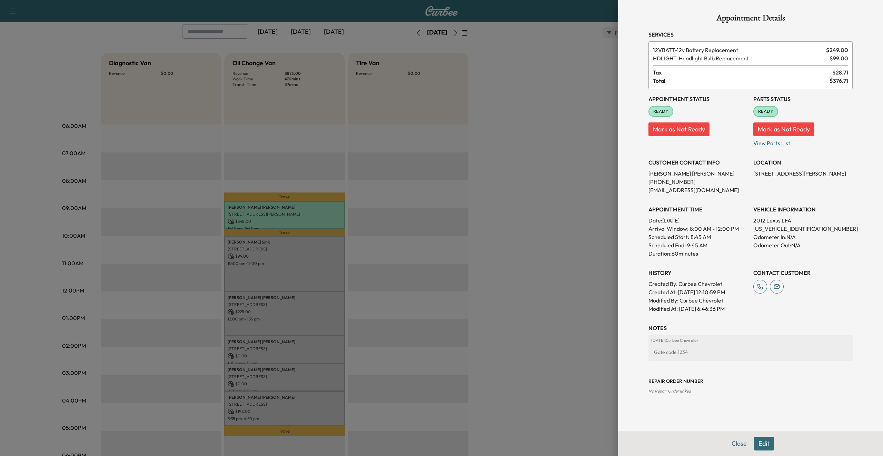
click at [356, 133] on div at bounding box center [441, 228] width 883 height 456
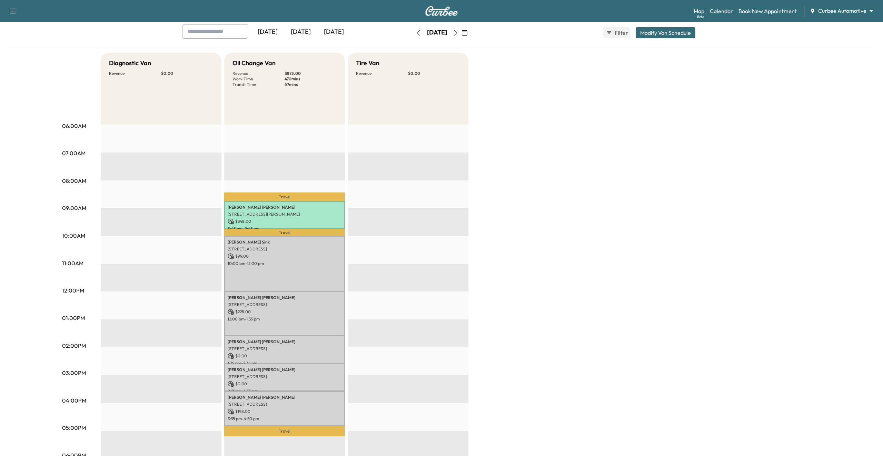
click at [416, 33] on icon "button" at bounding box center [419, 33] width 6 height 6
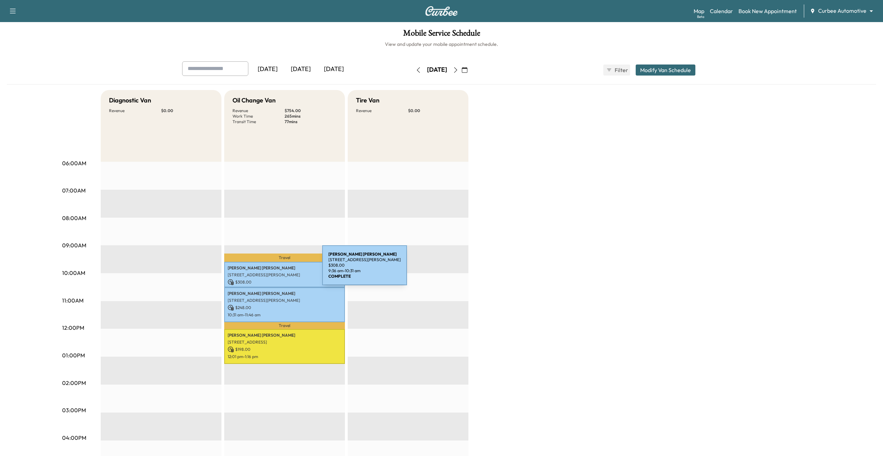
click at [271, 269] on p "[PERSON_NAME]" at bounding box center [285, 268] width 114 height 6
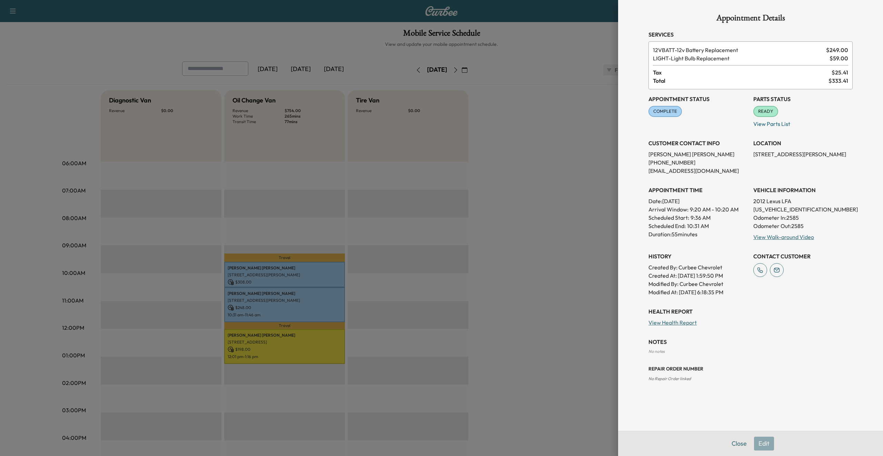
click at [271, 269] on div at bounding box center [441, 228] width 883 height 456
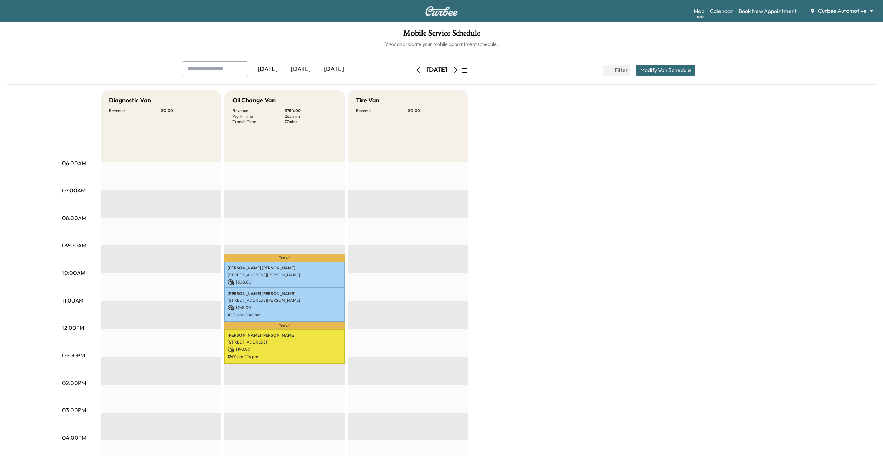
click at [853, 13] on body "Support Log Out Map Beta Calendar Book New Appointment Curbee Automotive ******…" at bounding box center [441, 228] width 883 height 456
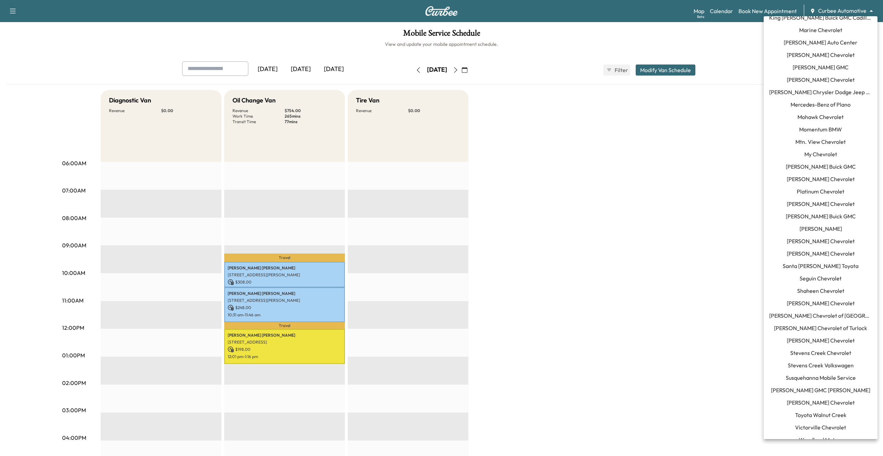
scroll to position [439, 0]
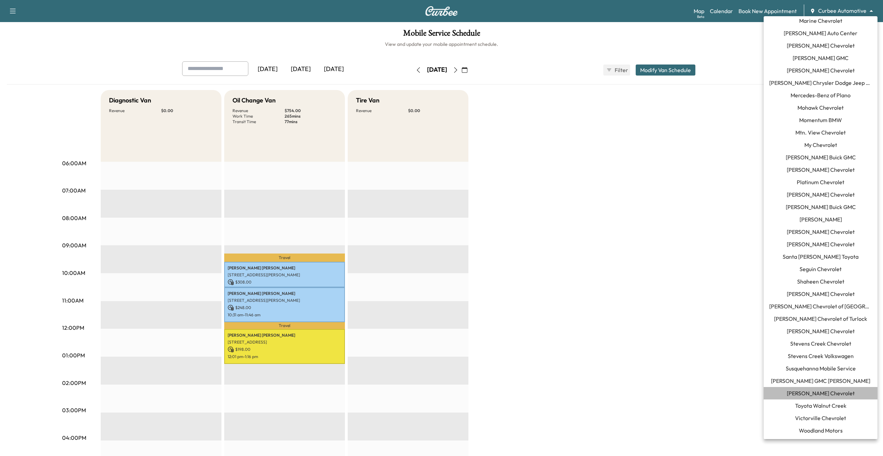
click at [804, 396] on span "[PERSON_NAME] Chevrolet" at bounding box center [821, 393] width 68 height 8
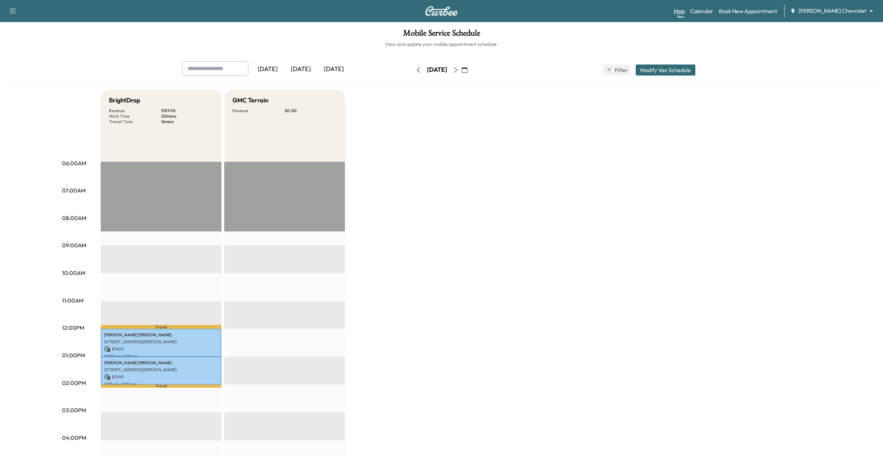
click at [685, 9] on link "Map Beta" at bounding box center [679, 11] width 11 height 8
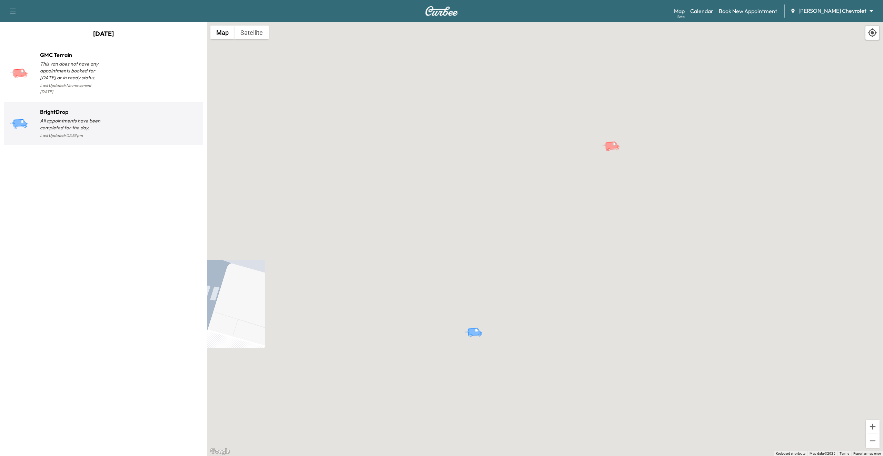
click at [125, 113] on div at bounding box center [152, 126] width 97 height 27
